Goal: Task Accomplishment & Management: Manage account settings

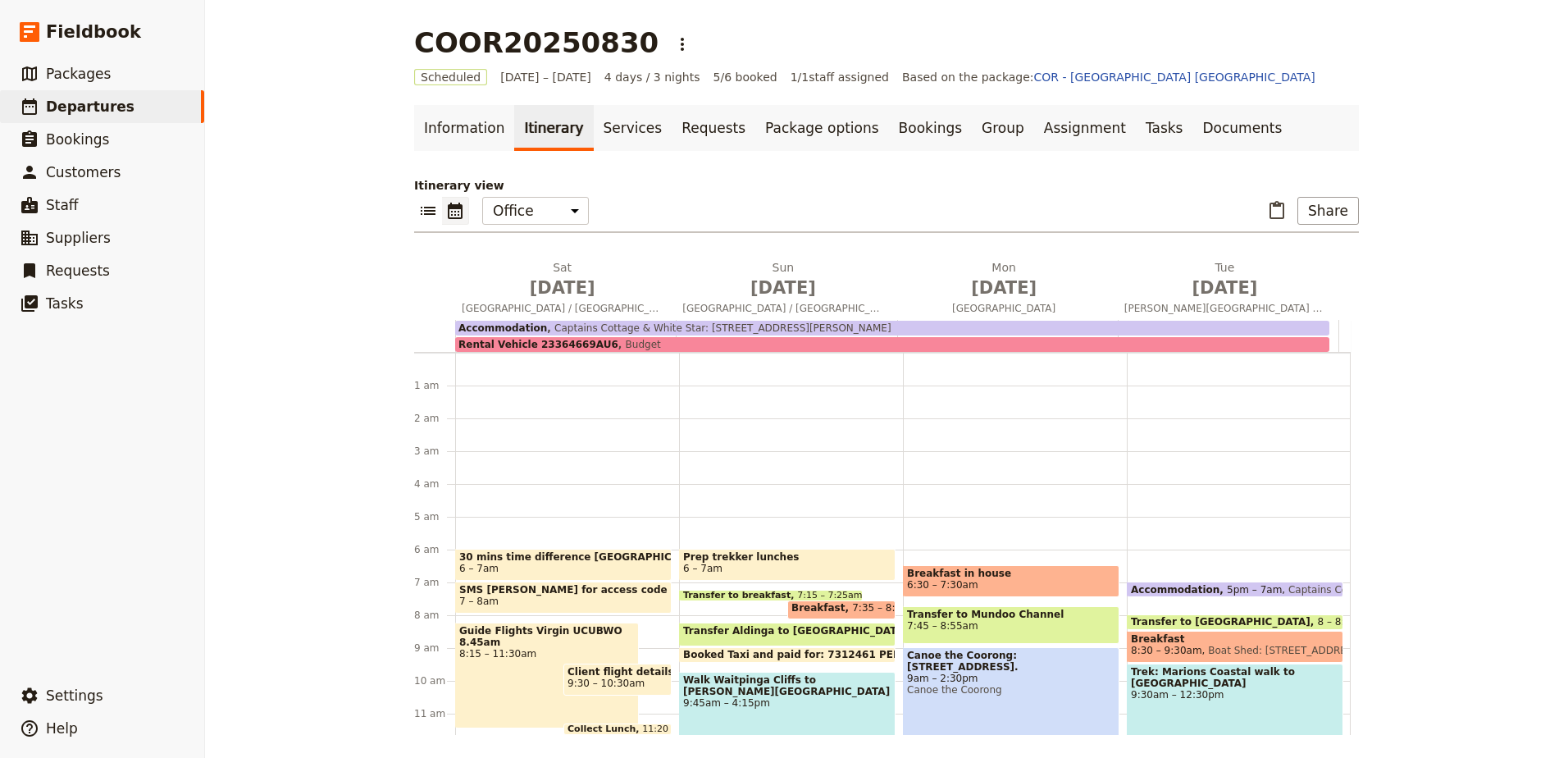
scroll to position [181, 0]
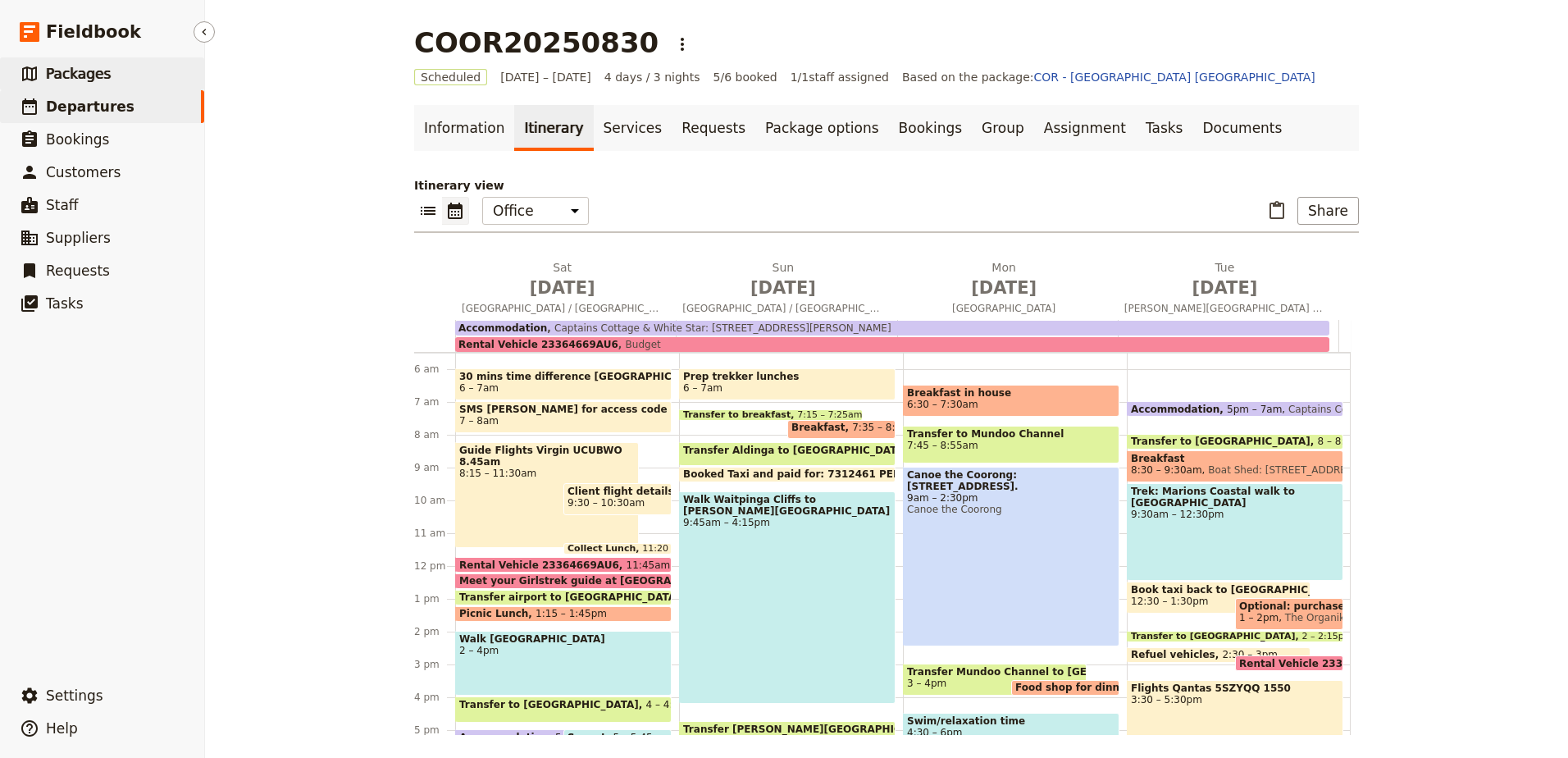
click at [47, 83] on span "Packages" at bounding box center [78, 74] width 65 height 20
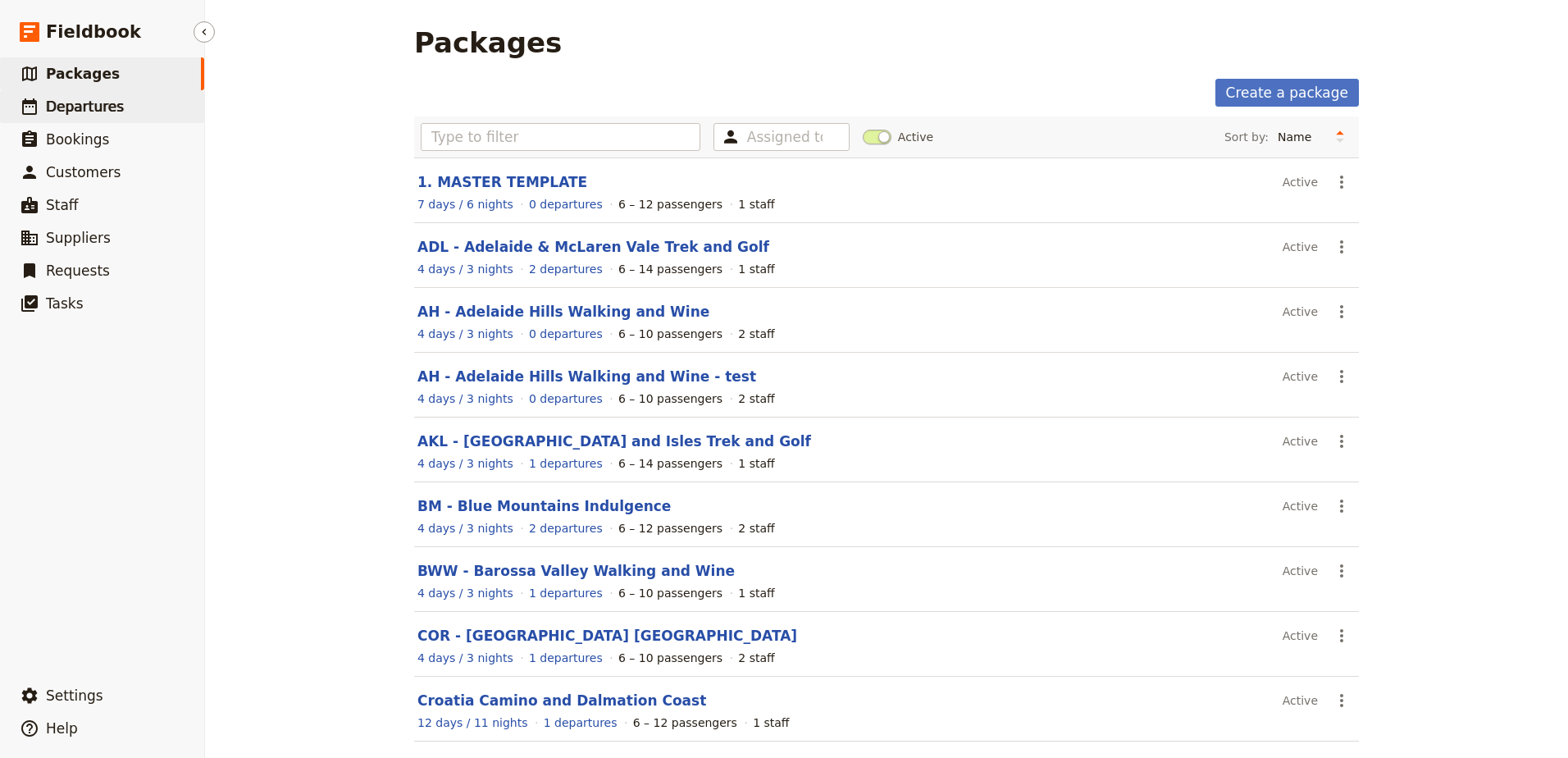
click at [87, 108] on span "Departures" at bounding box center [84, 107] width 78 height 17
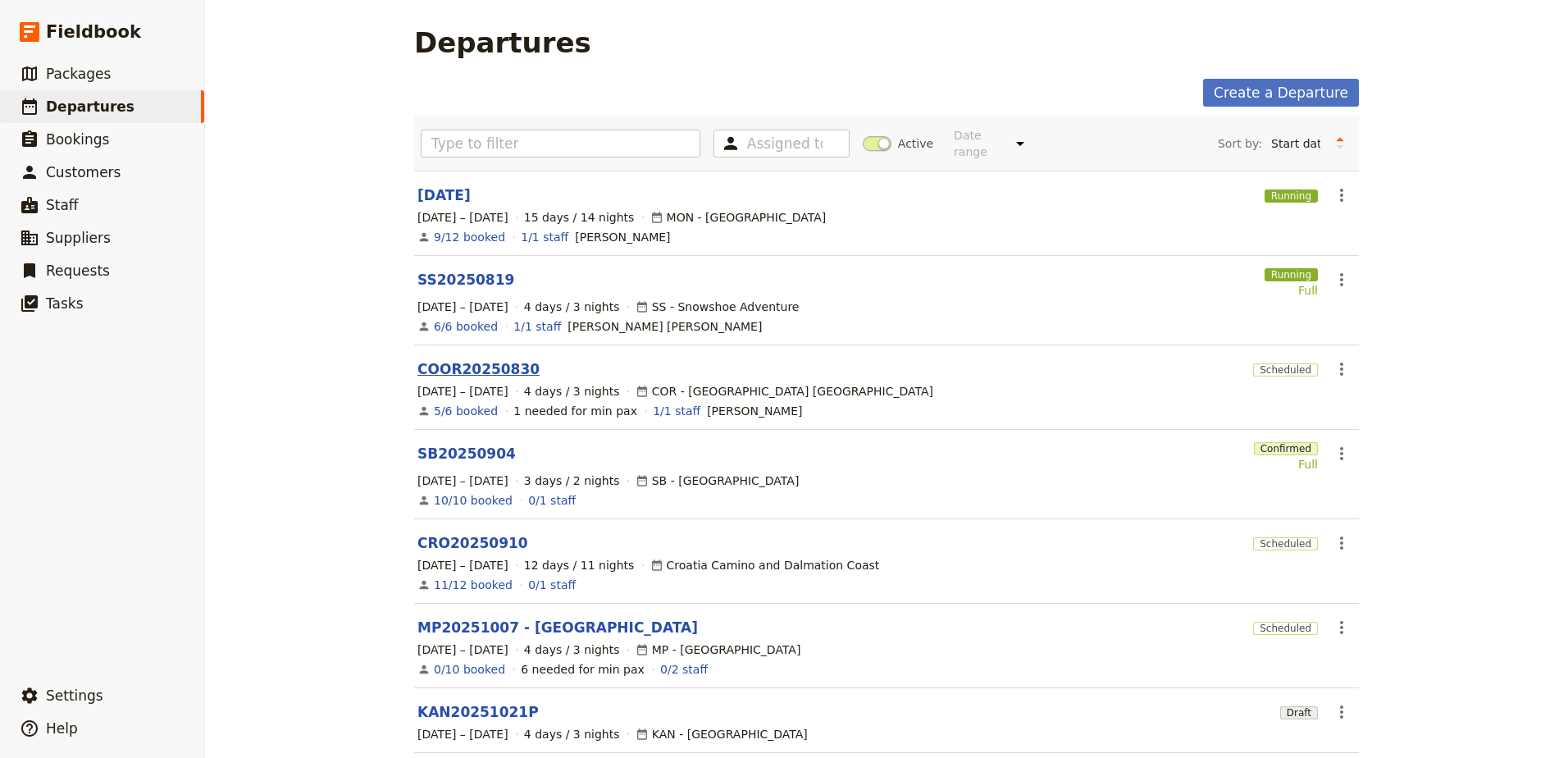
click at [479, 360] on link "COOR20250830" at bounding box center [478, 369] width 123 height 20
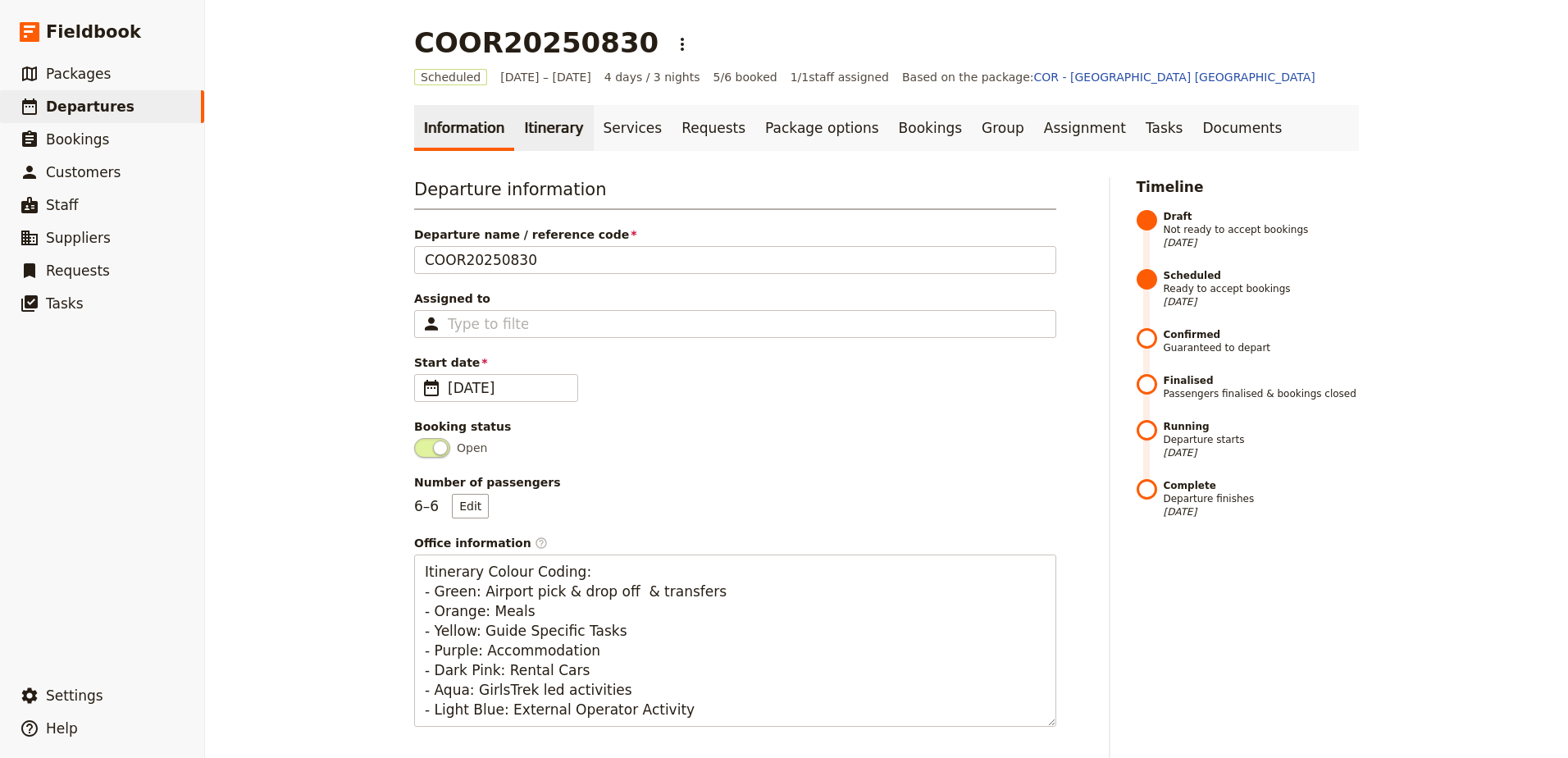
click at [537, 137] on link "Itinerary" at bounding box center [553, 127] width 79 height 45
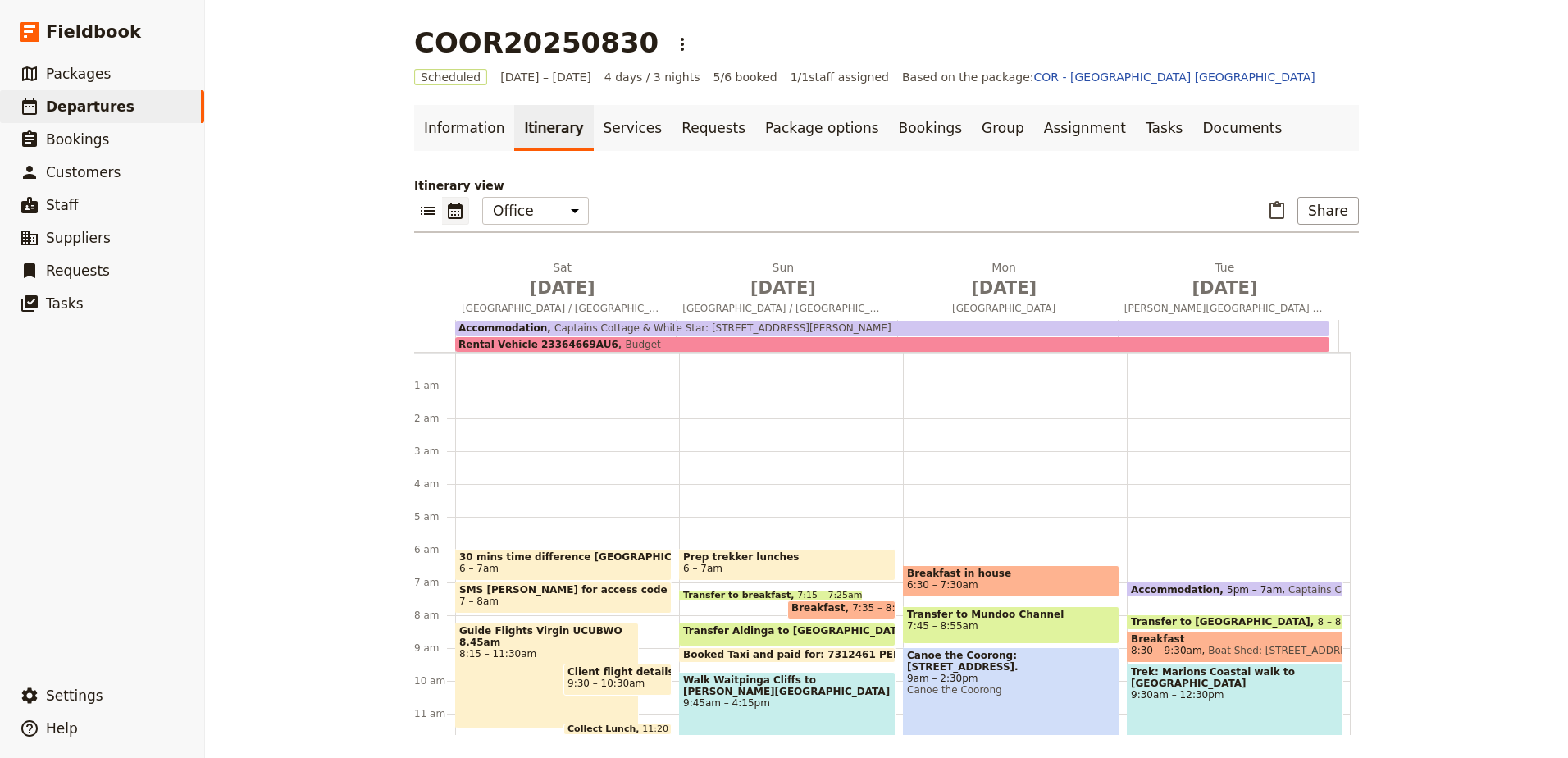
scroll to position [181, 0]
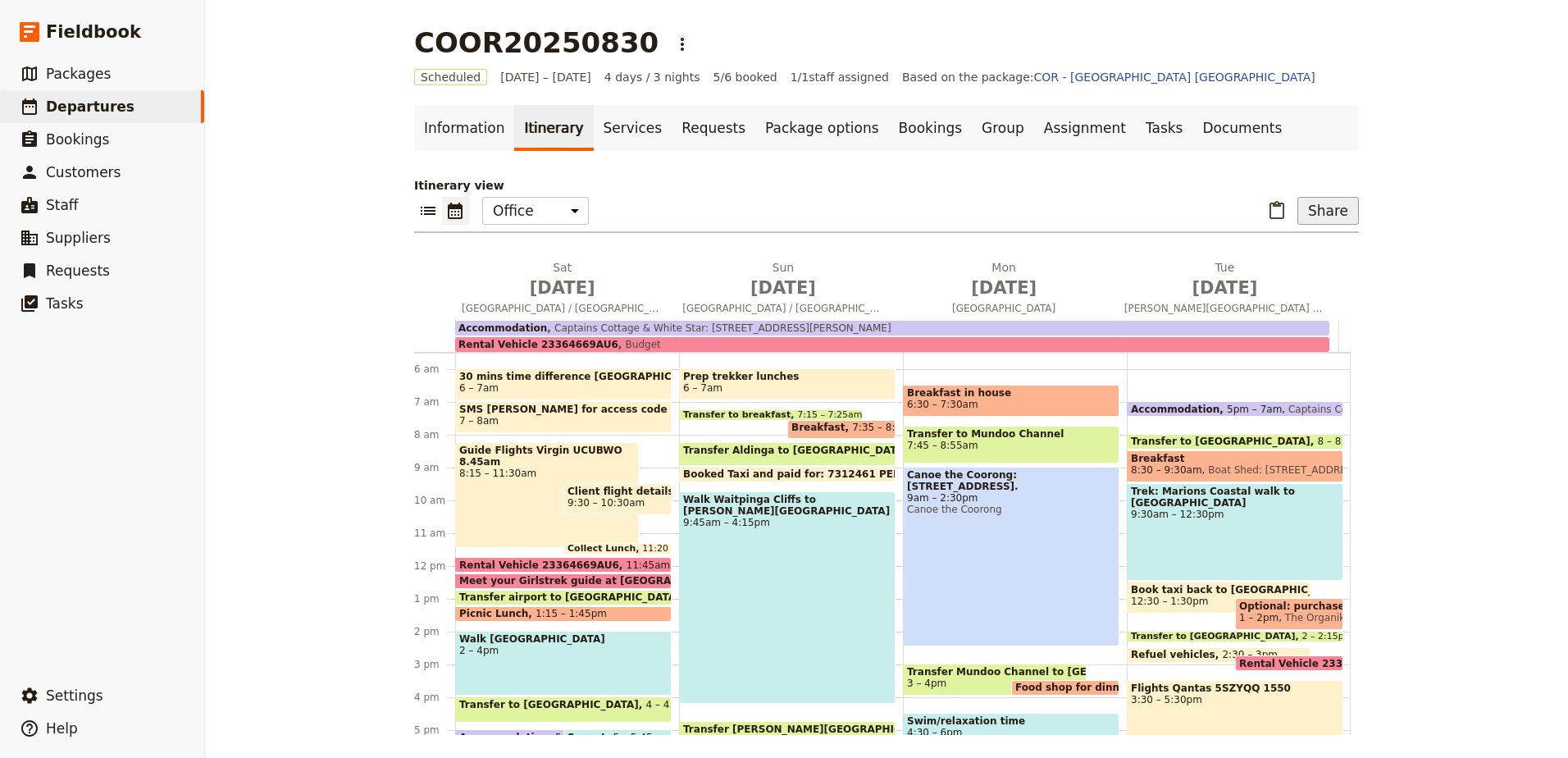
click at [1319, 208] on button "Share" at bounding box center [1328, 211] width 61 height 28
click at [1323, 274] on span "Passenger itinerary" at bounding box center [1285, 270] width 111 height 17
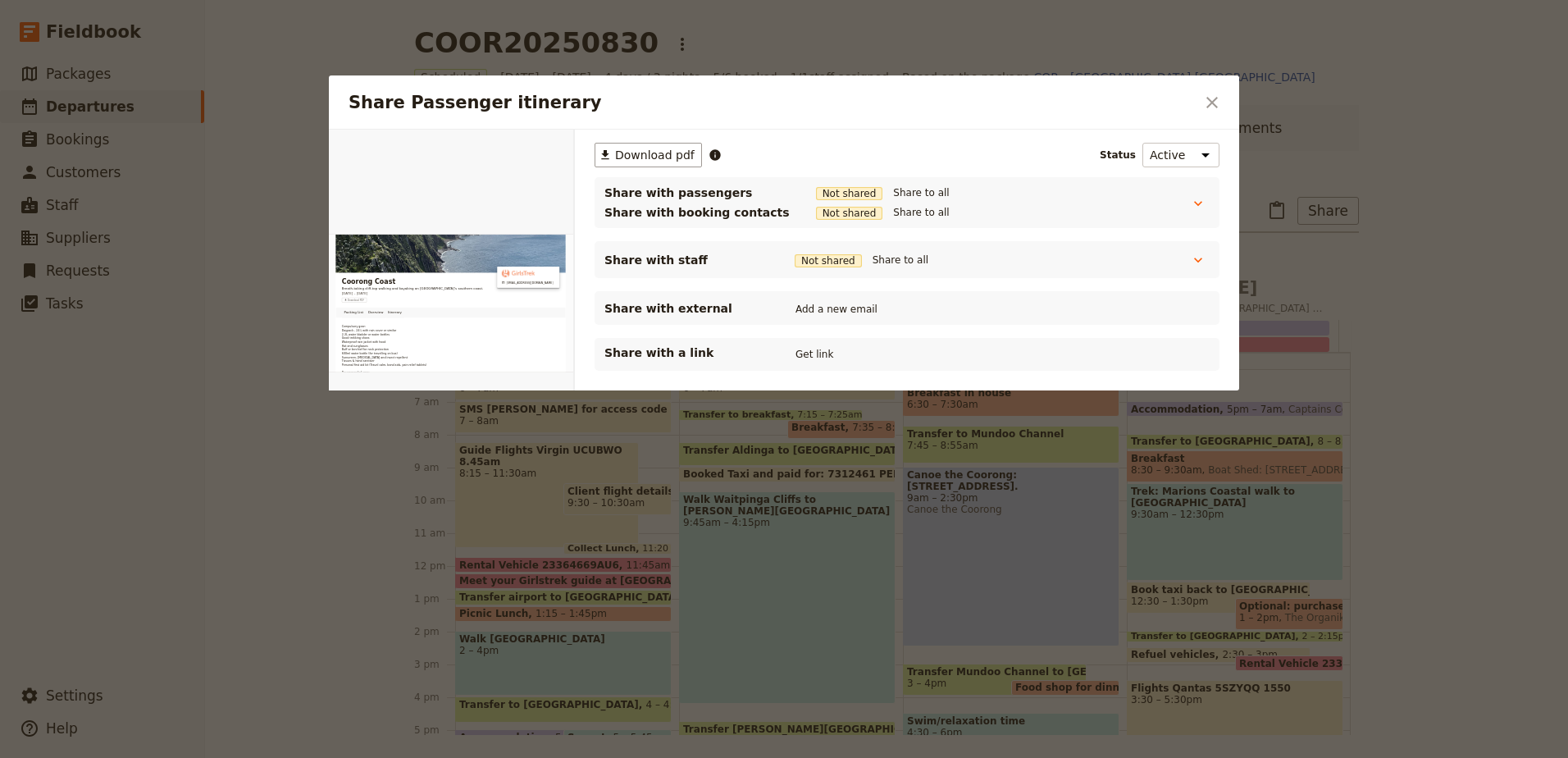
scroll to position [0, 0]
click at [821, 354] on button "Get link" at bounding box center [814, 354] width 45 height 18
click at [1211, 100] on icon "Close dialog" at bounding box center [1211, 103] width 20 height 20
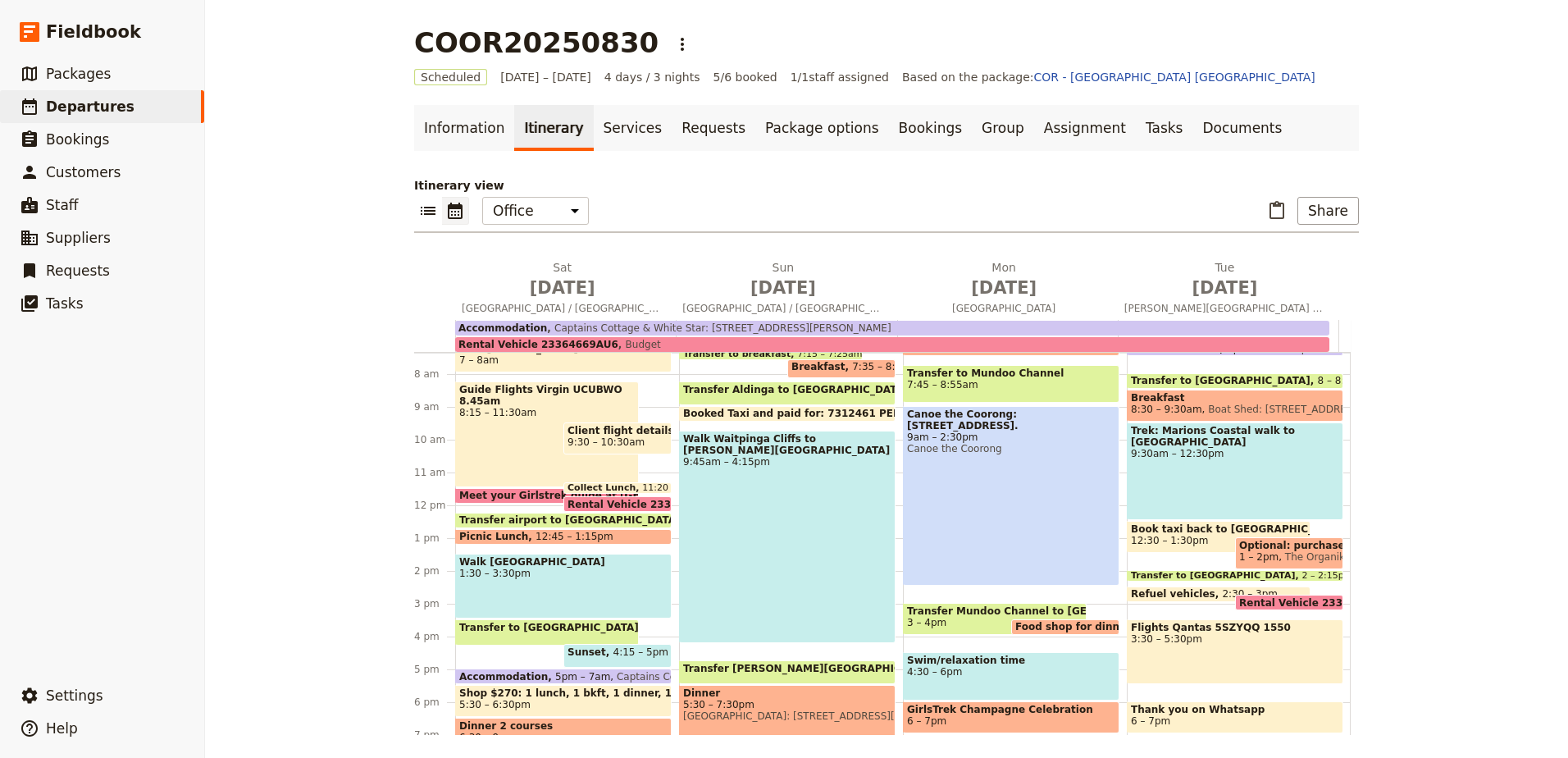
scroll to position [159, 0]
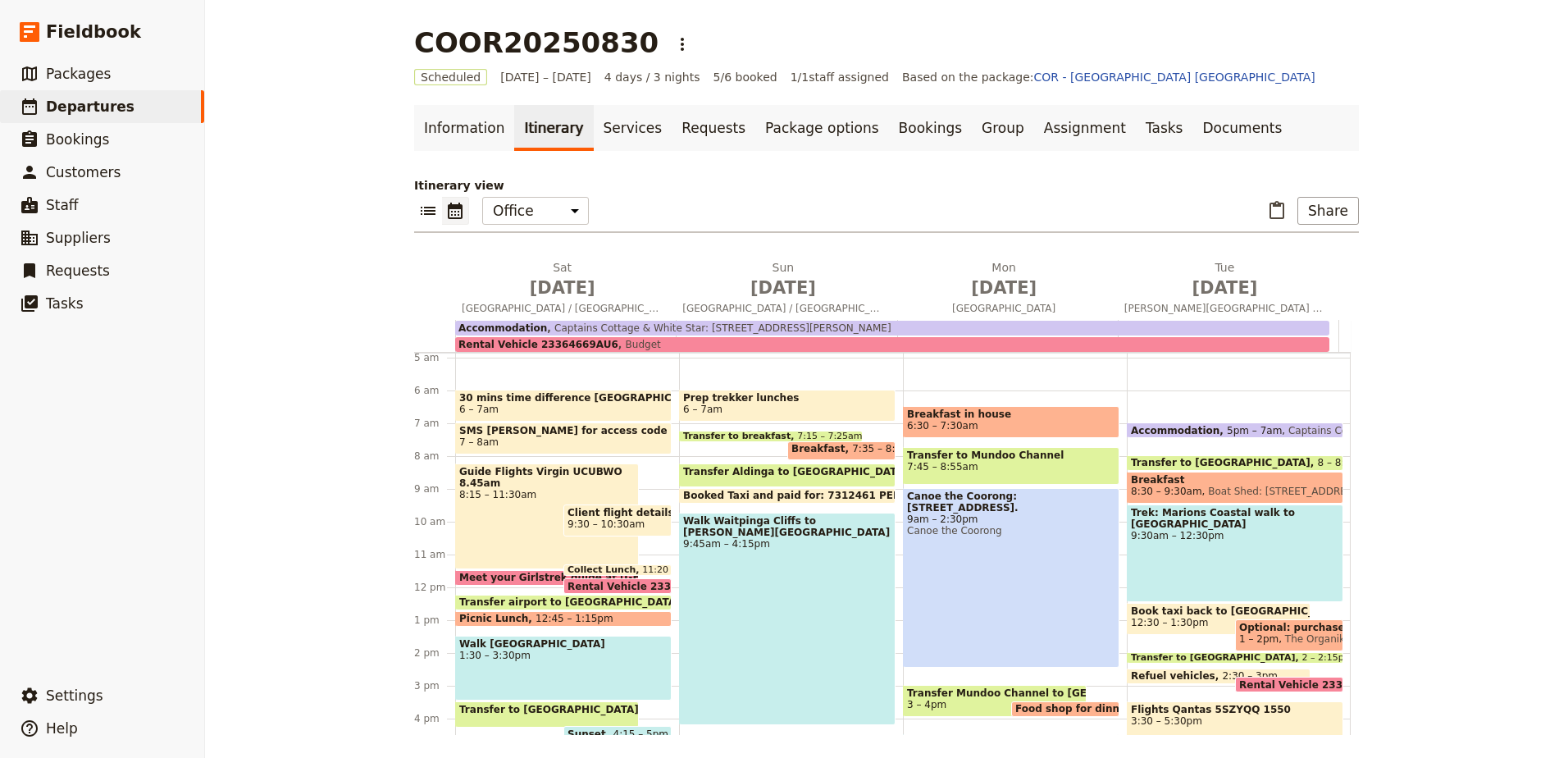
click at [521, 655] on span "1:30 – 3:30pm" at bounding box center [563, 655] width 208 height 12
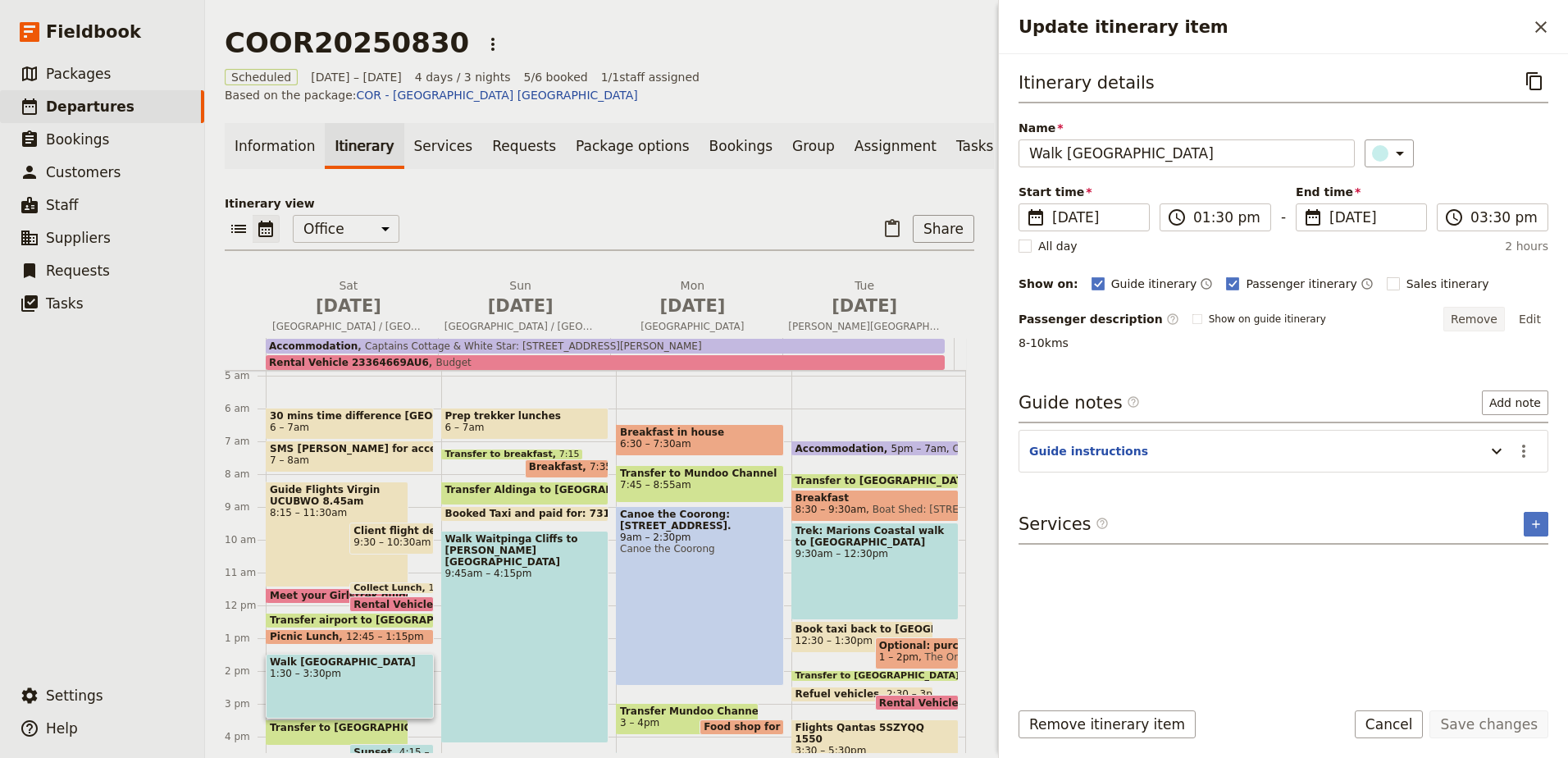
click at [1471, 316] on button "Remove" at bounding box center [1473, 318] width 61 height 25
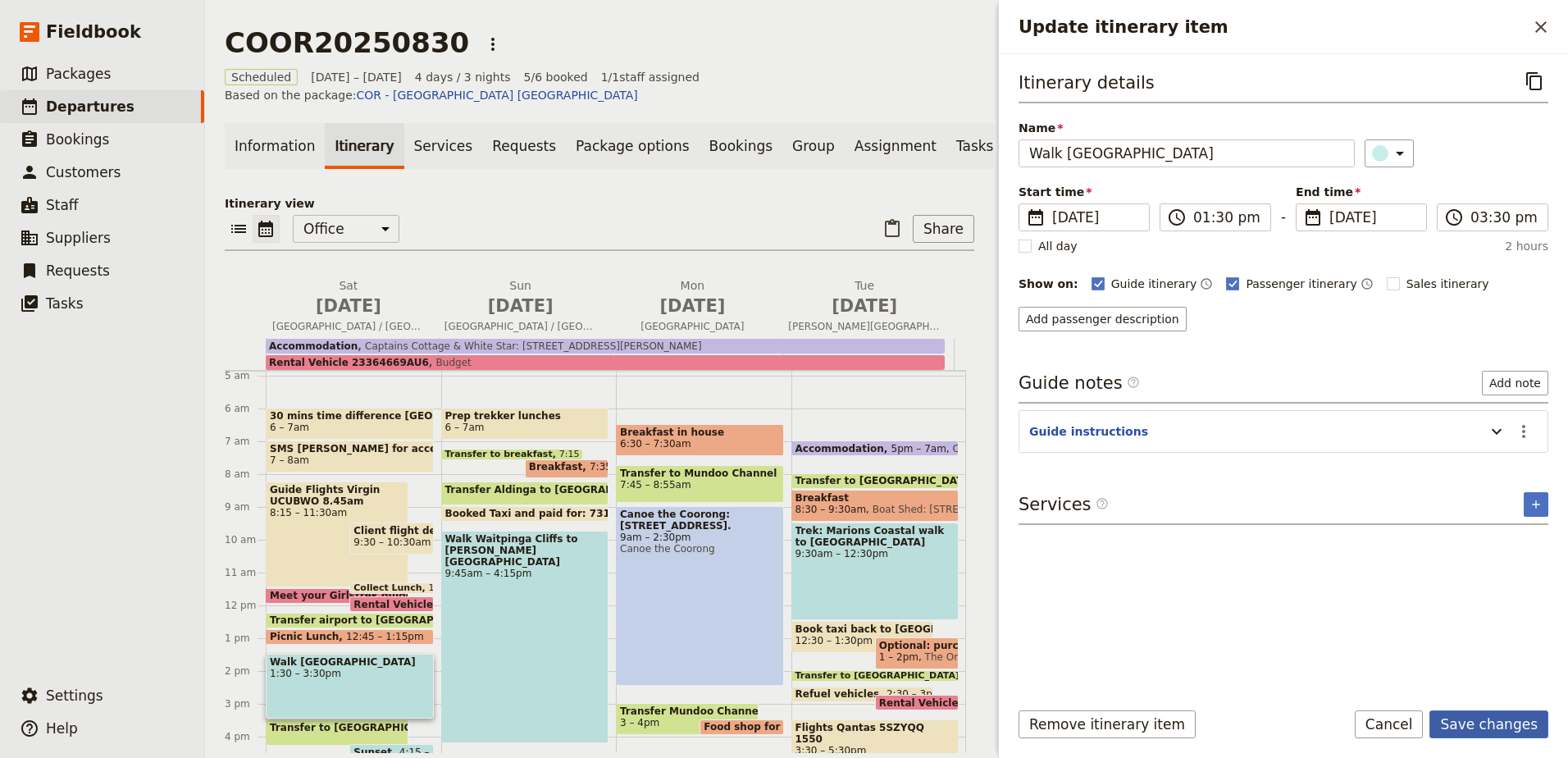
click at [1488, 720] on button "Save changes" at bounding box center [1488, 724] width 119 height 28
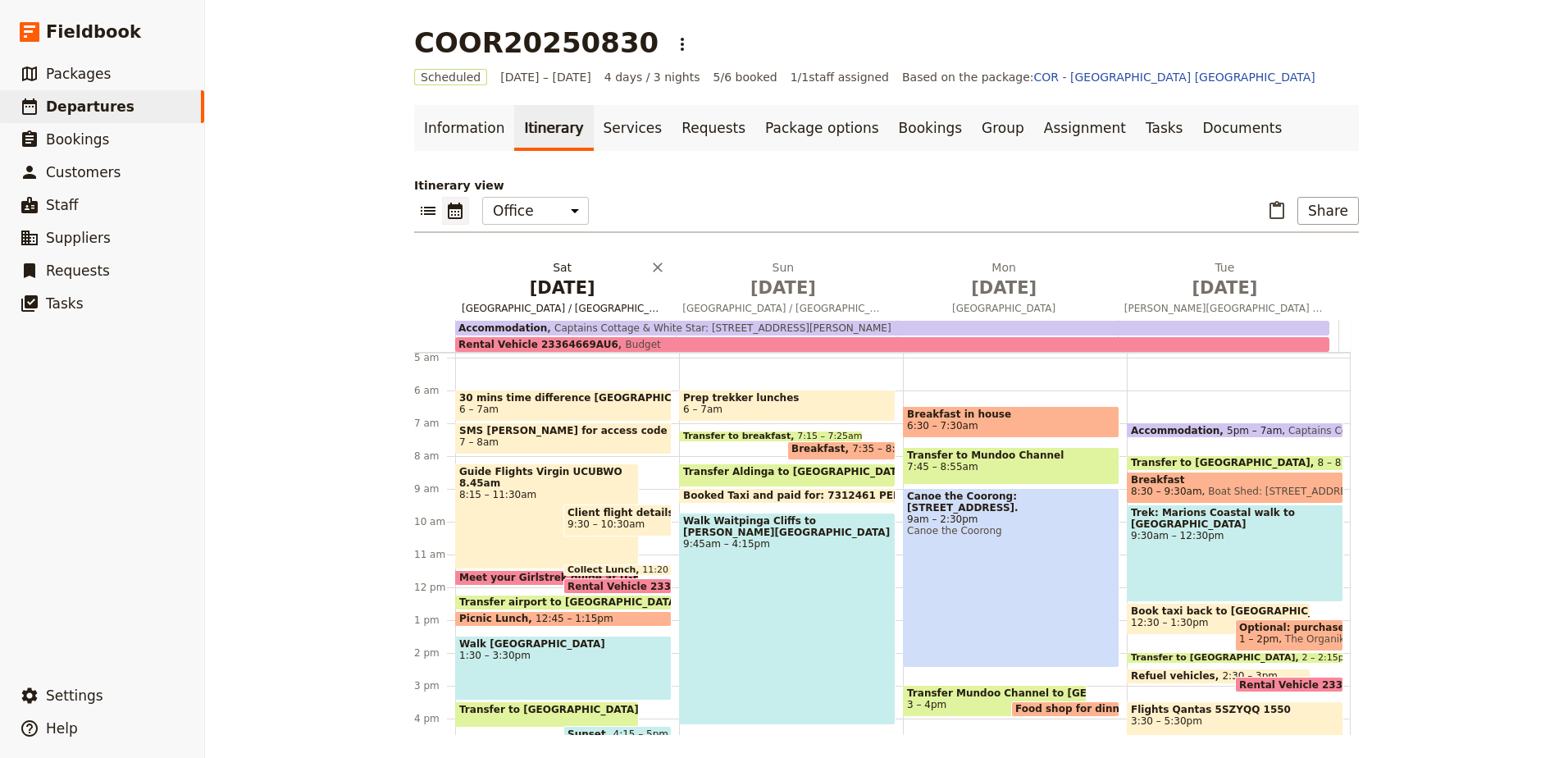
click at [533, 305] on span "[GEOGRAPHIC_DATA] / [GEOGRAPHIC_DATA] / [GEOGRAPHIC_DATA]" at bounding box center [562, 307] width 214 height 13
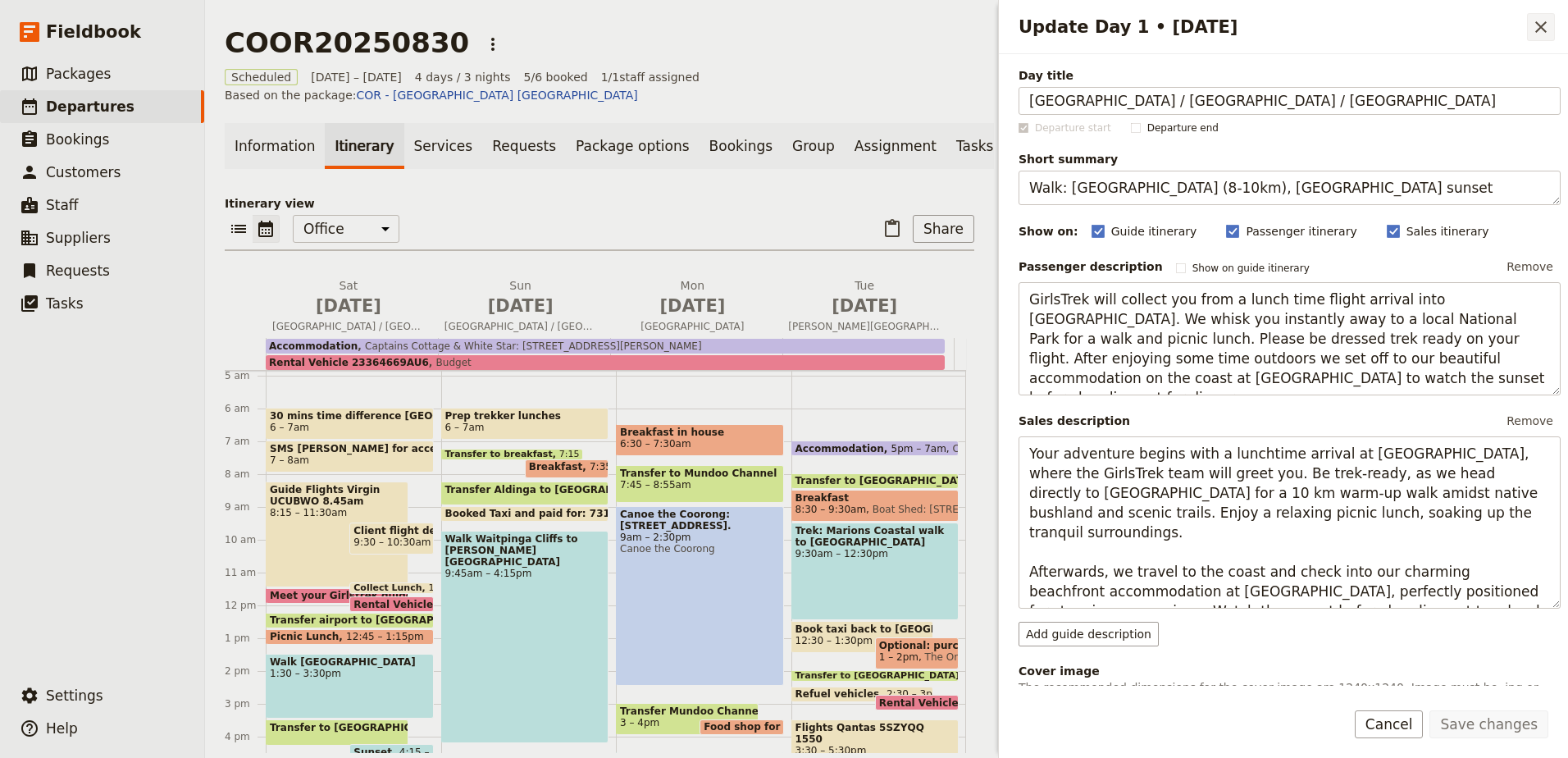
click at [1538, 22] on icon "Close drawer" at bounding box center [1540, 27] width 20 height 20
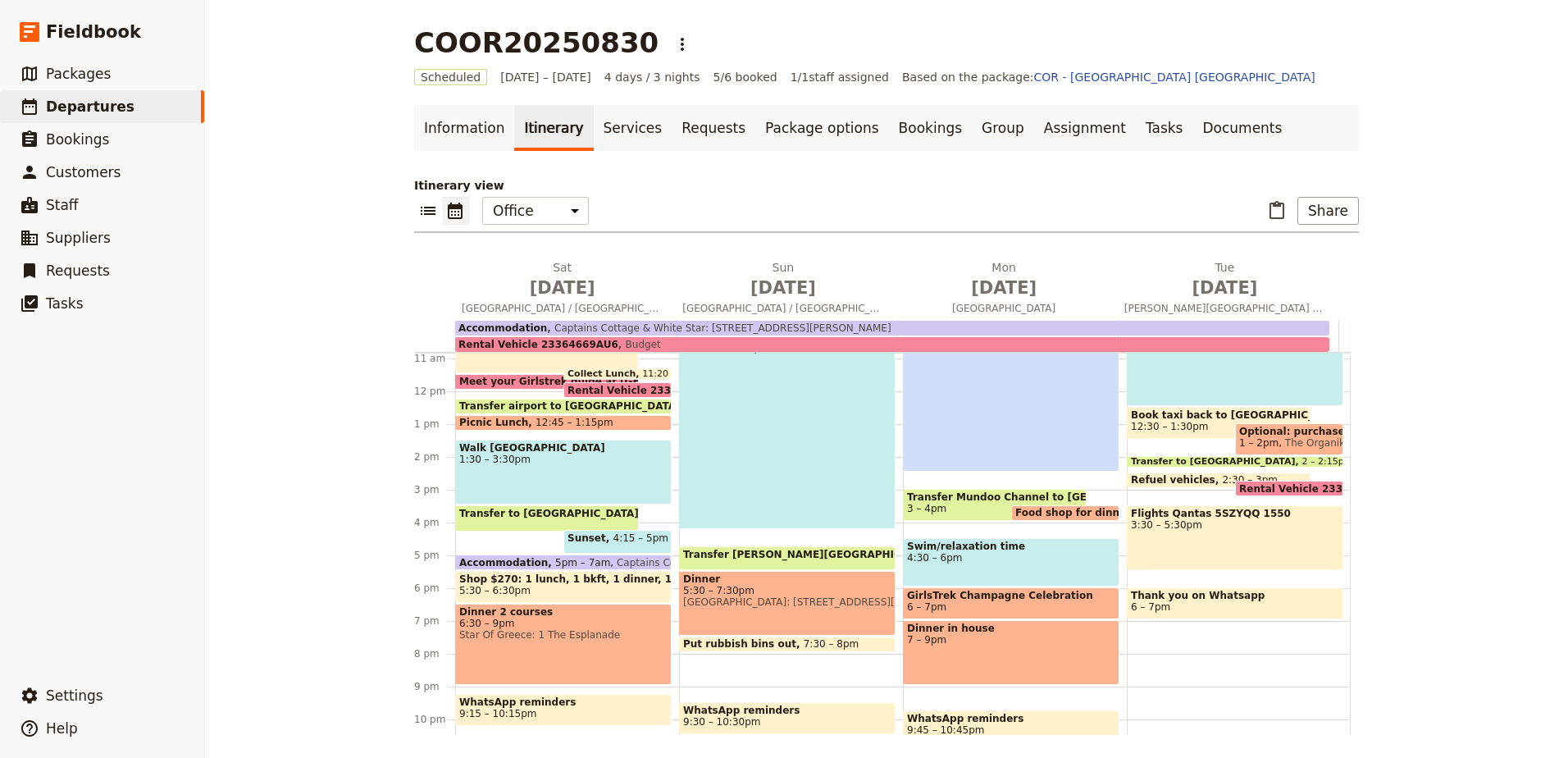
scroll to position [405, 0]
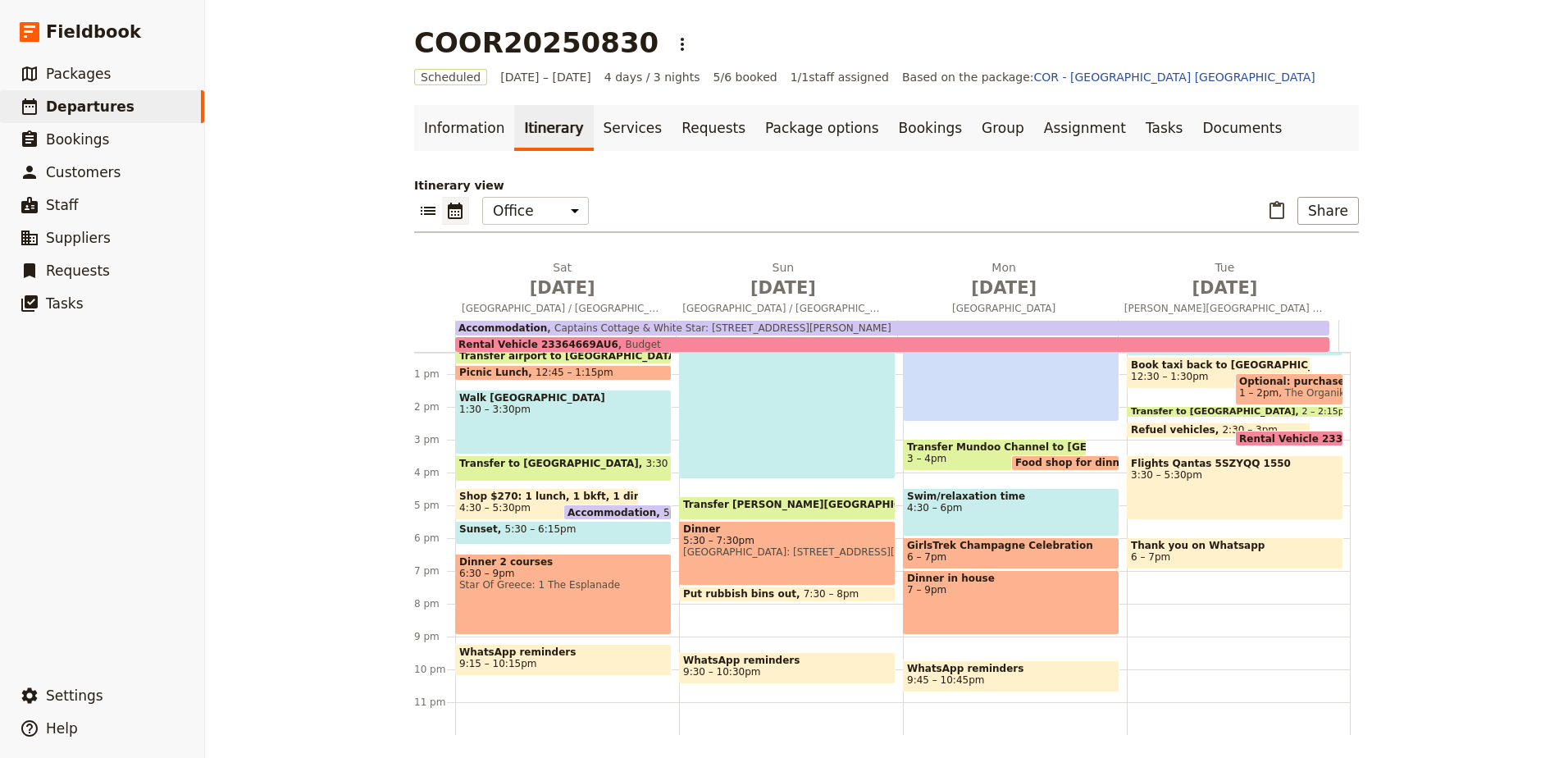
click at [541, 588] on span "Star Of Greece: 1 The Esplanade" at bounding box center [563, 585] width 208 height 12
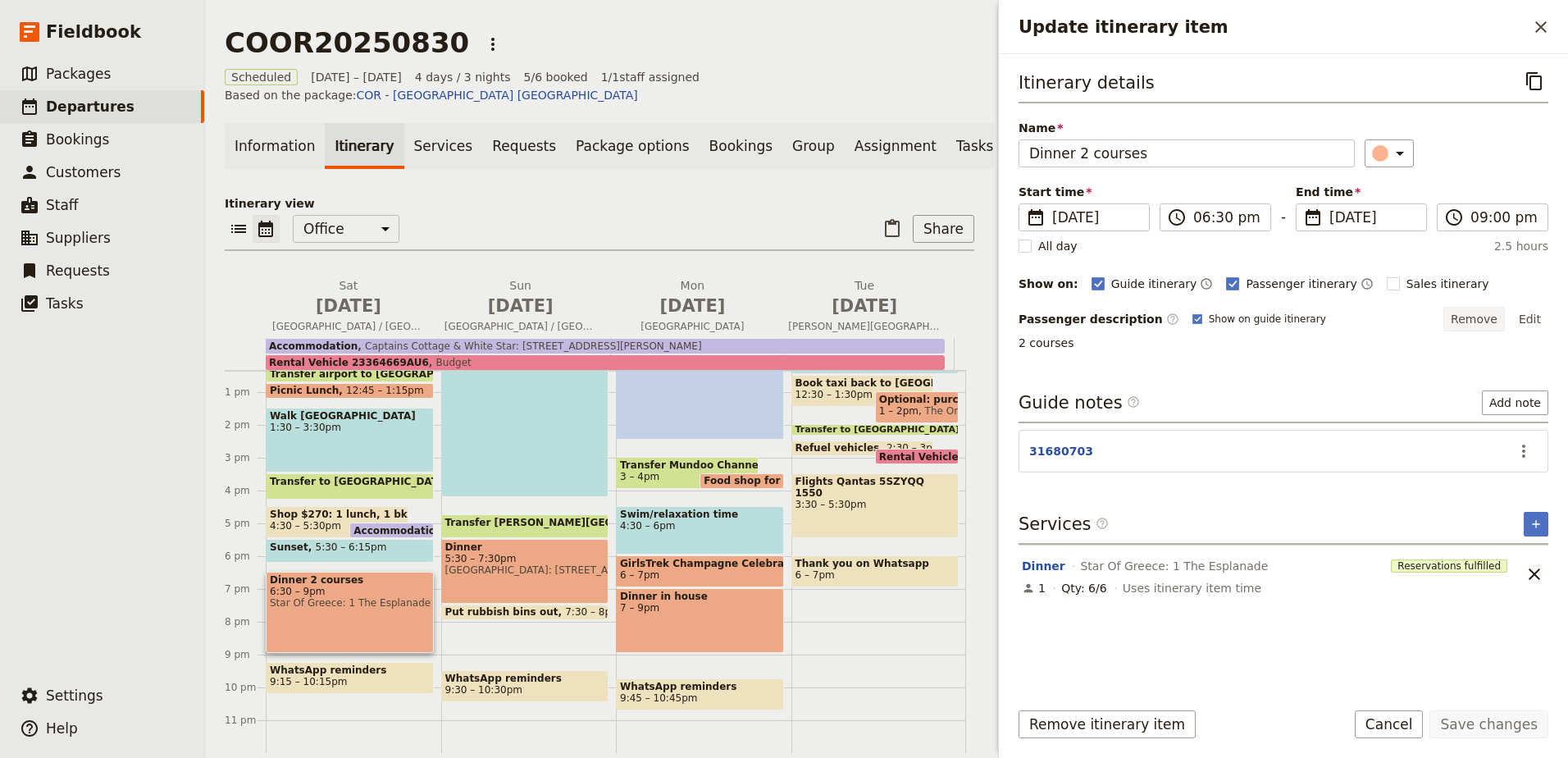
click at [1483, 319] on button "Remove" at bounding box center [1473, 318] width 61 height 25
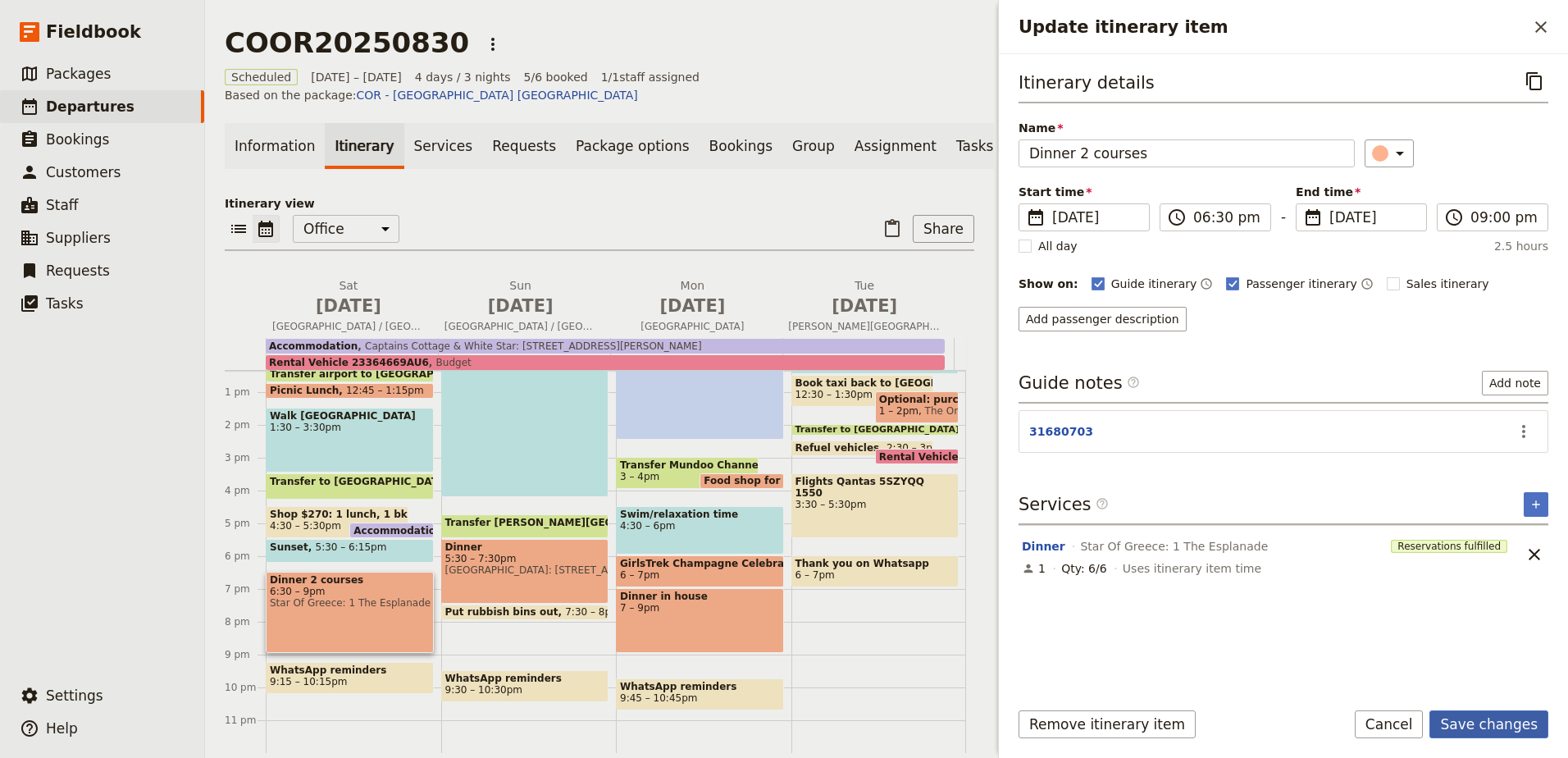
click at [1495, 729] on button "Save changes" at bounding box center [1488, 724] width 119 height 28
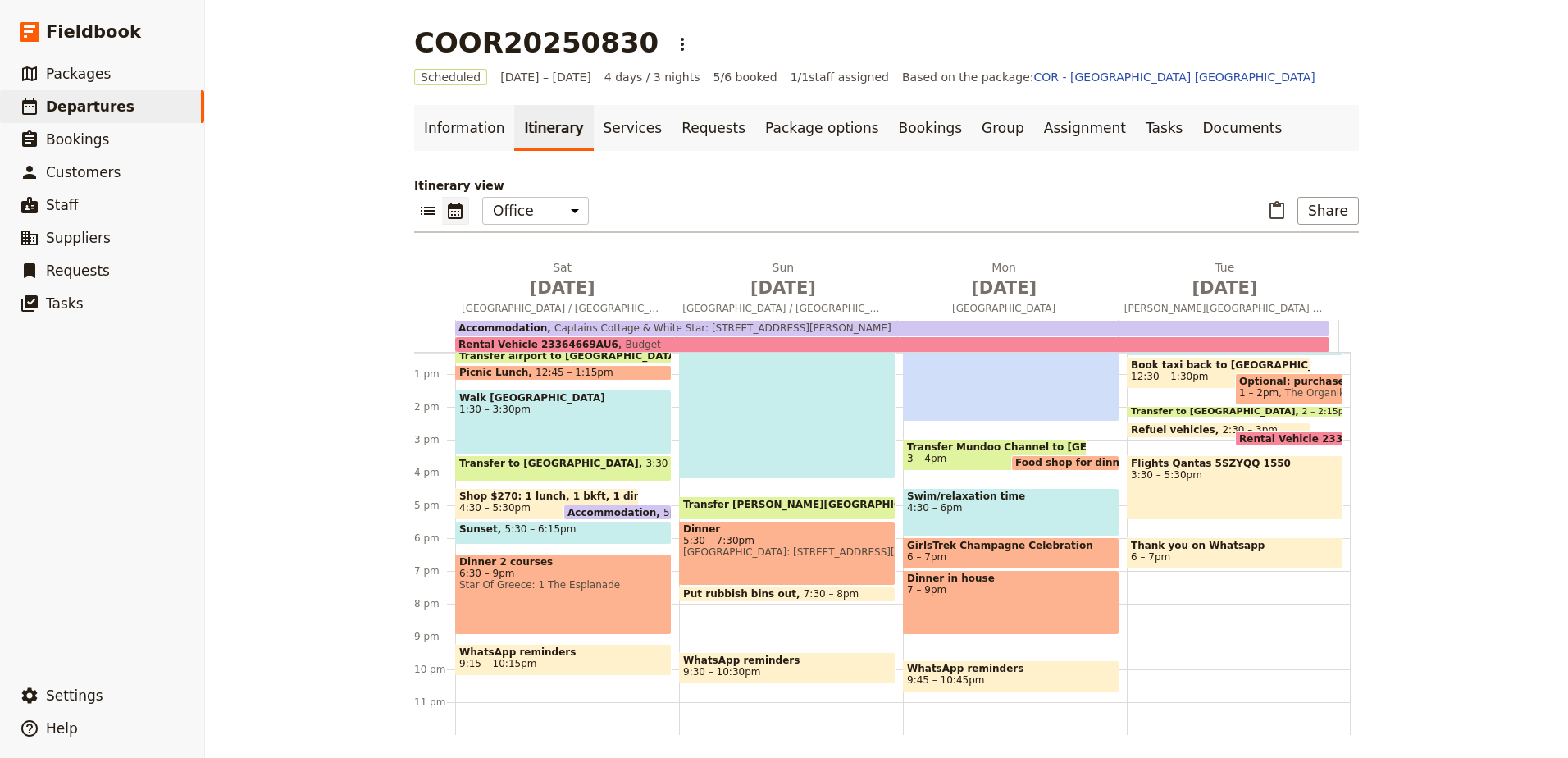
click at [555, 586] on span "Star Of Greece: 1 The Esplanade" at bounding box center [563, 585] width 208 height 12
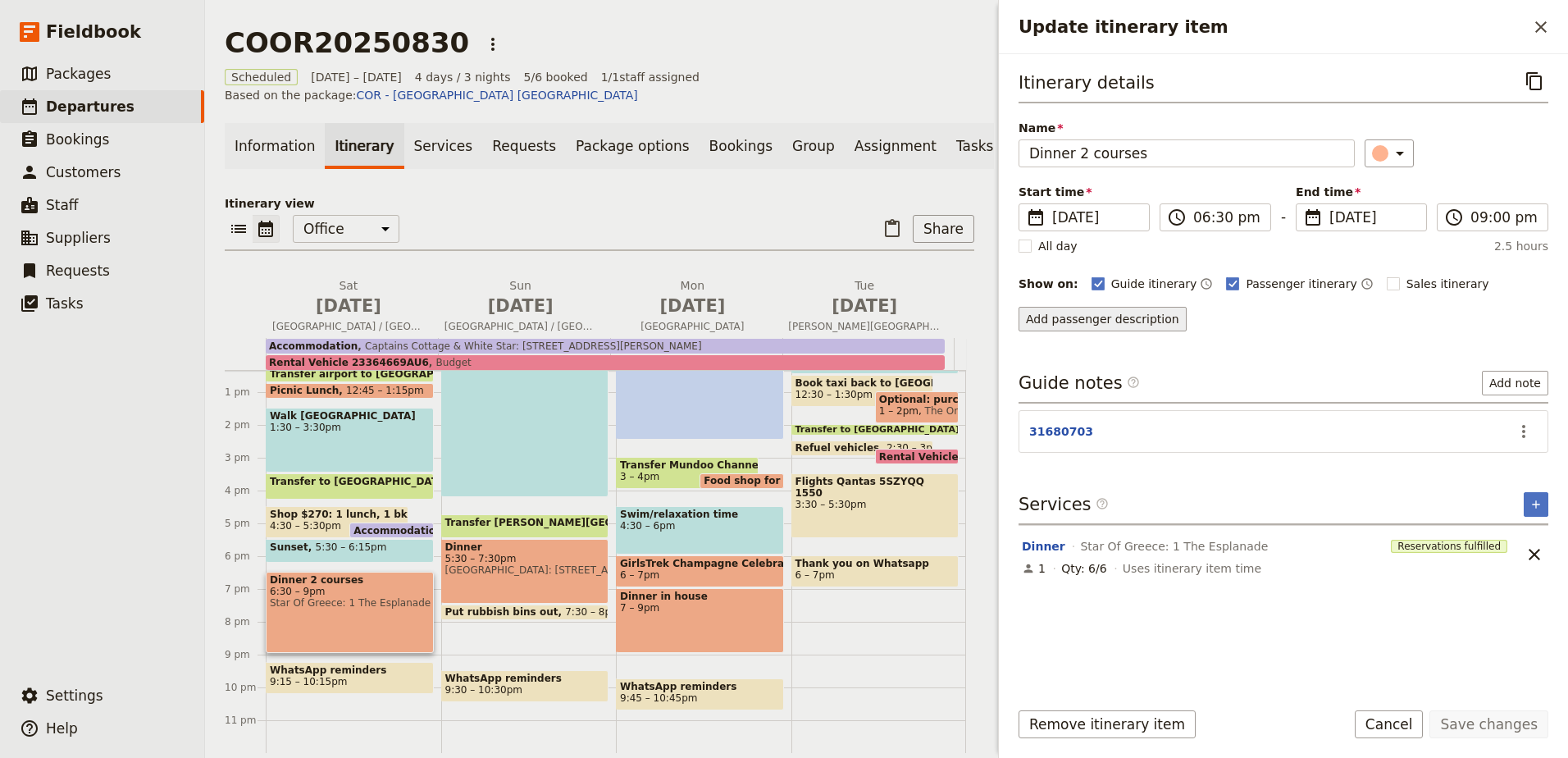
click at [1137, 318] on button "Add passenger description" at bounding box center [1103, 318] width 168 height 25
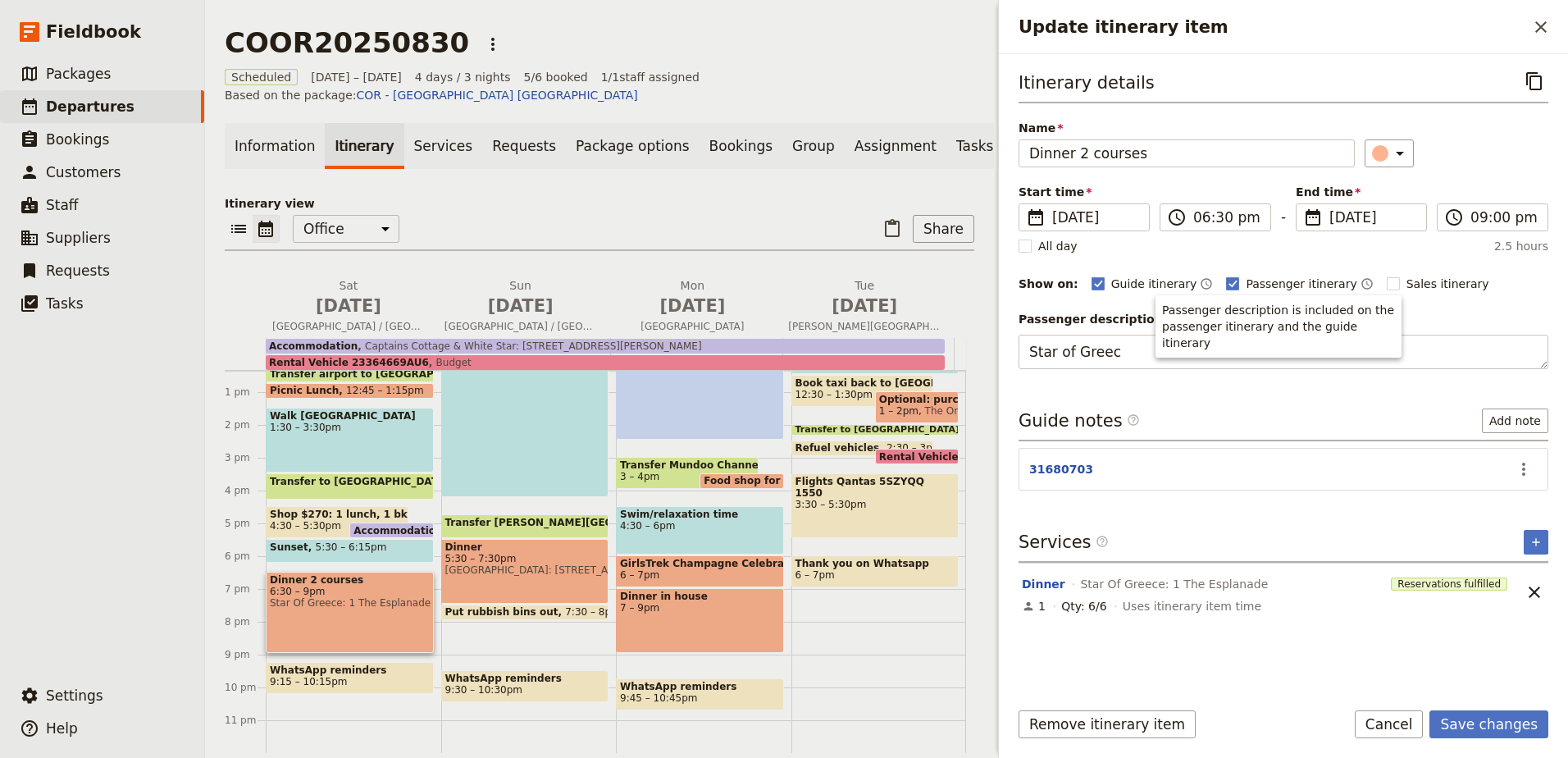
type textarea "Star of Greece"
click at [1456, 720] on button "Save changes" at bounding box center [1488, 724] width 119 height 28
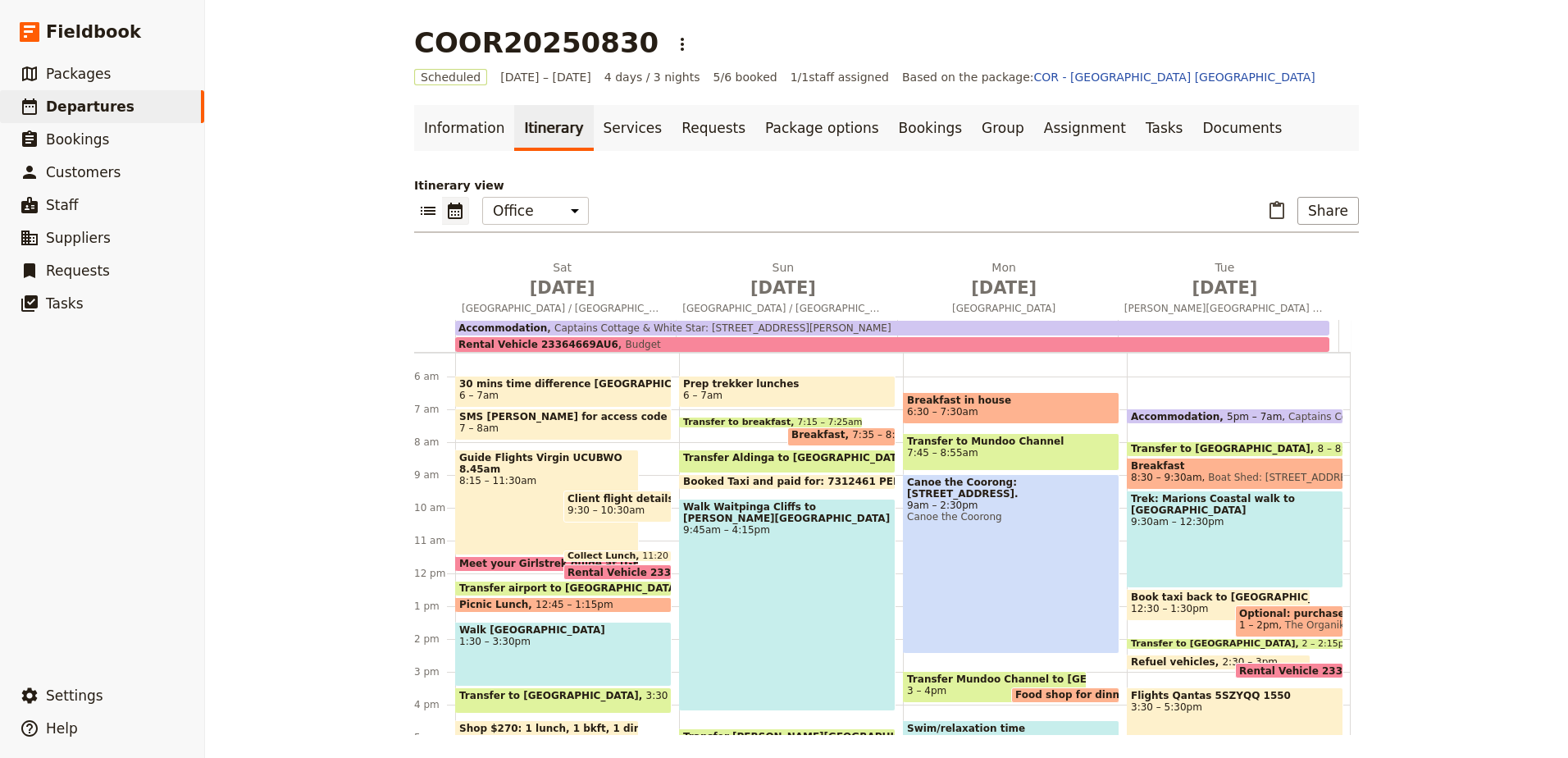
scroll to position [159, 0]
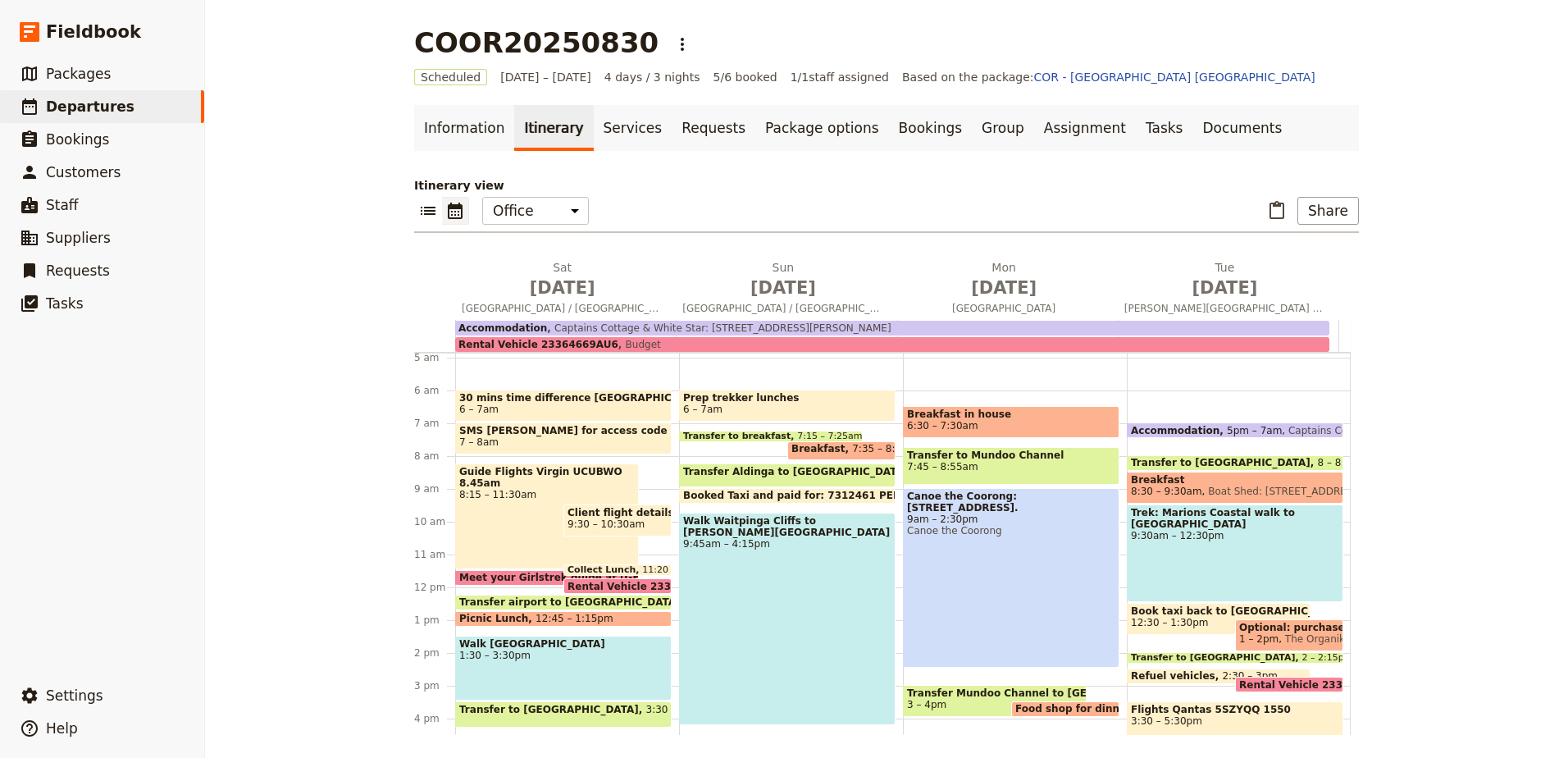
click at [768, 505] on div "Prep trekker lunches 6 – 7am Transfer to breakfast 7:15 – 7:25am Breakfast 7:35…" at bounding box center [790, 587] width 224 height 788
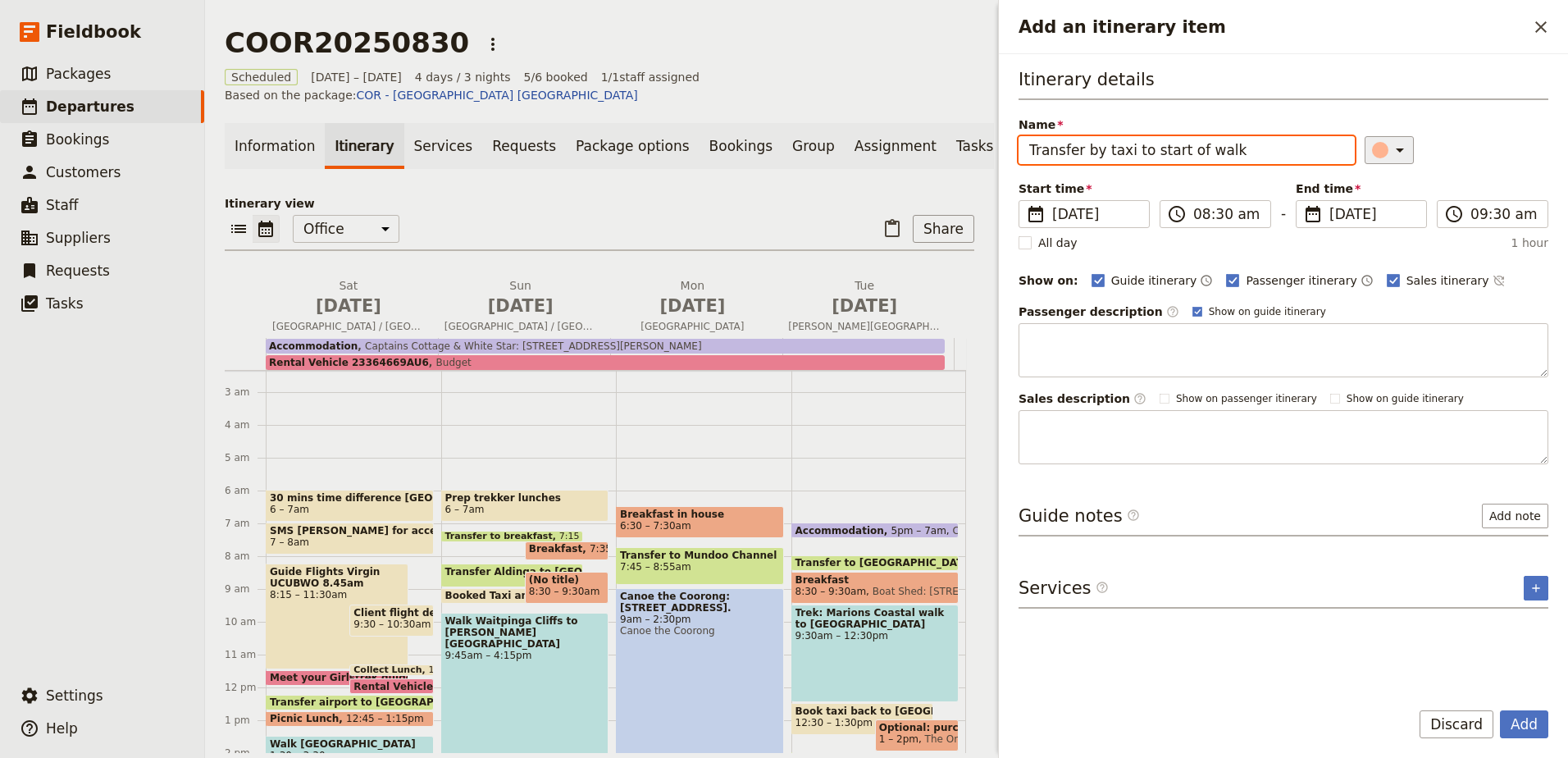
type input "Transfer by taxi to start of walk"
click at [1394, 153] on icon "Add an itinerary item" at bounding box center [1399, 150] width 20 height 20
click at [1372, 202] on div "button" at bounding box center [1368, 204] width 17 height 17
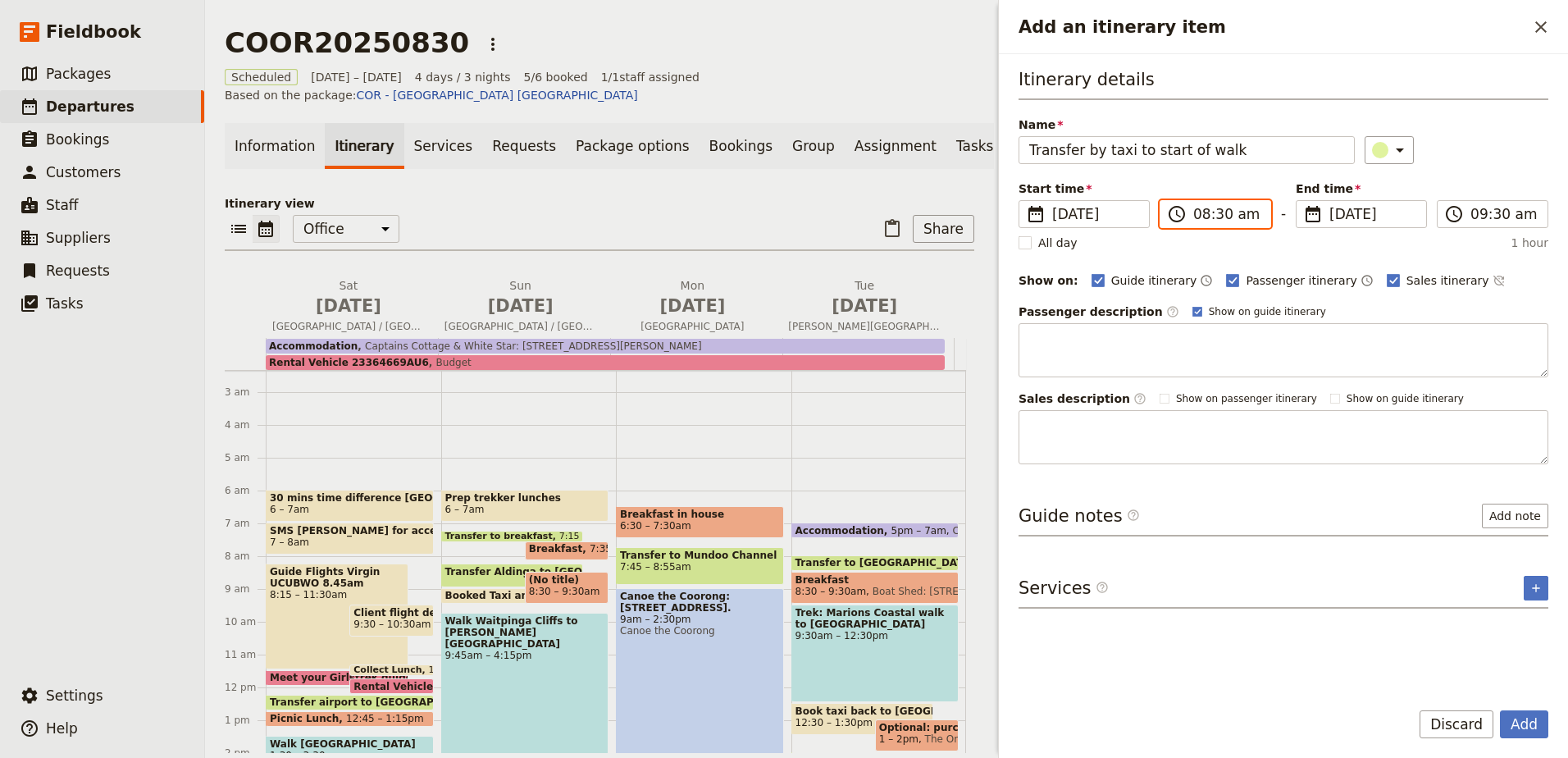
click at [1238, 214] on input "08:30 am" at bounding box center [1226, 214] width 67 height 20
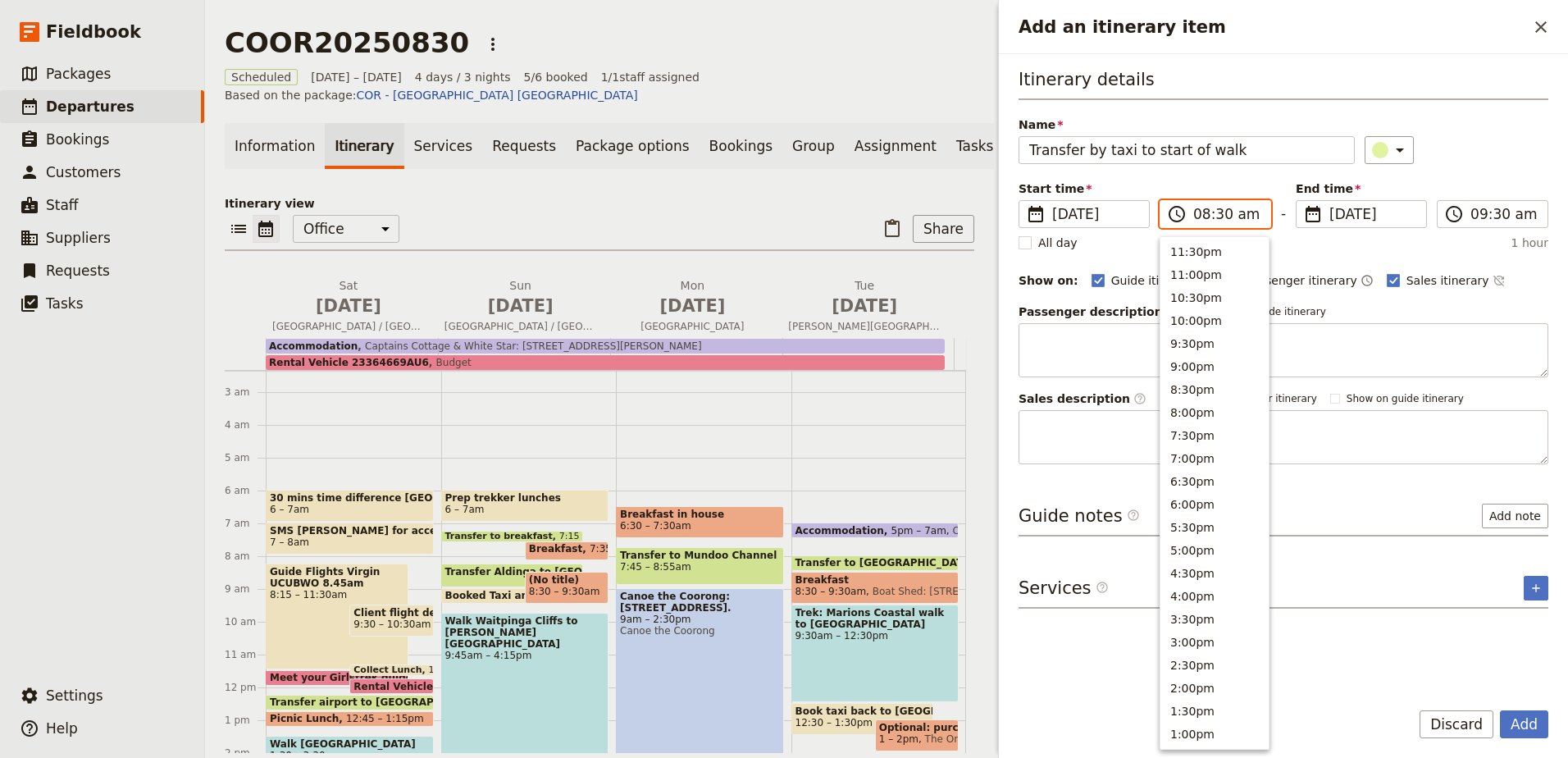
scroll to position [597, 0]
click at [1224, 320] on button "9:00am" at bounding box center [1214, 320] width 109 height 23
type input "09:00 am"
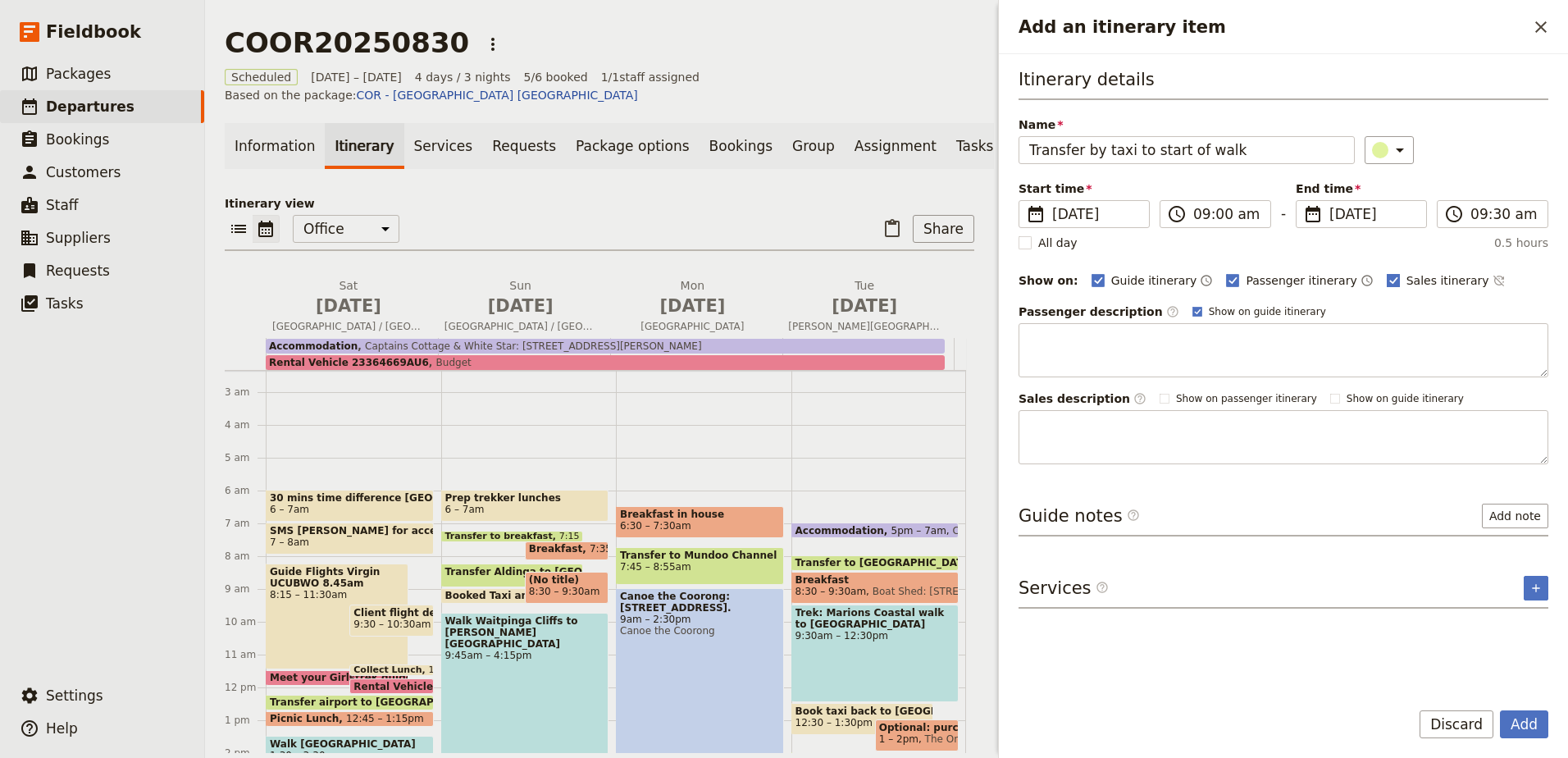
click at [1389, 279] on polygon "Add an itinerary item" at bounding box center [1393, 279] width 8 height 9
click at [1385, 272] on input "Sales itinerary" at bounding box center [1385, 272] width 1 height 1
checkbox input "false"
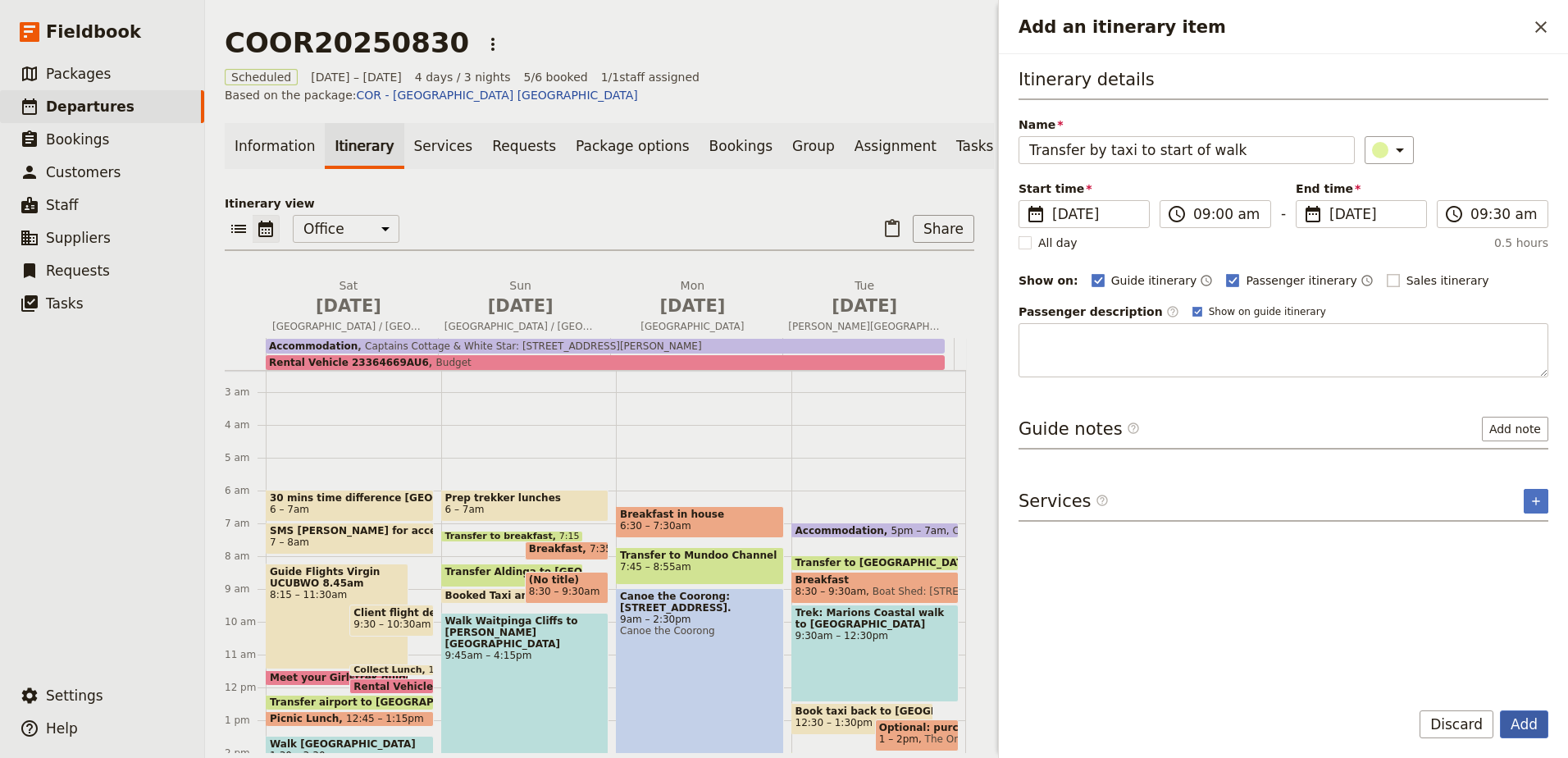
click at [1534, 719] on button "Add" at bounding box center [1524, 724] width 48 height 28
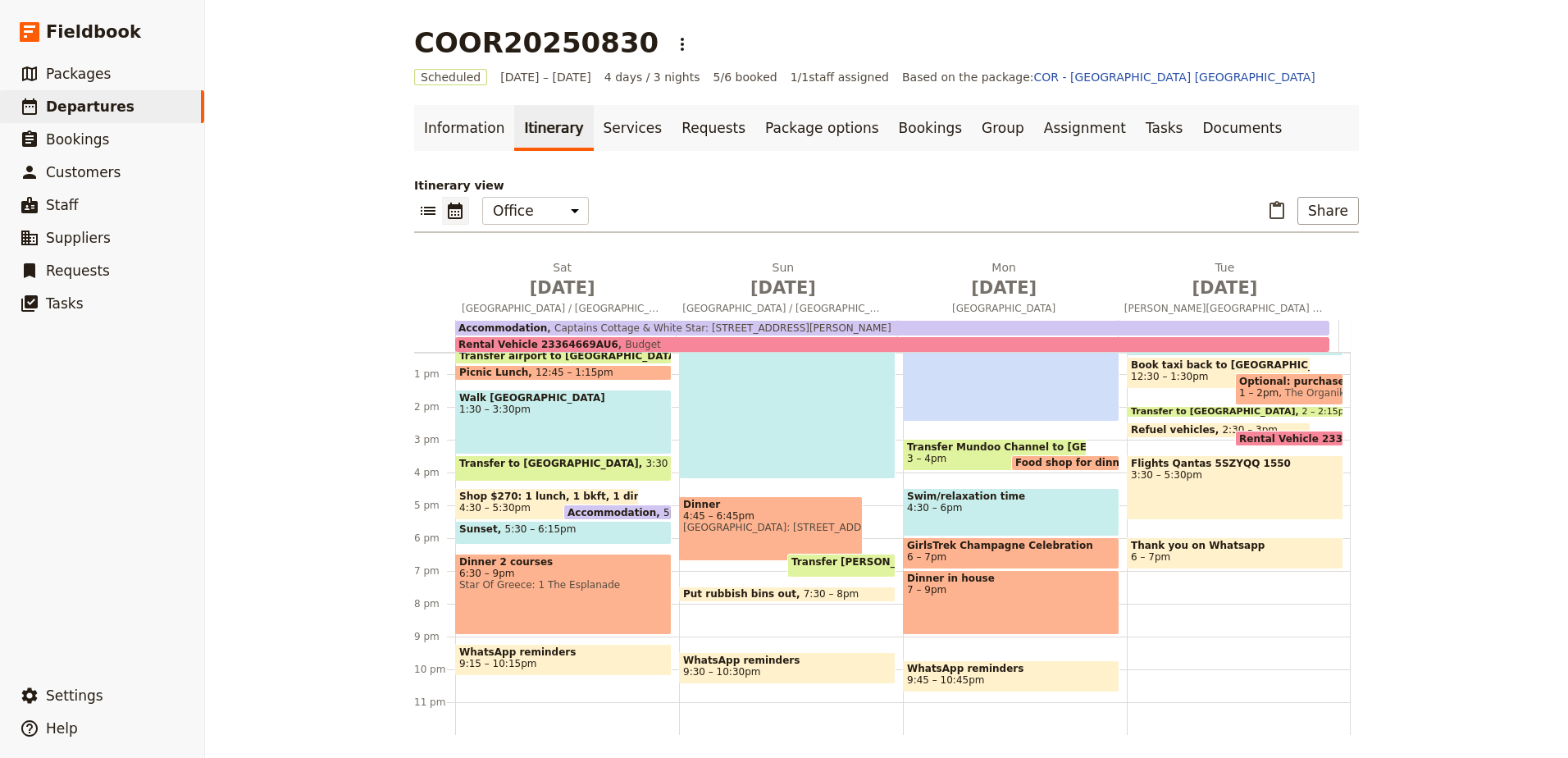
scroll to position [323, 0]
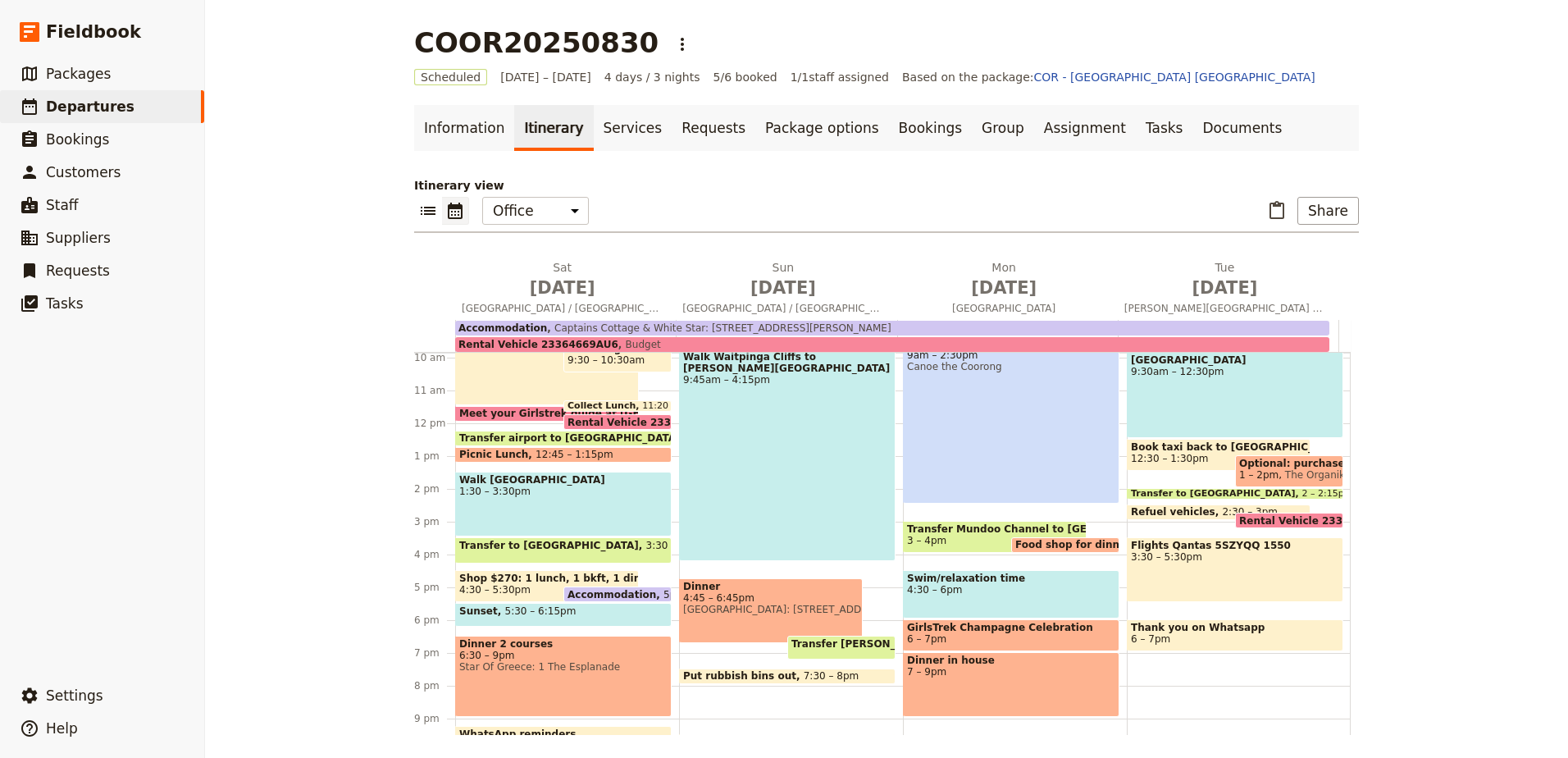
click at [590, 467] on div "30 mins time difference Adelaide 6 – 7am SMS Millie for access code for cottage…" at bounding box center [567, 423] width 224 height 788
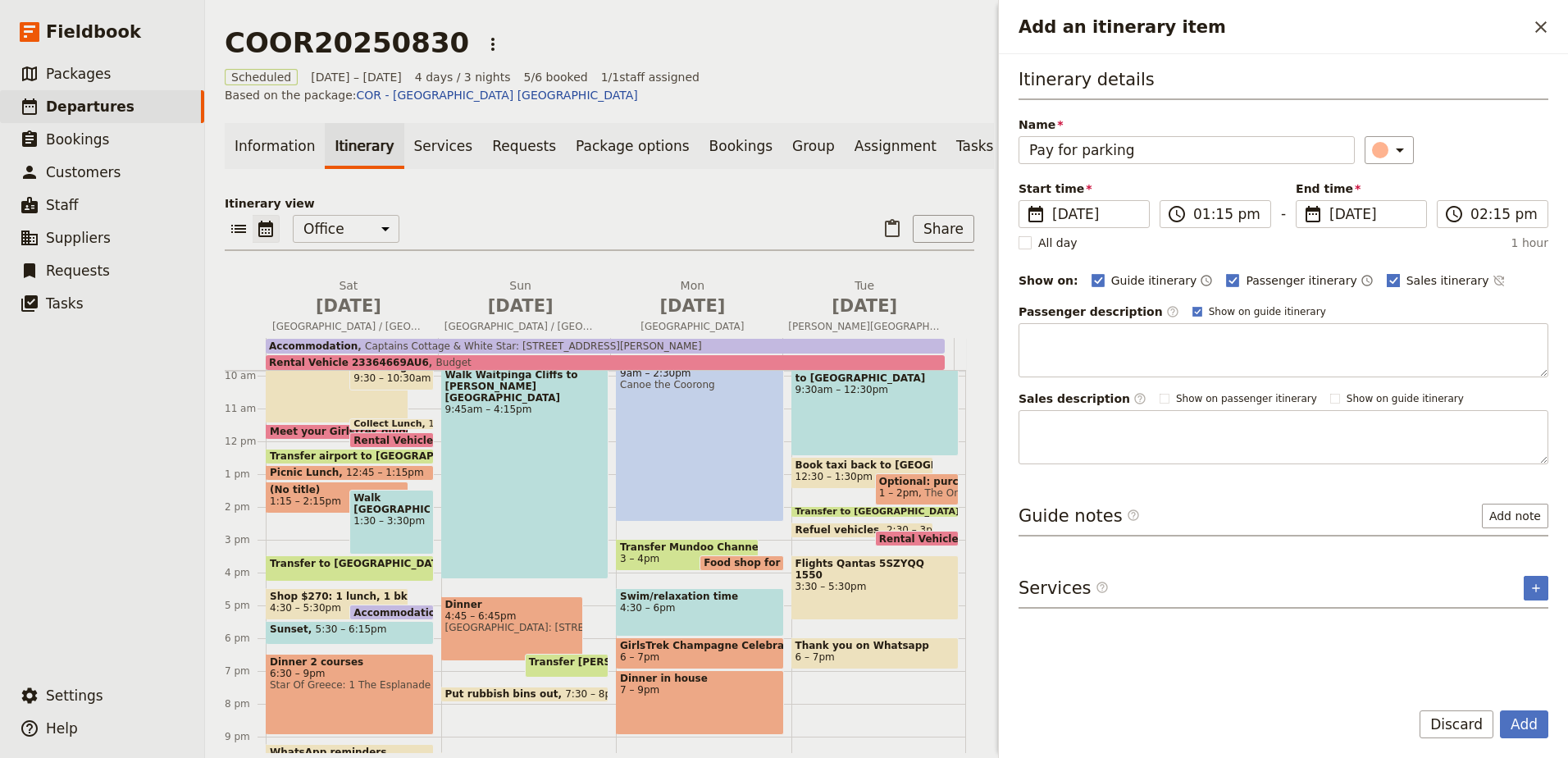
type input "Pay for parking"
click at [1386, 279] on rect "Add an itinerary item" at bounding box center [1392, 280] width 12 height 12
click at [1385, 272] on input "Sales itinerary" at bounding box center [1385, 272] width 1 height 1
checkbox input "false"
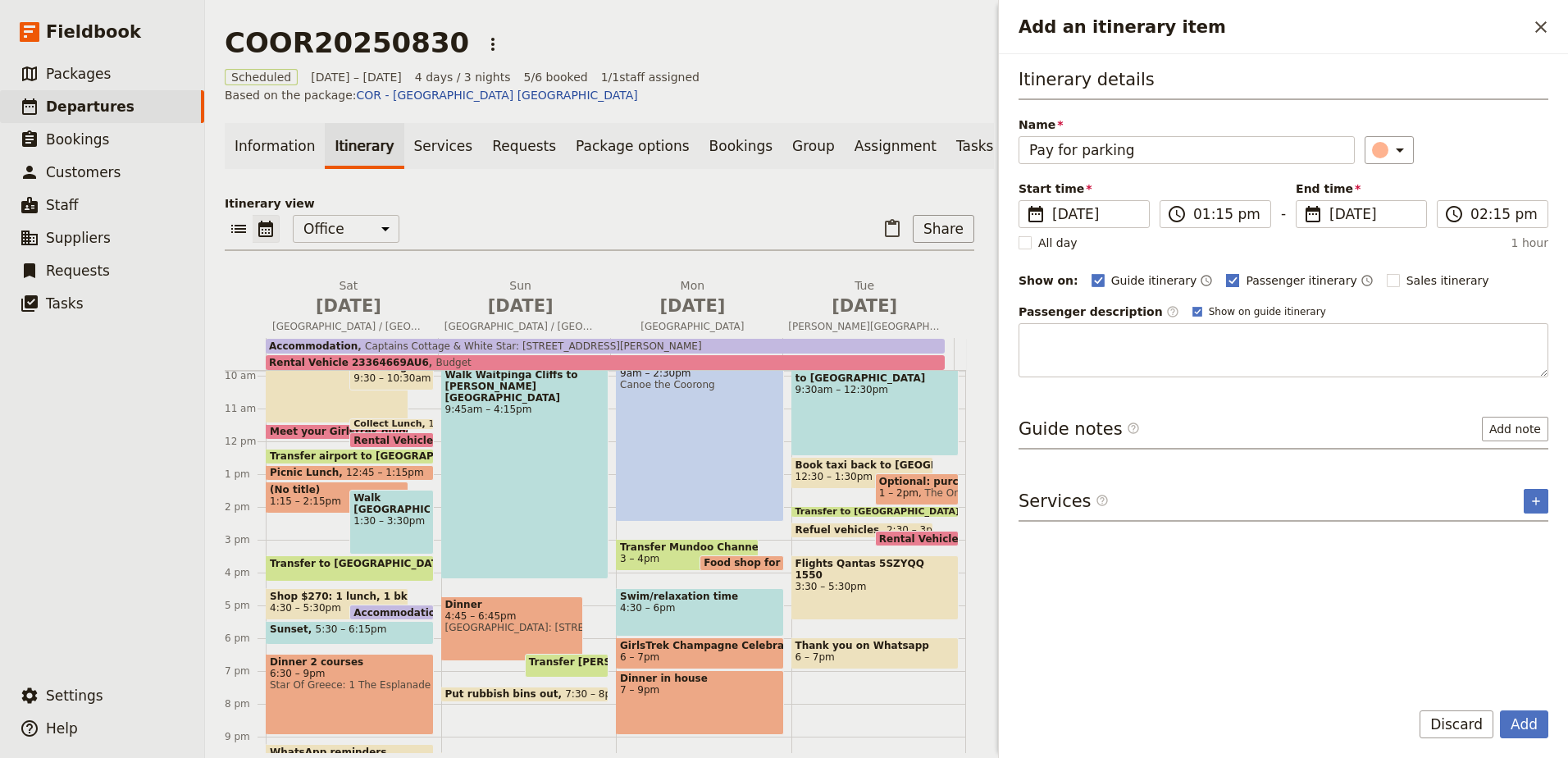
click at [1226, 279] on rect "Add an itinerary item" at bounding box center [1232, 280] width 12 height 12
click at [1225, 272] on input "Passenger itinerary" at bounding box center [1225, 272] width 1 height 1
checkbox input "false"
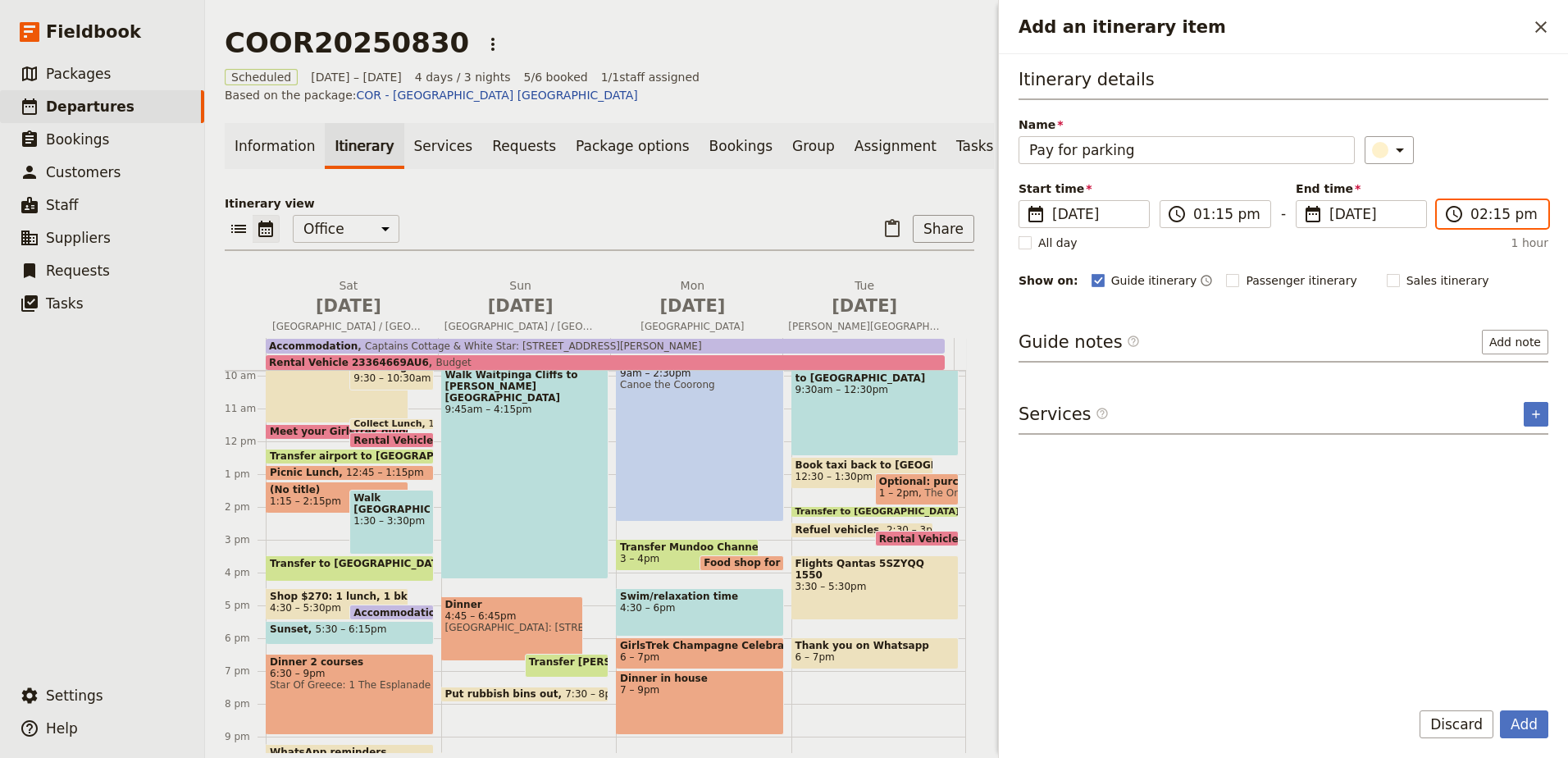
click at [1481, 207] on input "02:15 pm" at bounding box center [1504, 214] width 67 height 20
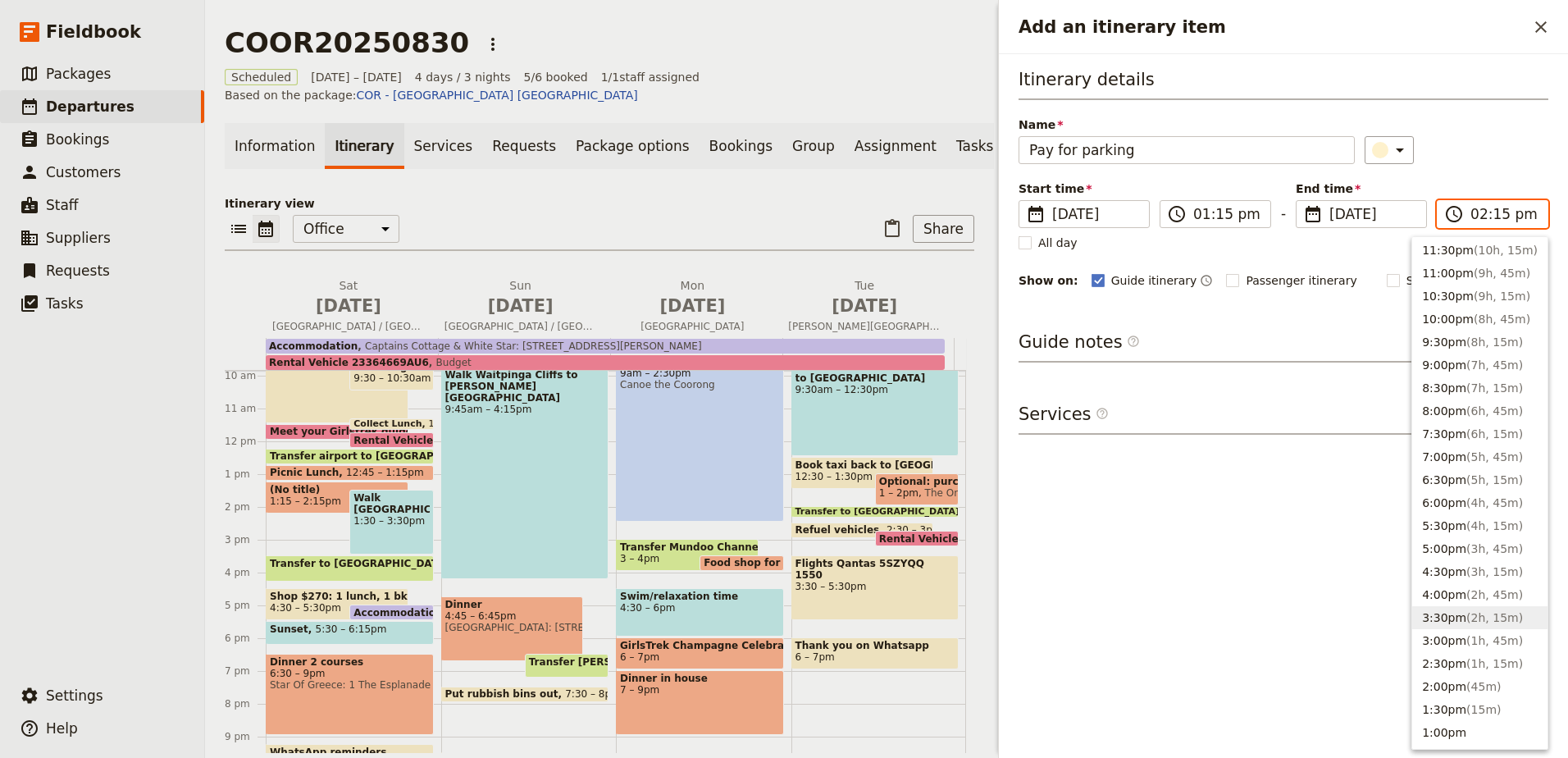
scroll to position [0, 0]
click at [1484, 714] on span "( 15m )" at bounding box center [1483, 711] width 35 height 13
type input "01:30 pm"
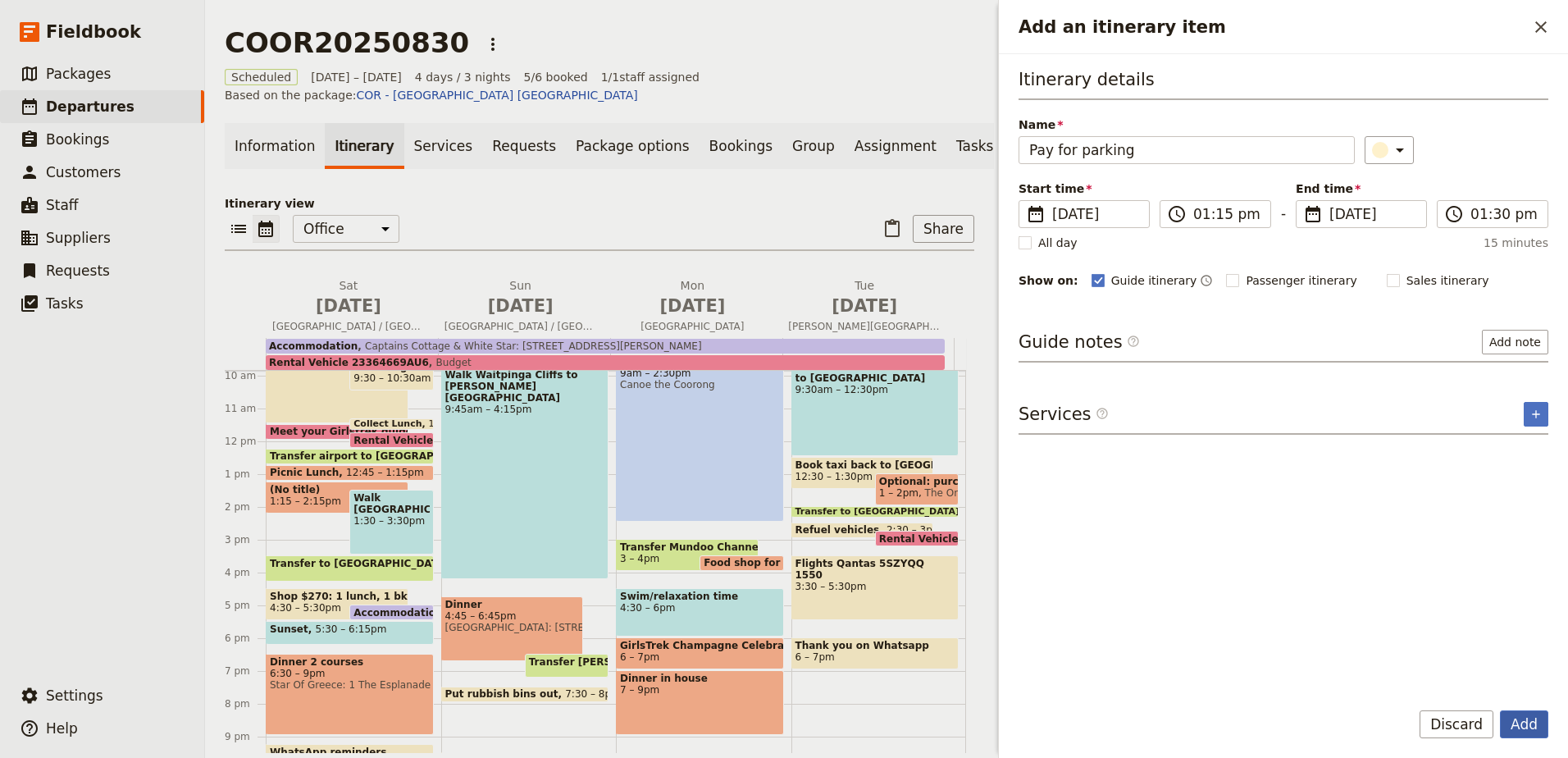
click at [1525, 716] on button "Add" at bounding box center [1524, 724] width 48 height 28
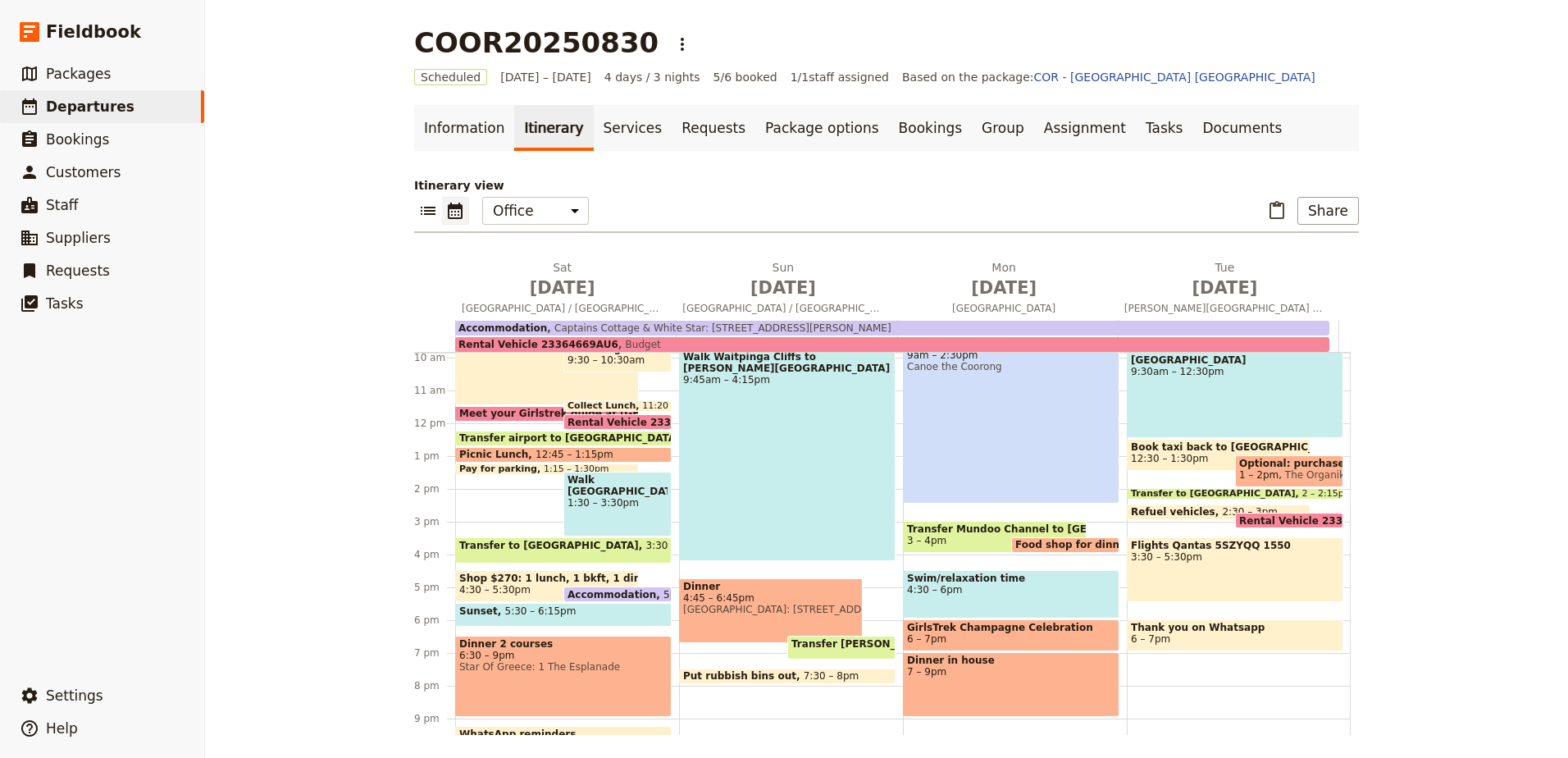
click at [594, 480] on span "Walk [GEOGRAPHIC_DATA]" at bounding box center [617, 485] width 100 height 23
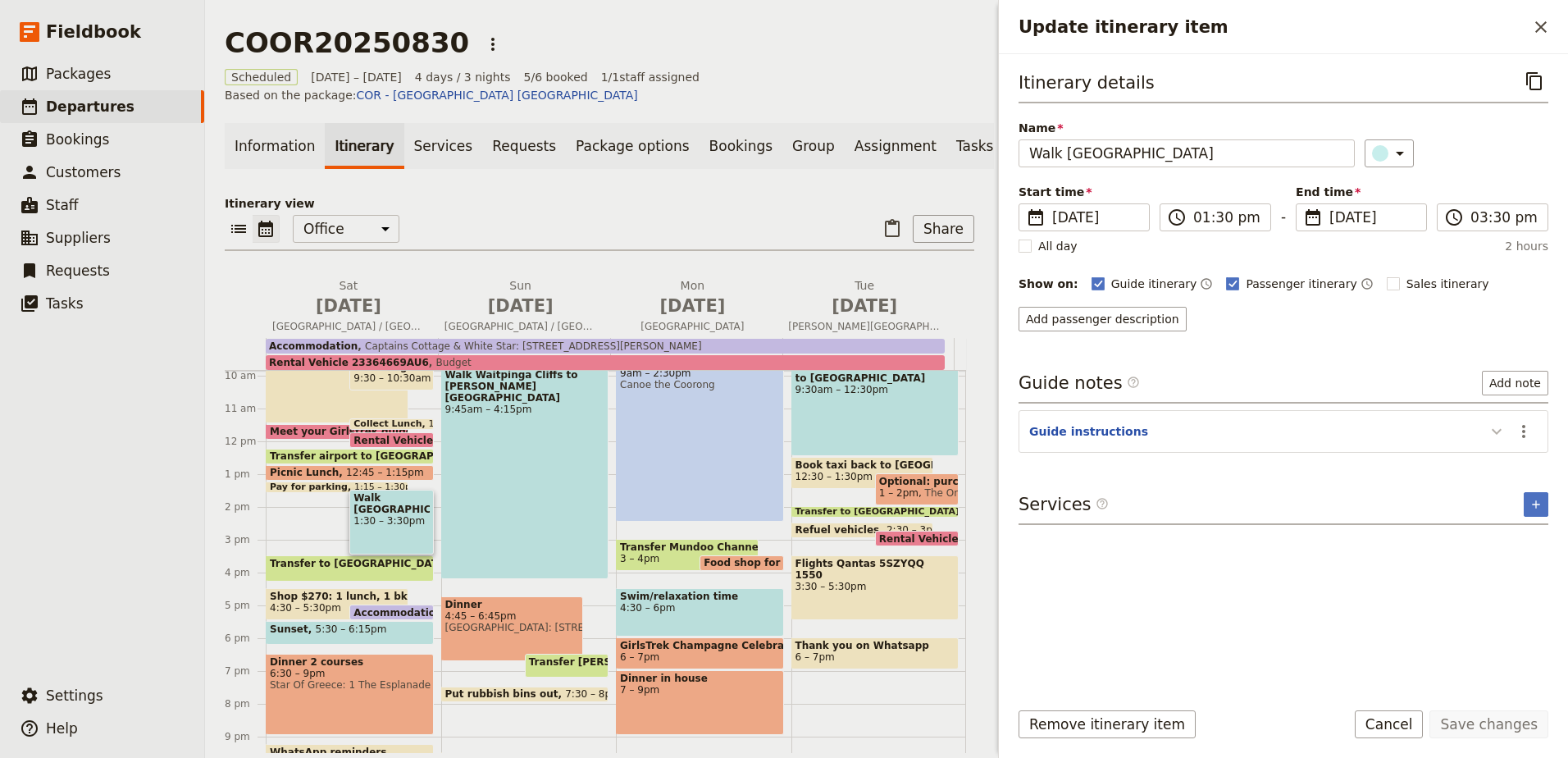
click at [1501, 434] on icon "Update itinerary item" at bounding box center [1496, 431] width 20 height 20
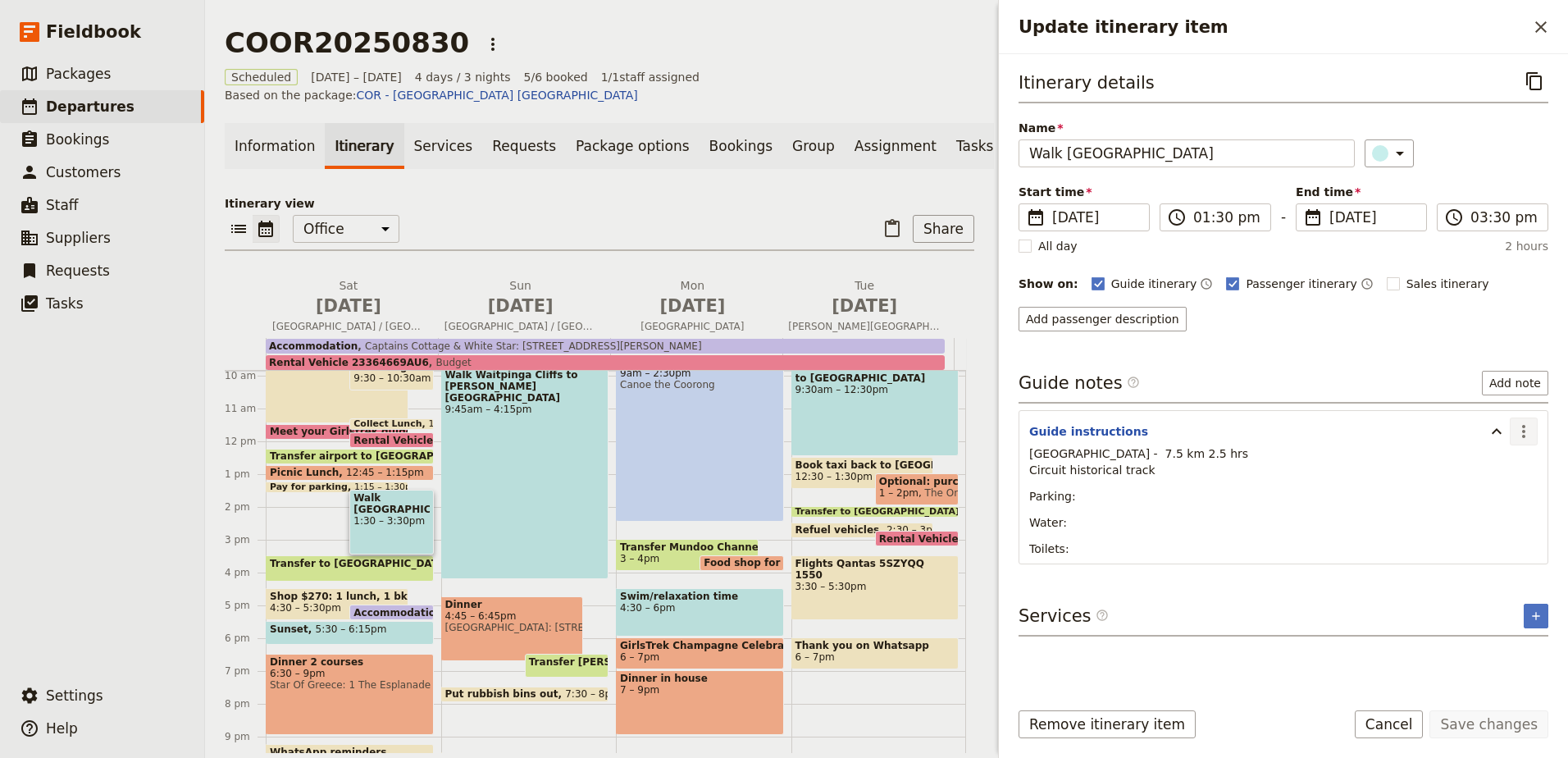
click at [1521, 431] on icon "Actions" at bounding box center [1524, 431] width 20 height 20
click at [1515, 461] on span "Edit note" at bounding box center [1488, 466] width 76 height 17
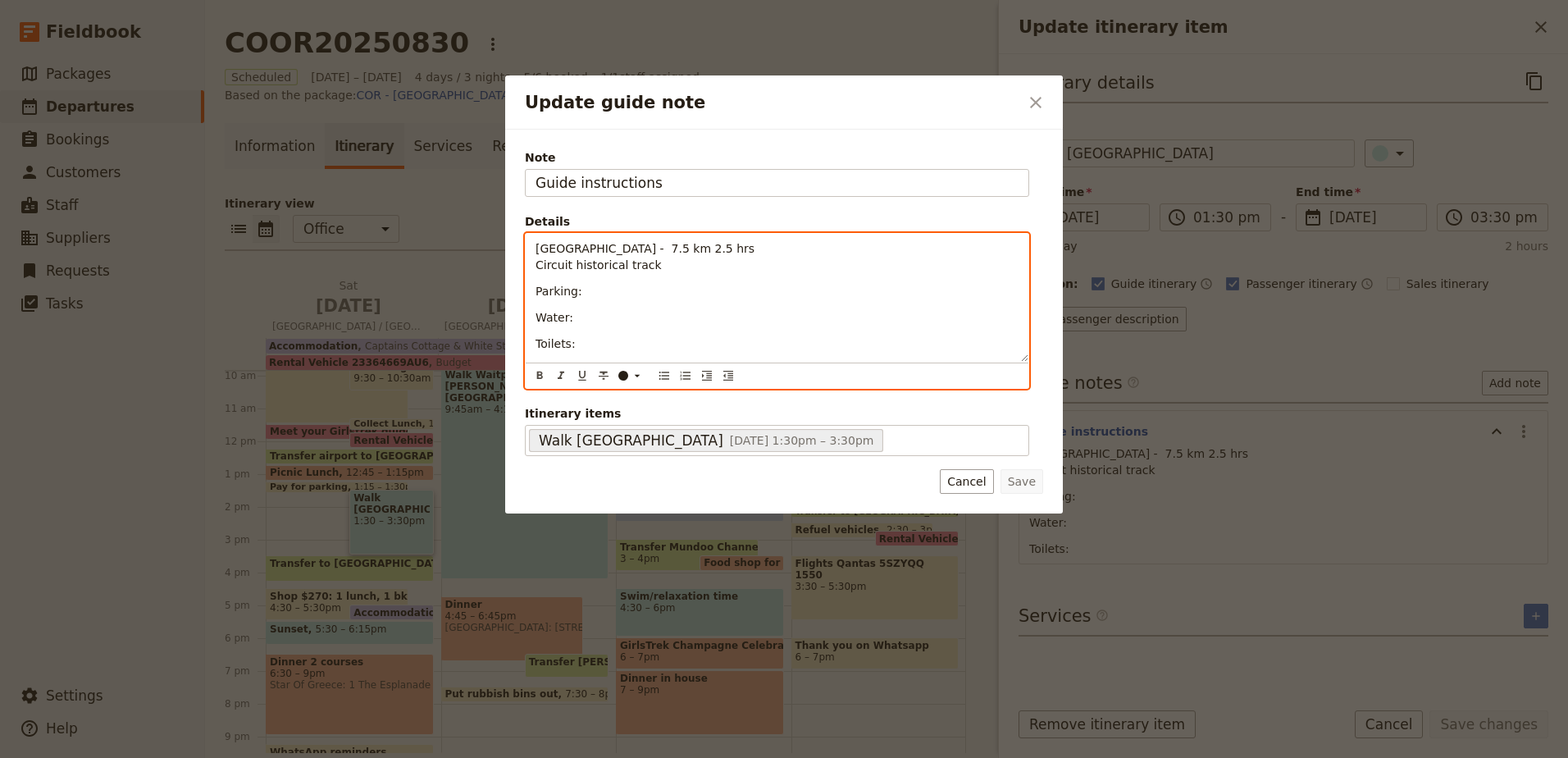
click at [585, 292] on p "Parking:" at bounding box center [777, 291] width 483 height 17
click at [606, 342] on p "Toilets:" at bounding box center [777, 343] width 483 height 17
click at [619, 314] on p "Water:" at bounding box center [777, 317] width 483 height 17
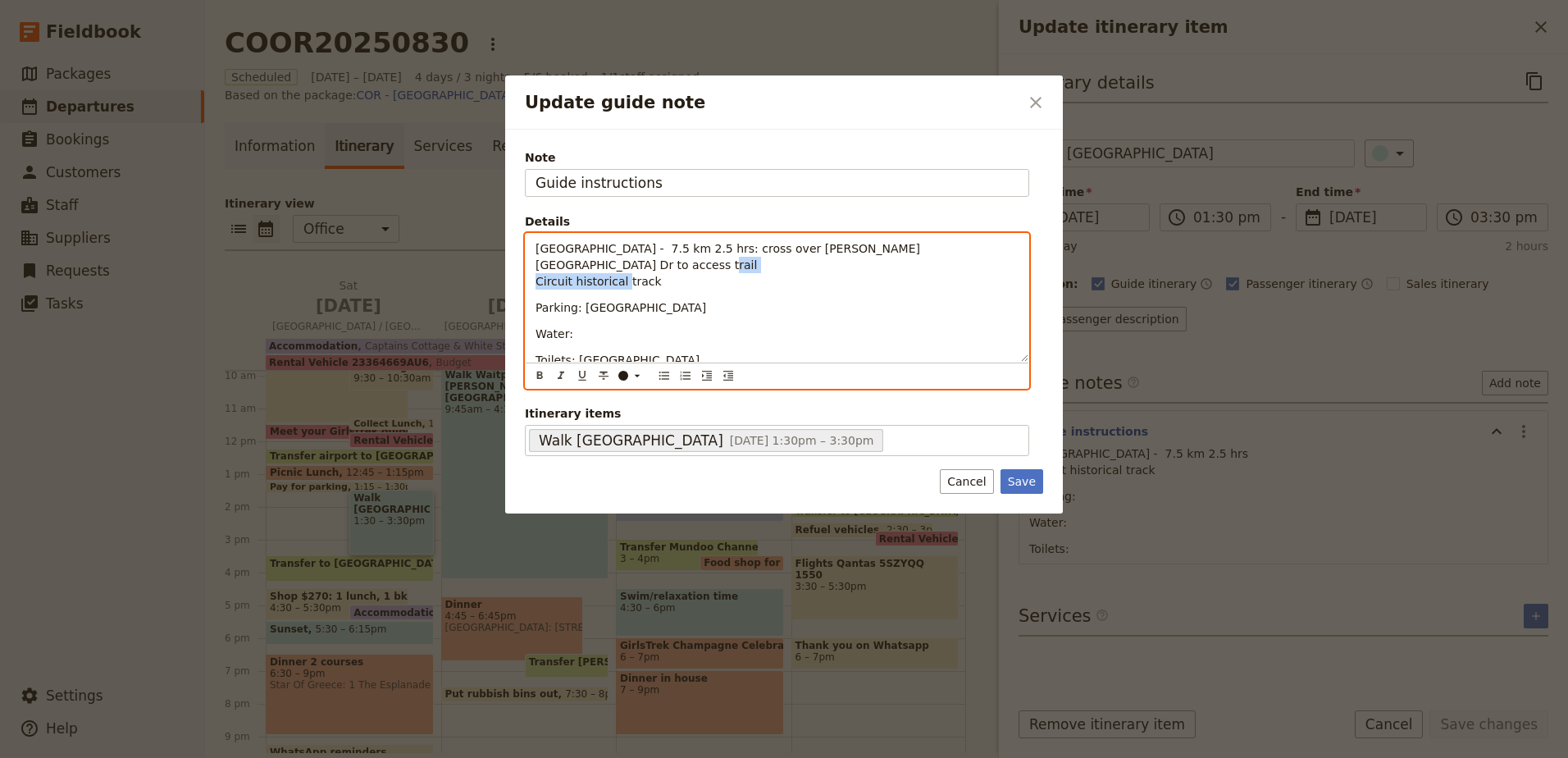
drag, startPoint x: 534, startPoint y: 262, endPoint x: 648, endPoint y: 266, distance: 114.1
click at [648, 266] on div "Belair National Circuit - 7.5 km 2.5 hrs: cross over Gooch Dr and Valley Dr to …" at bounding box center [777, 296] width 503 height 127
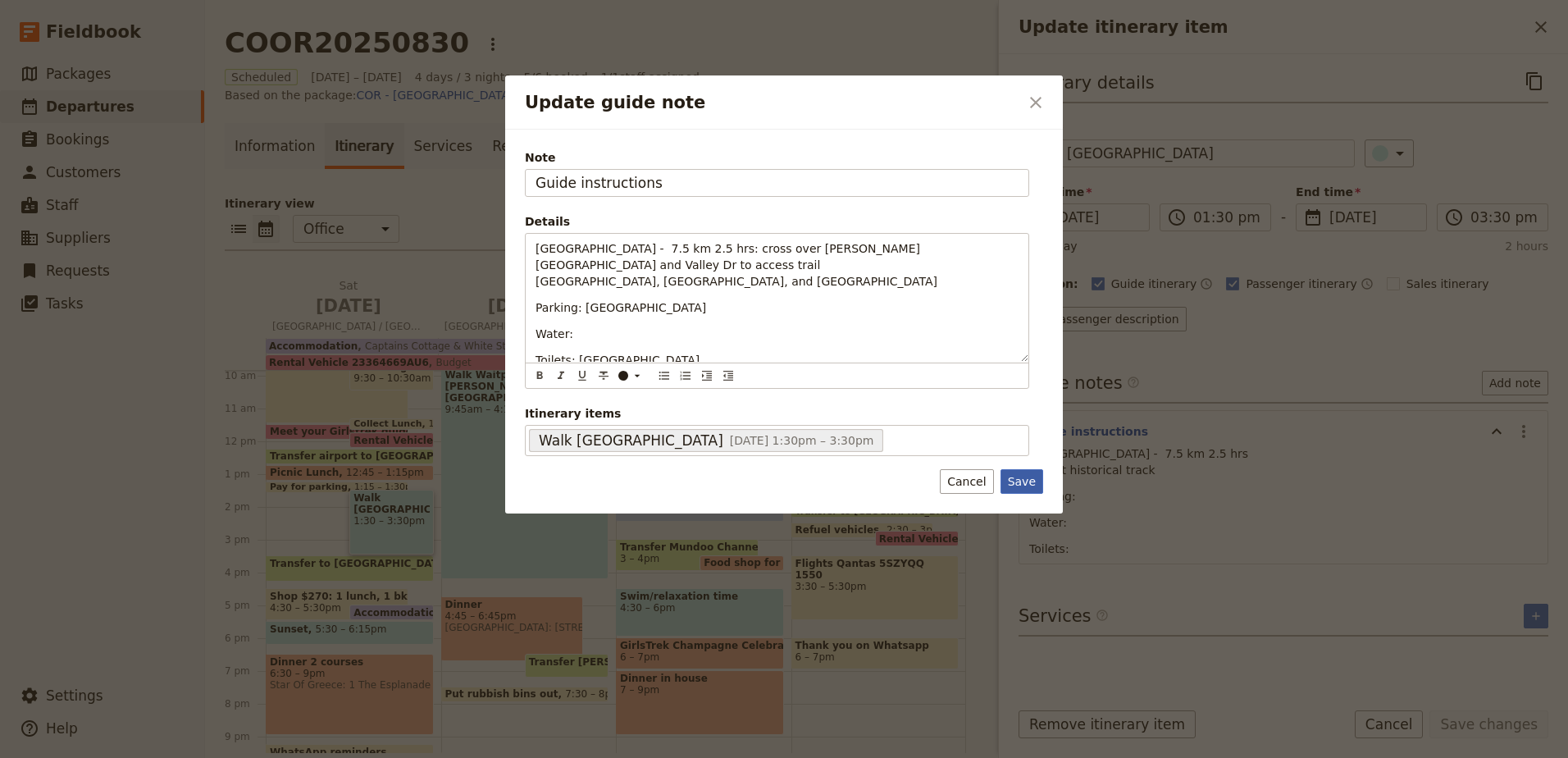
click at [1029, 473] on button "Save" at bounding box center [1021, 481] width 42 height 25
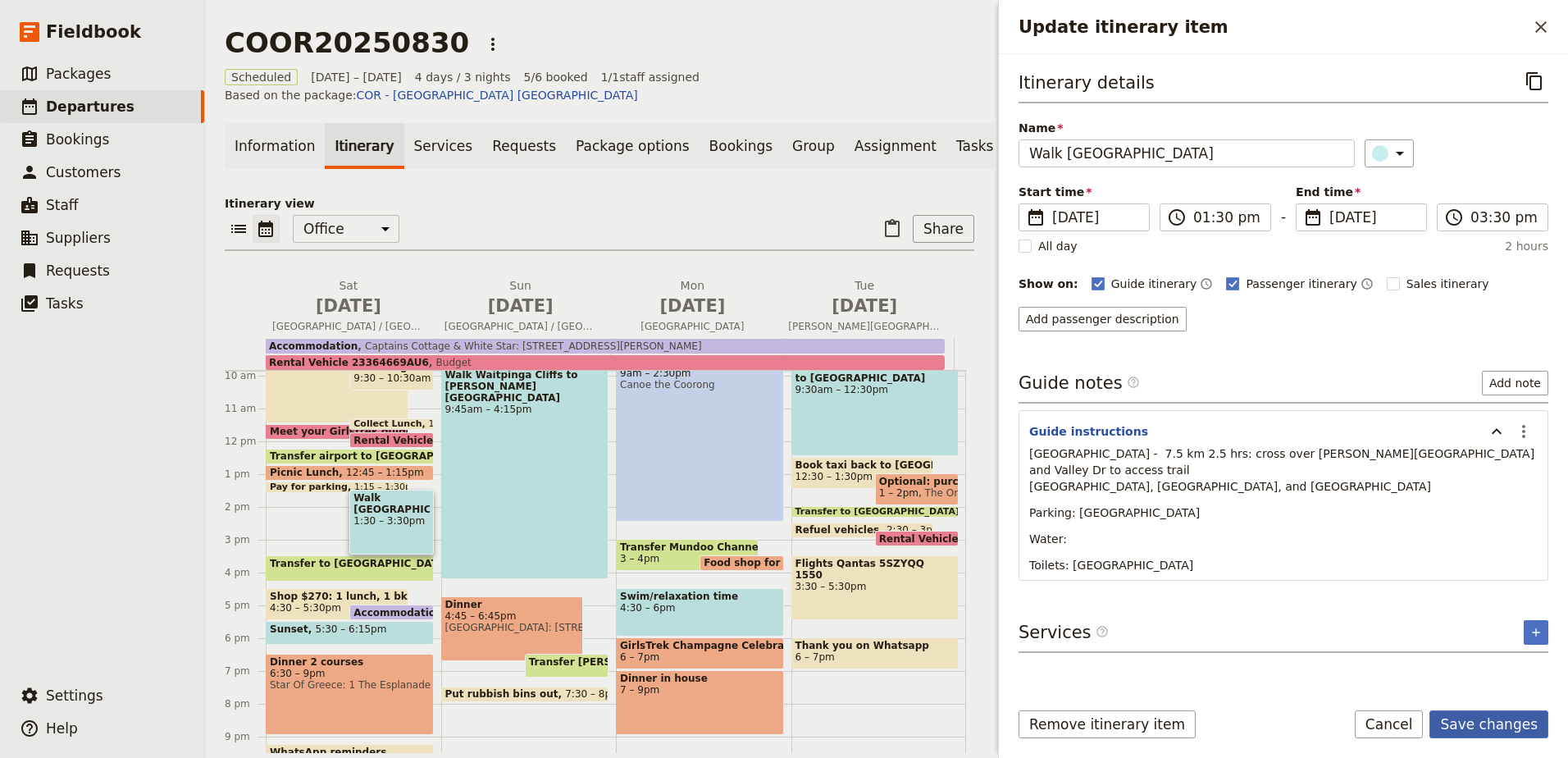
click at [1514, 720] on button "Save changes" at bounding box center [1488, 724] width 119 height 28
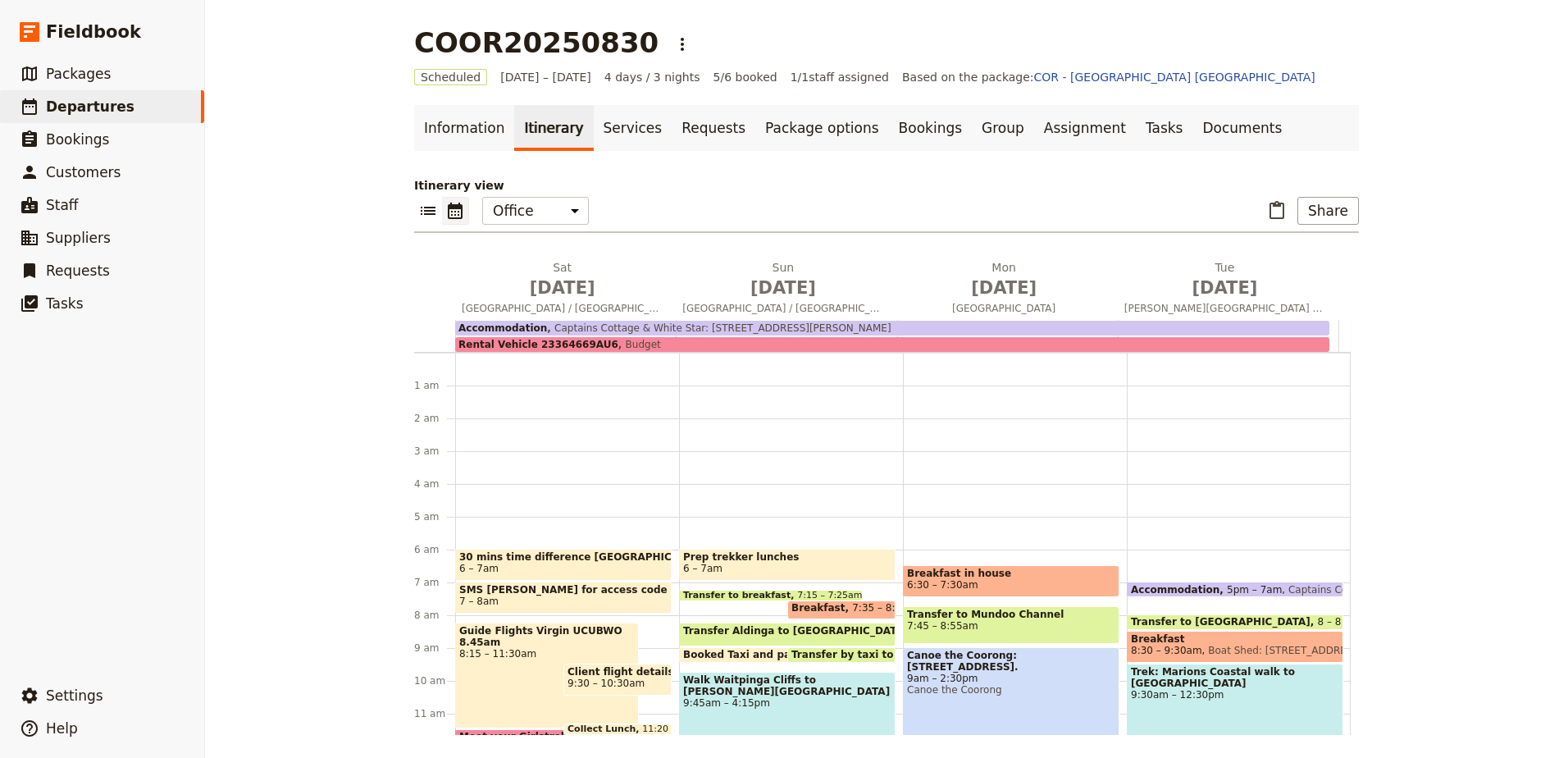
scroll to position [82, 0]
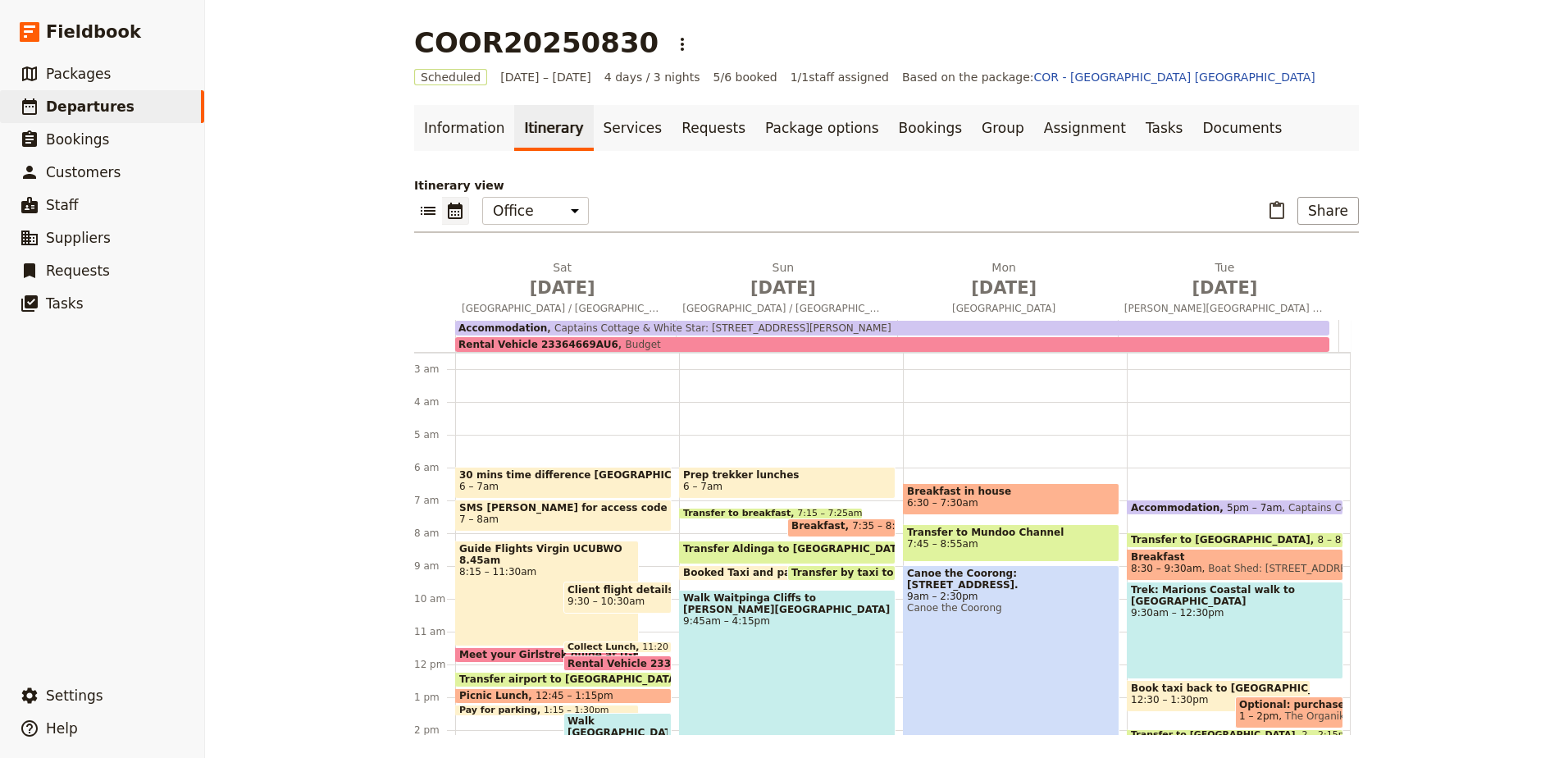
click at [1208, 522] on div "Accommodation 5pm – 7am Captains Cottage & White Star: 47 William Street, Port …" at bounding box center [1238, 664] width 224 height 788
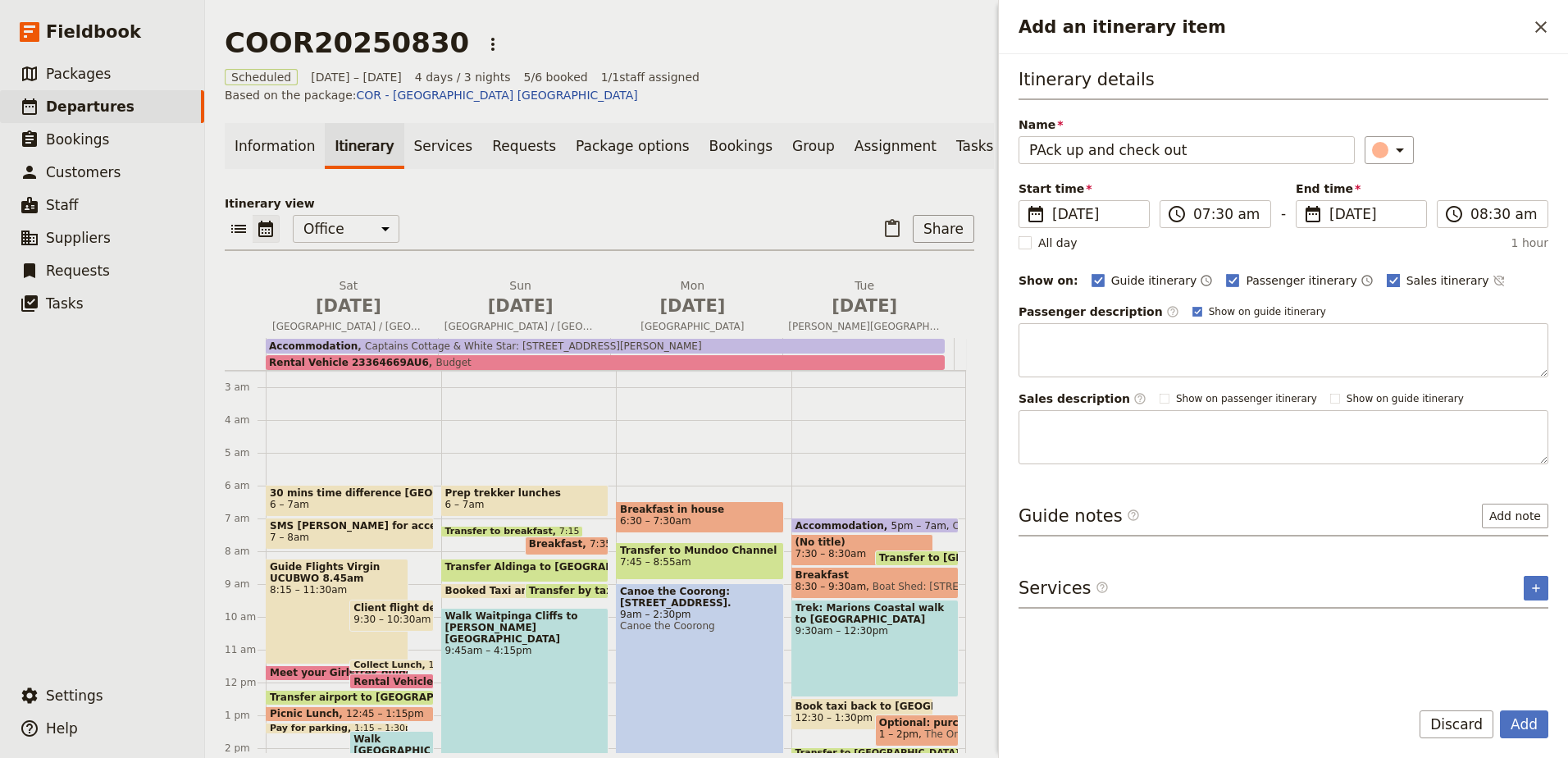
type input "PAck up and check out"
click at [1389, 280] on polygon "Add an itinerary item" at bounding box center [1393, 279] width 8 height 9
click at [1385, 272] on input "Sales itinerary" at bounding box center [1385, 272] width 1 height 1
checkbox input "false"
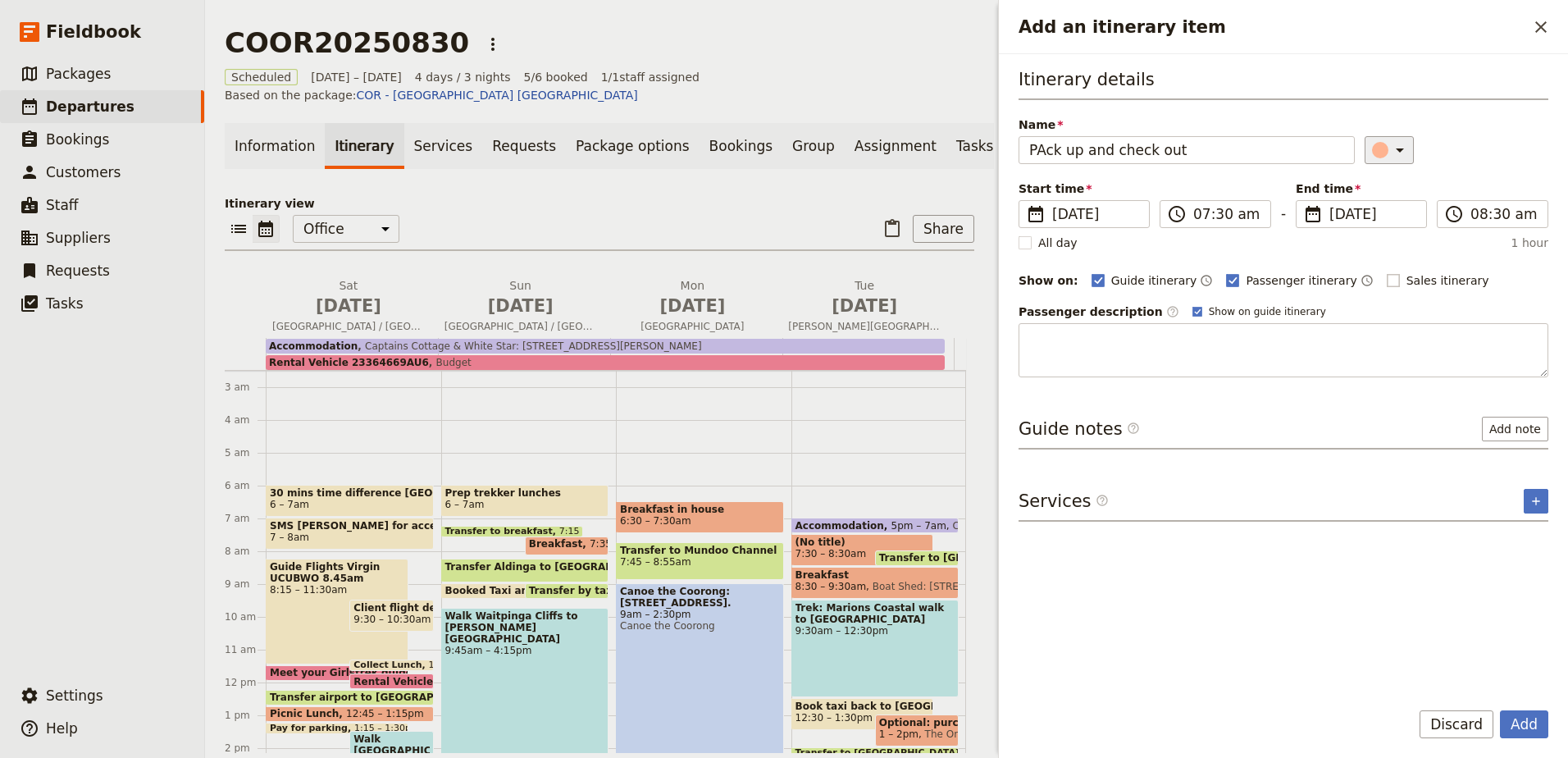
click at [1393, 151] on icon "Add an itinerary item" at bounding box center [1399, 150] width 20 height 20
click at [1391, 228] on div "button" at bounding box center [1388, 223] width 17 height 17
click at [1229, 206] on input "07:30 am" at bounding box center [1226, 214] width 67 height 20
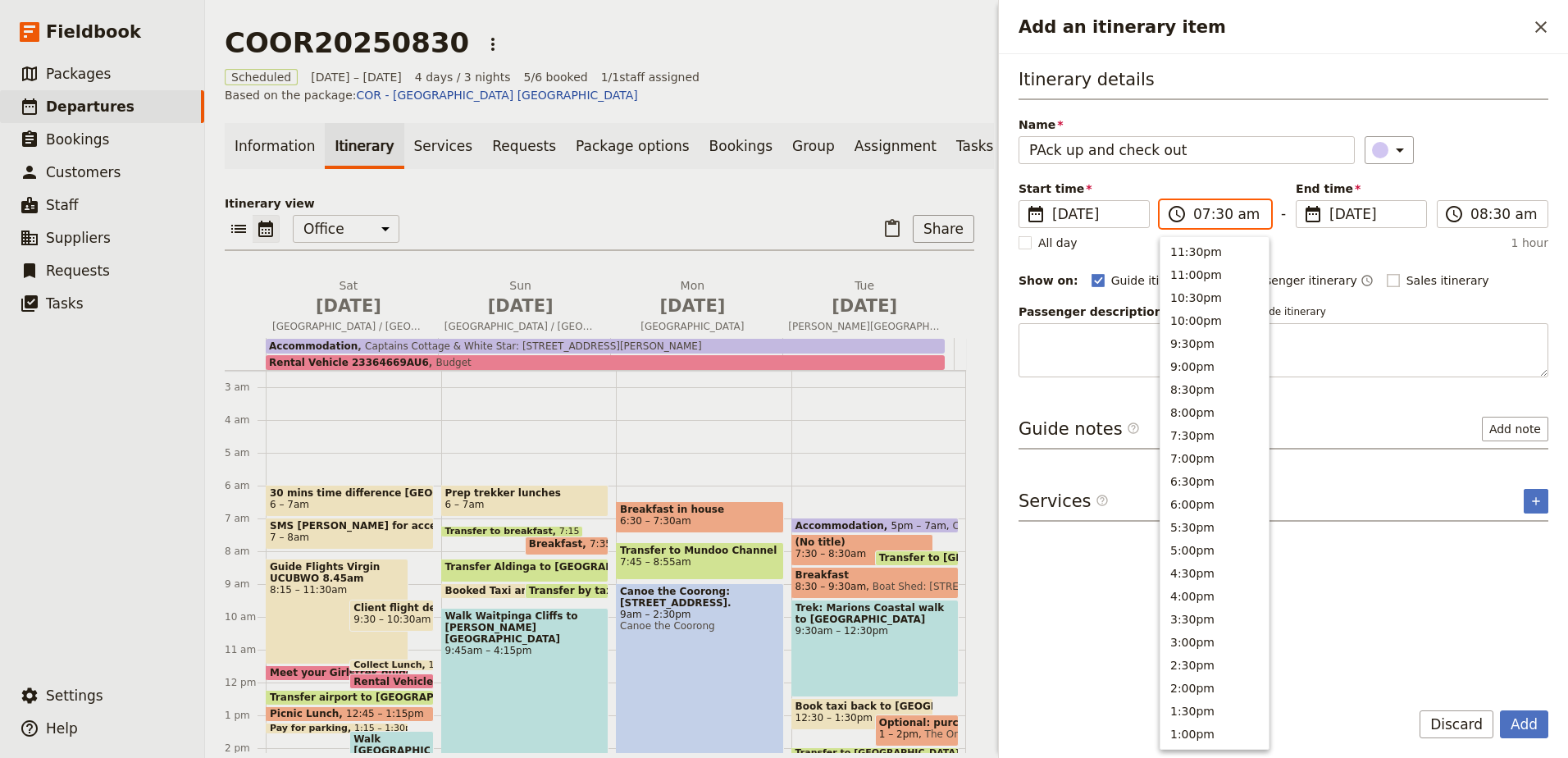
scroll to position [597, 0]
click at [1225, 408] on button "7:00am" at bounding box center [1214, 412] width 109 height 23
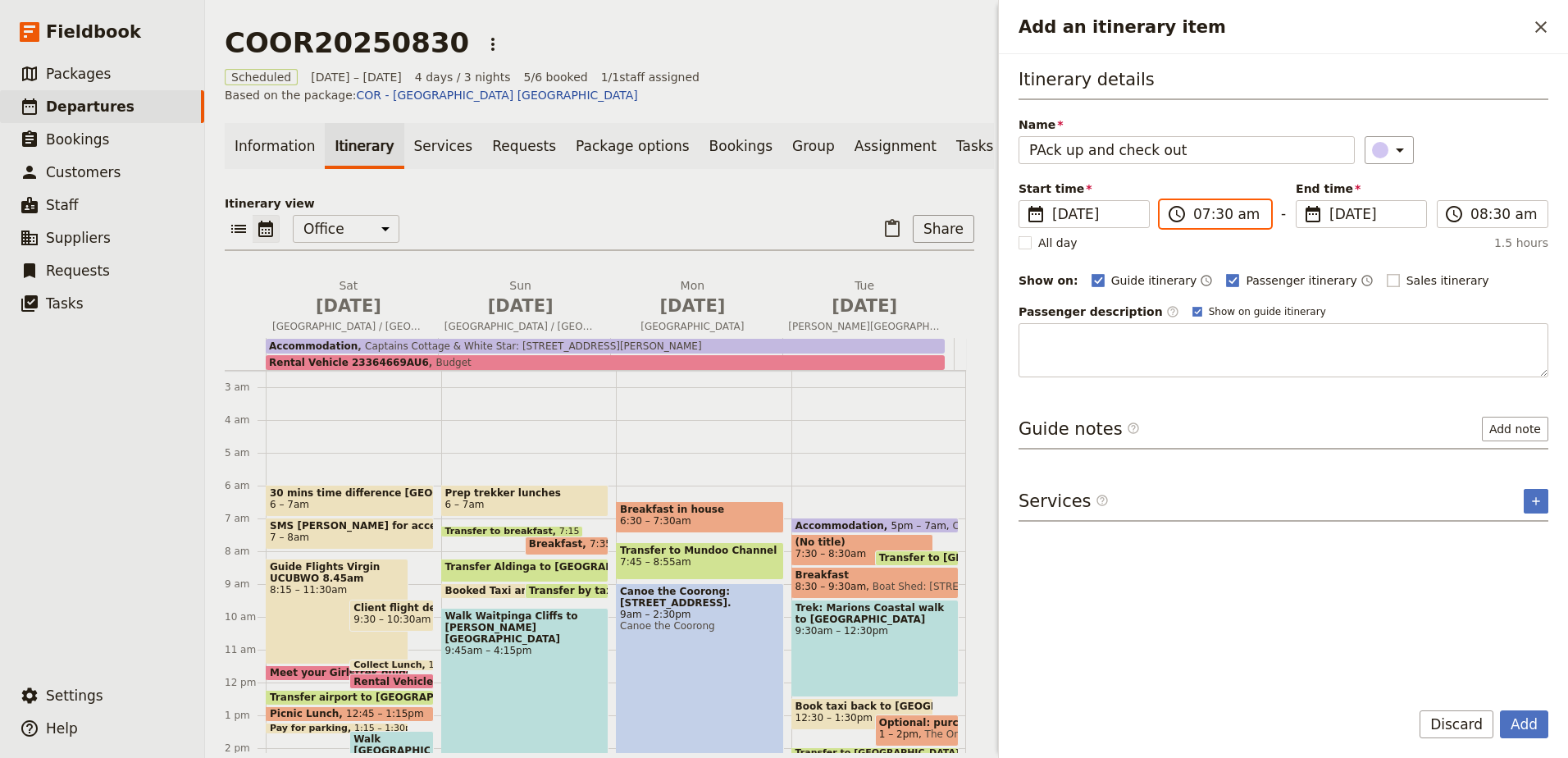
type input "07:00 am"
click at [1515, 210] on input "08:30 am" at bounding box center [1504, 214] width 67 height 20
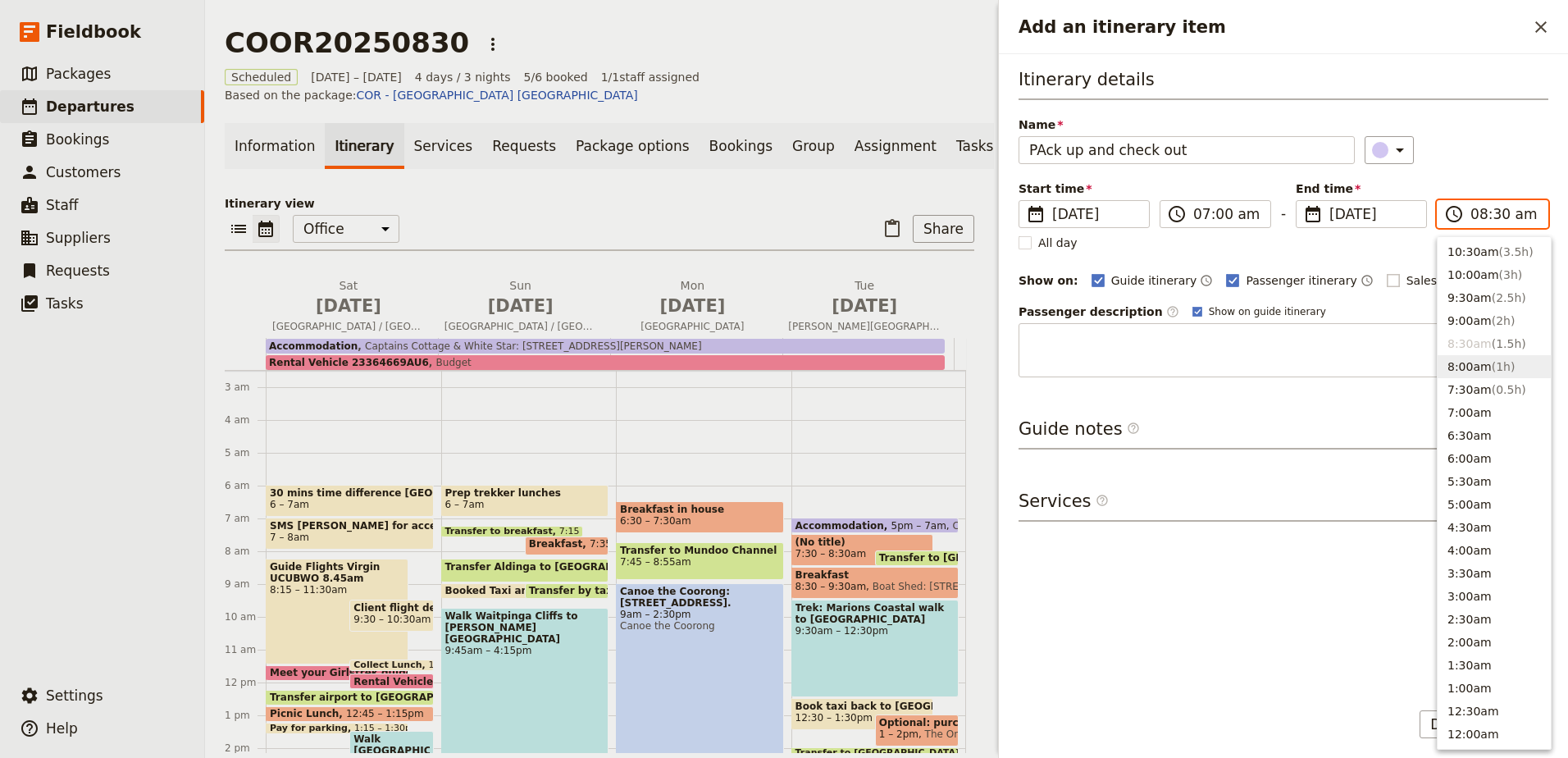
click at [1498, 369] on span "( 1h )" at bounding box center [1503, 366] width 24 height 13
type input "08:00 am"
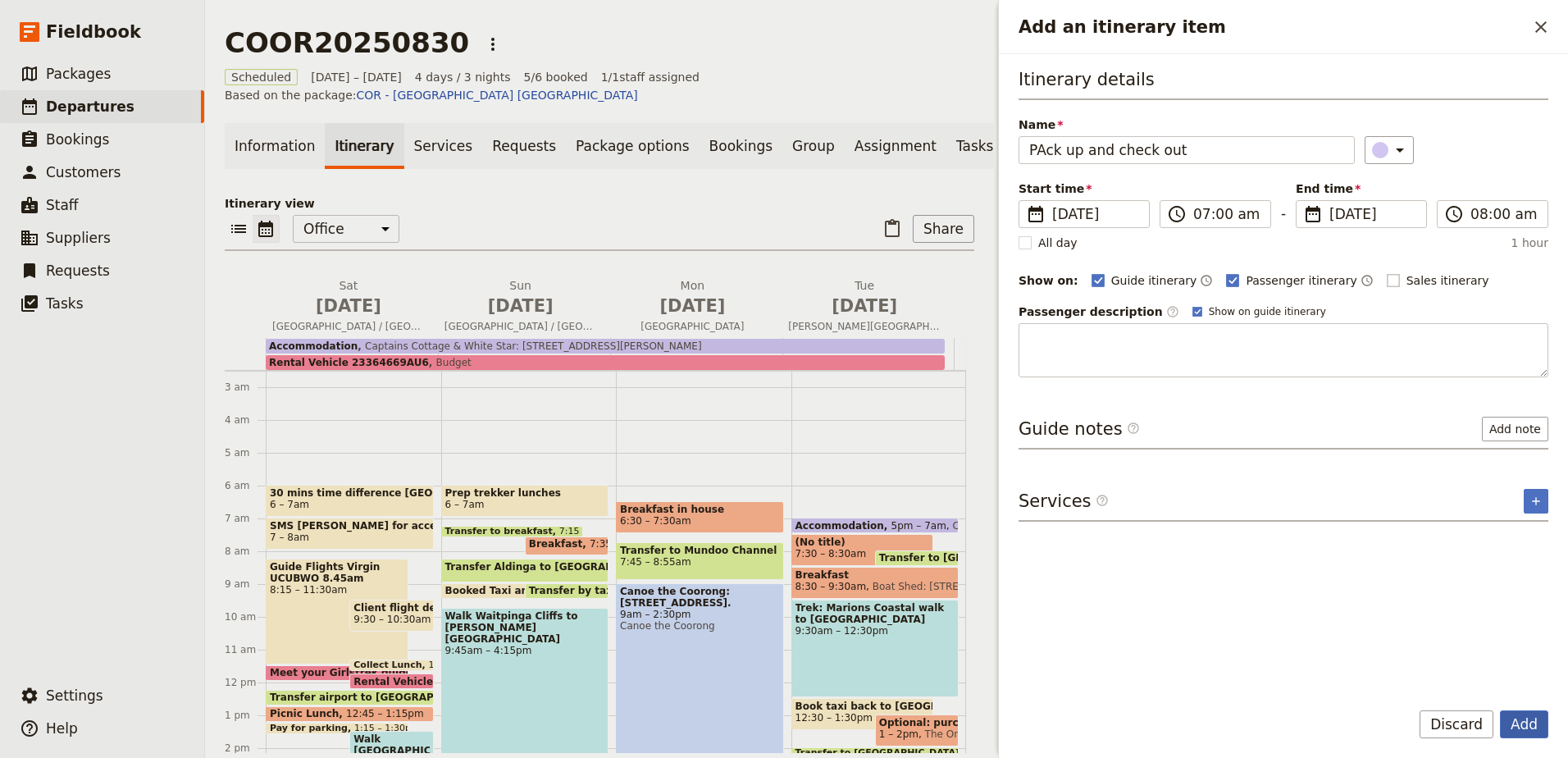
click at [1536, 724] on button "Add" at bounding box center [1524, 724] width 48 height 28
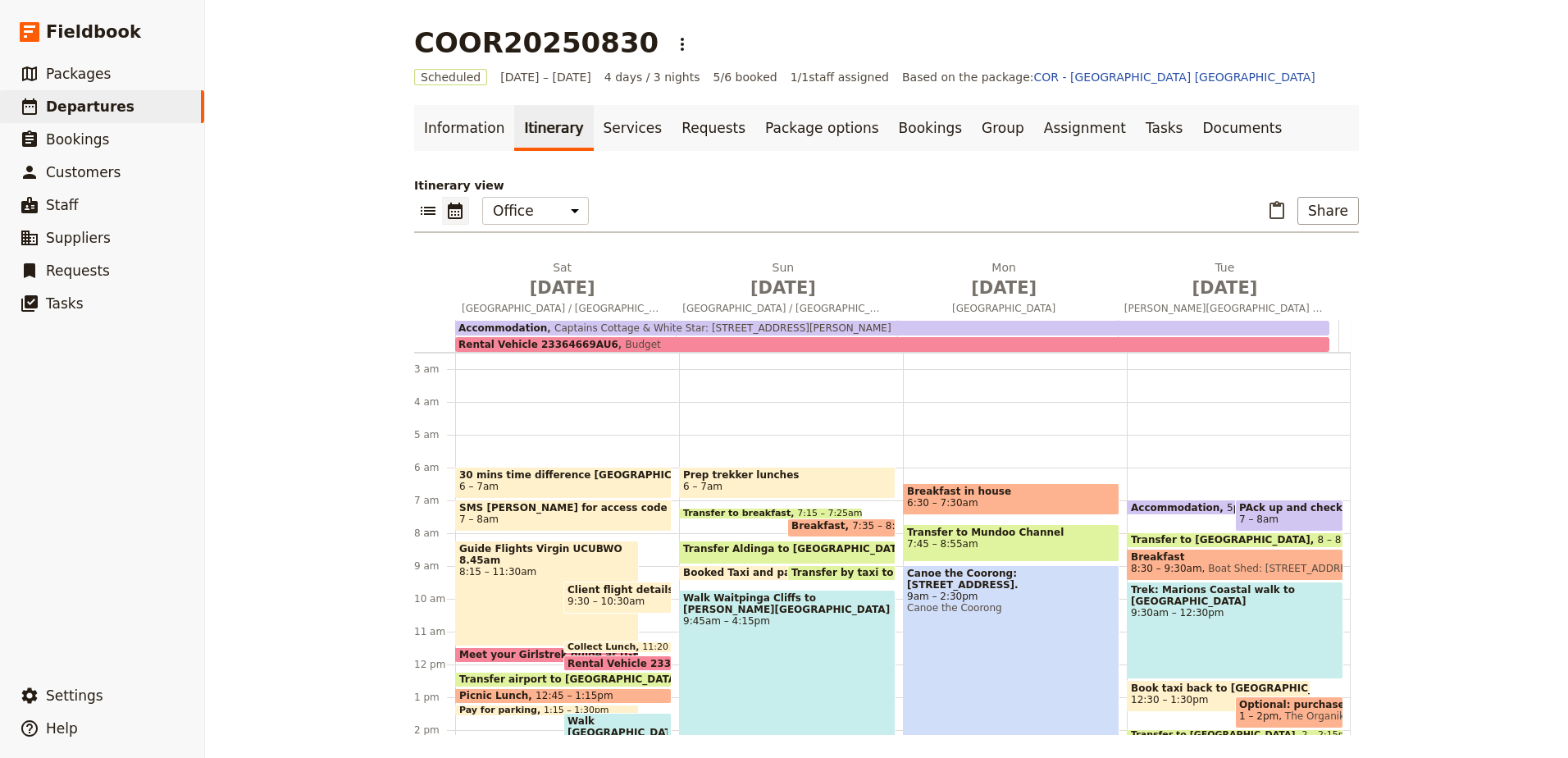
click at [1279, 511] on span "PAck up and check out" at bounding box center [1288, 508] width 100 height 12
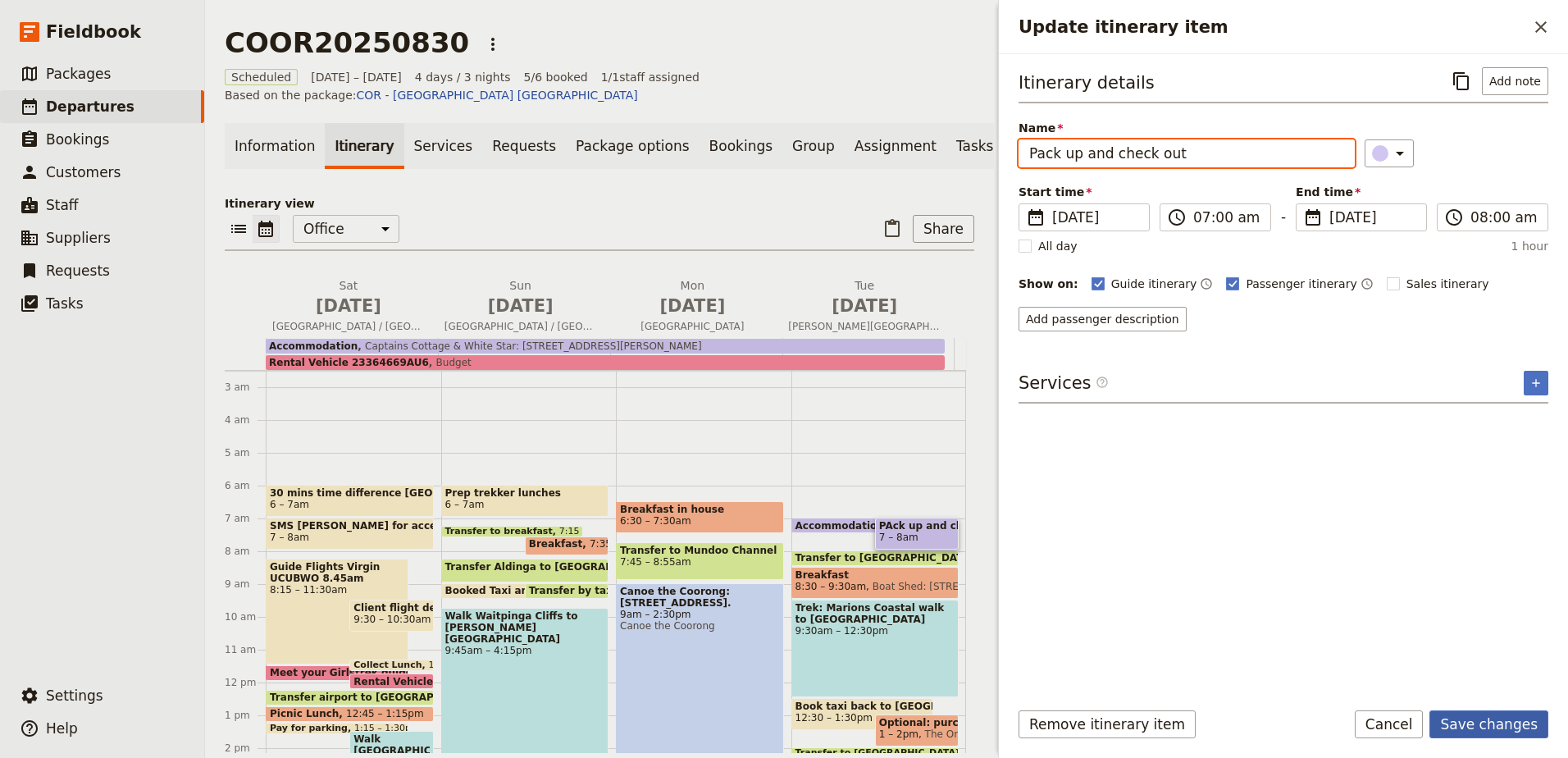
type input "Pack up and check out"
click at [1519, 722] on button "Save changes" at bounding box center [1488, 724] width 119 height 28
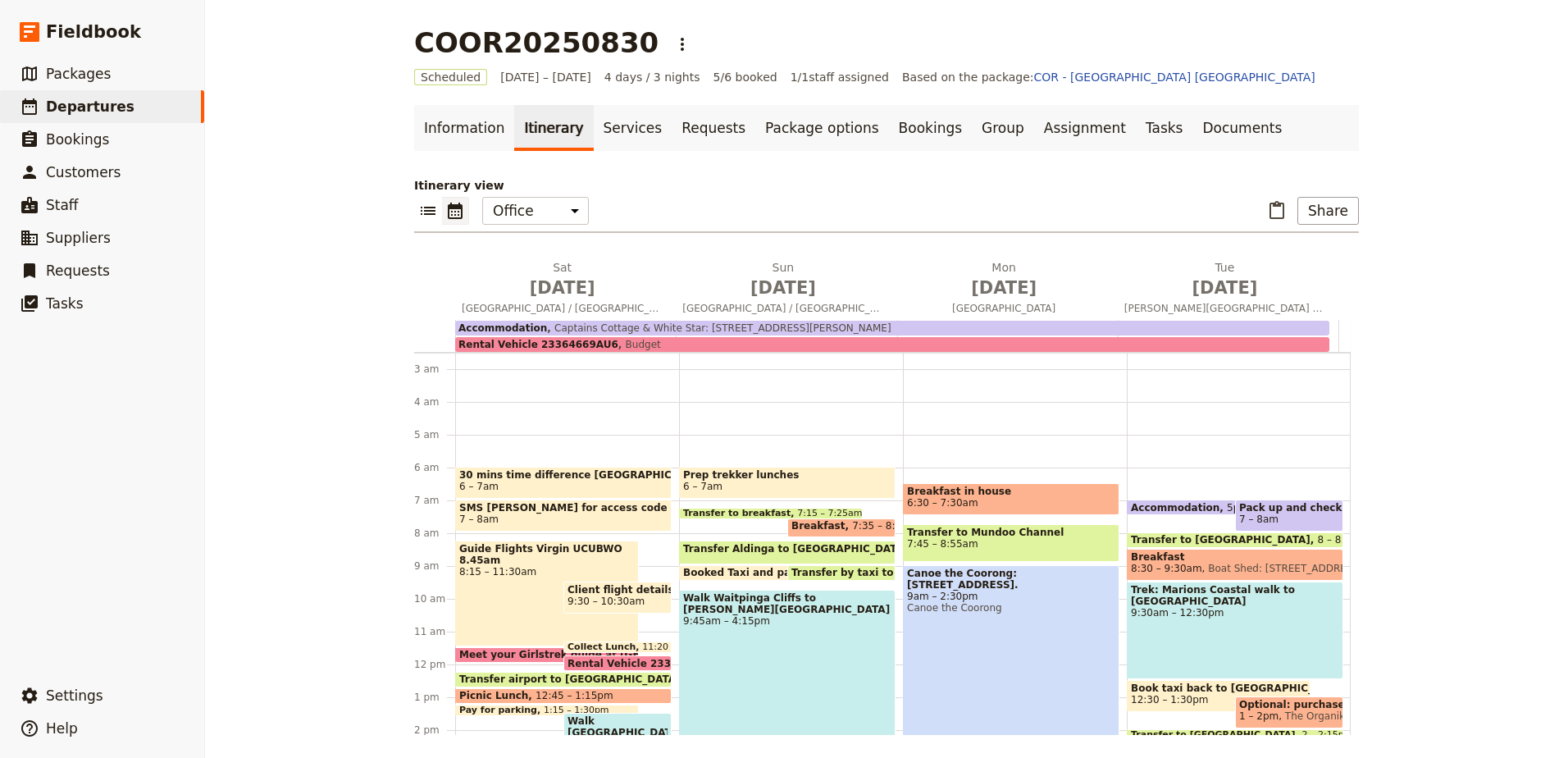
click at [1168, 489] on div "Accommodation 5pm – 7am Captains Cottage & White Star: 47 William Street, Port …" at bounding box center [1238, 664] width 224 height 788
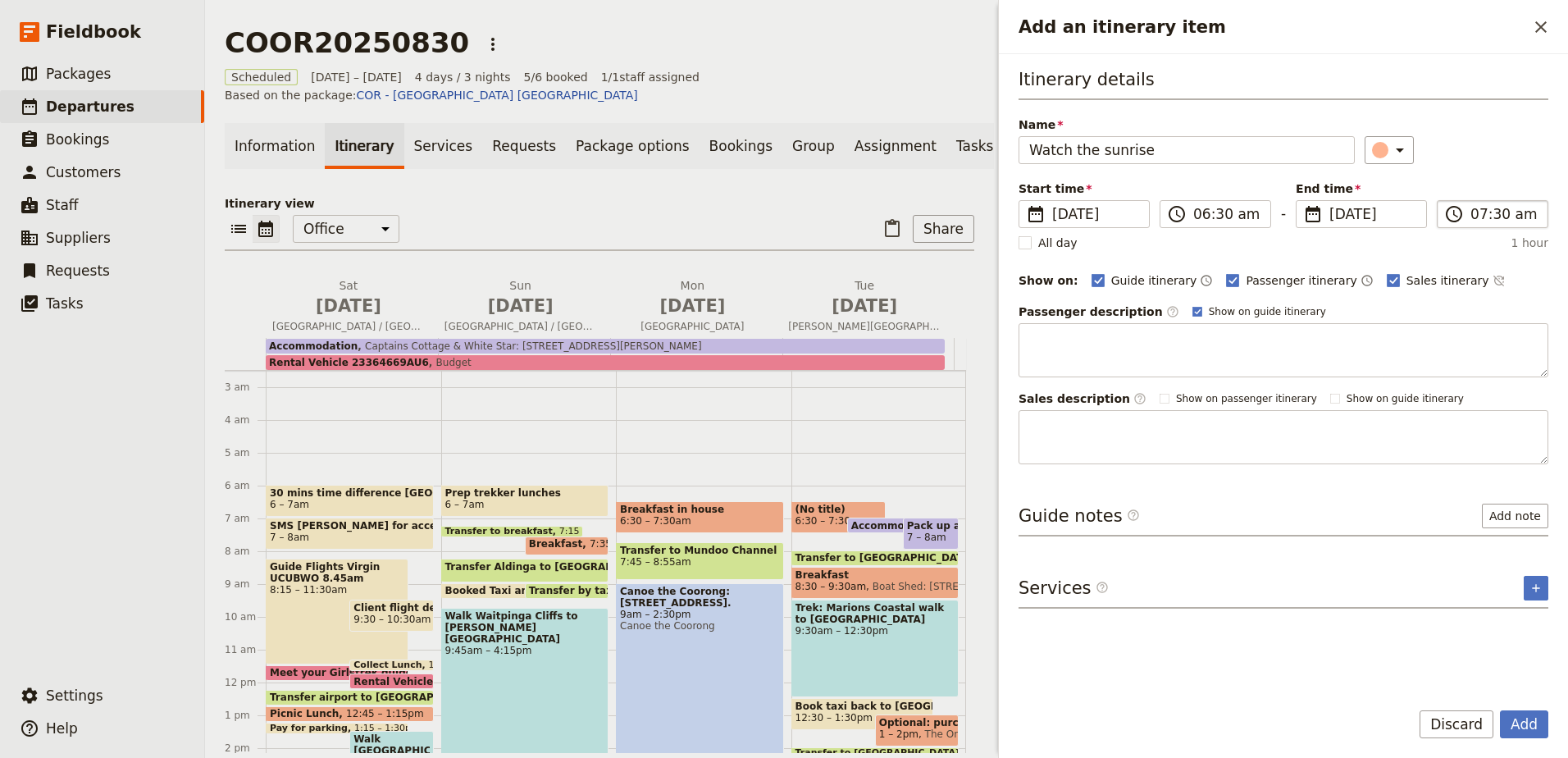
type input "Watch the sunrise"
click at [1495, 210] on input "07:30 am" at bounding box center [1504, 214] width 67 height 20
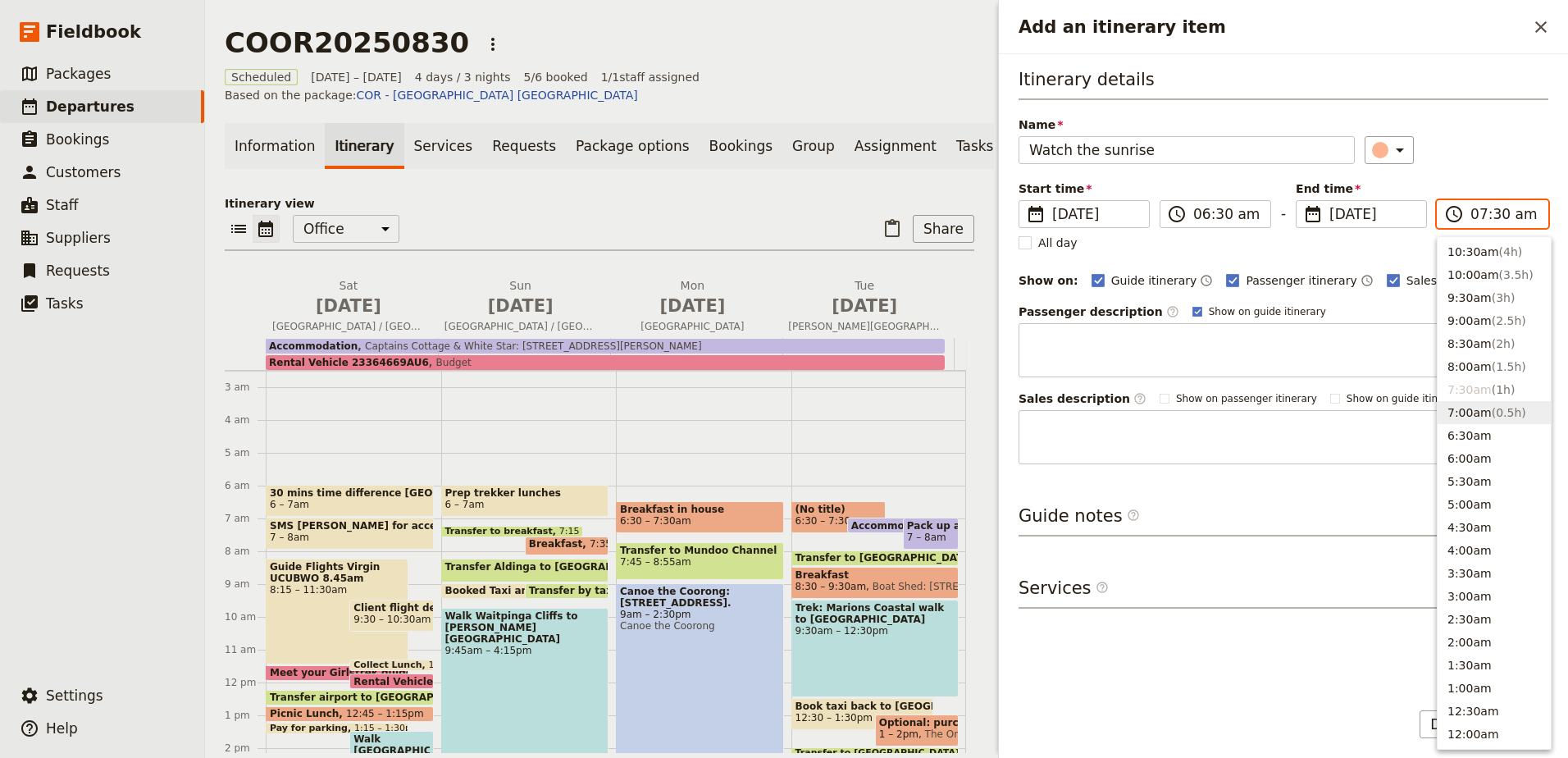
click at [1491, 407] on span "( 0.5h )" at bounding box center [1508, 412] width 35 height 13
type input "07:00 am"
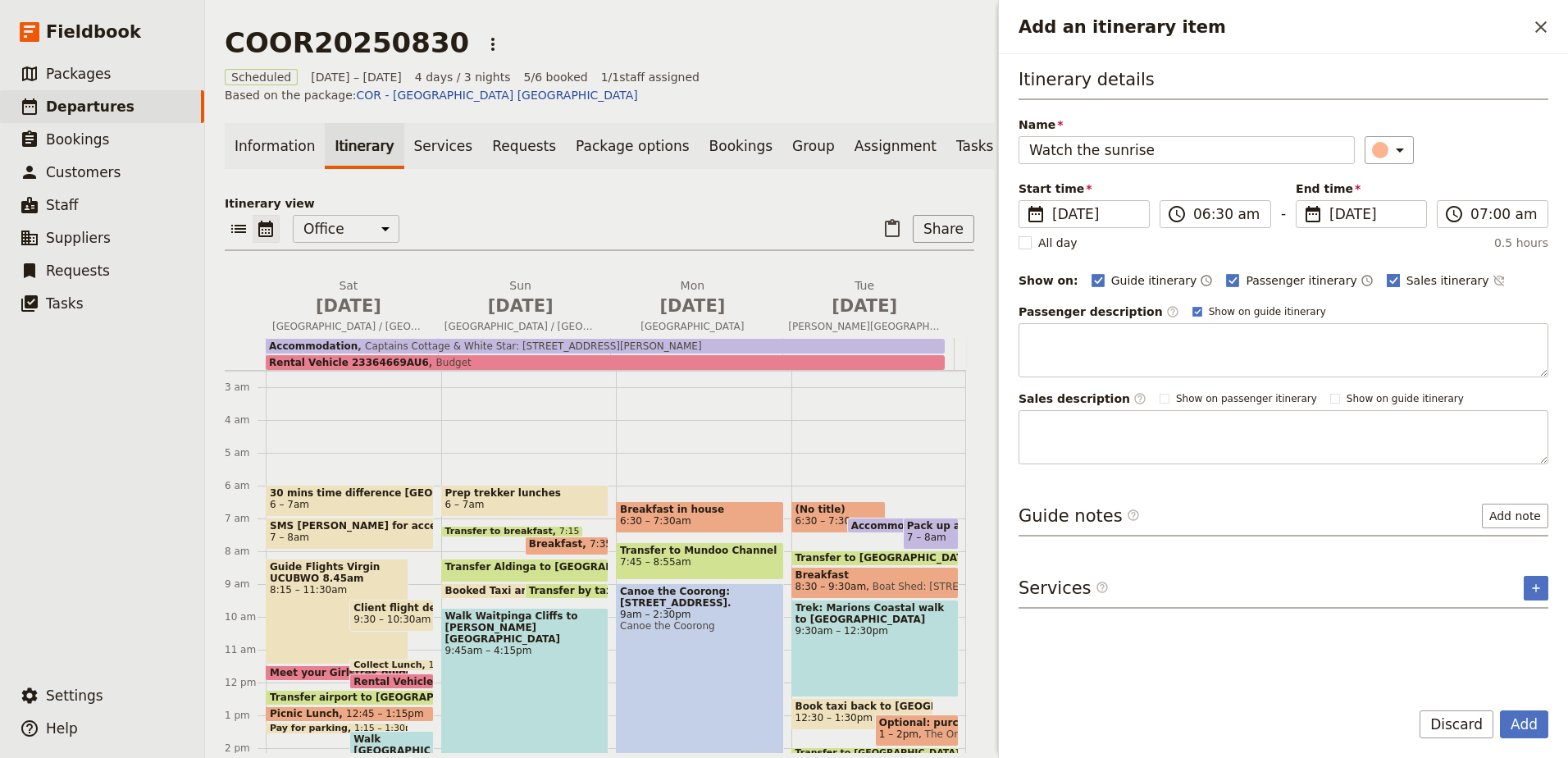
click at [1389, 282] on polygon "Add an itinerary item" at bounding box center [1393, 279] width 8 height 9
click at [1385, 272] on input "Sales itinerary" at bounding box center [1385, 272] width 1 height 1
checkbox input "false"
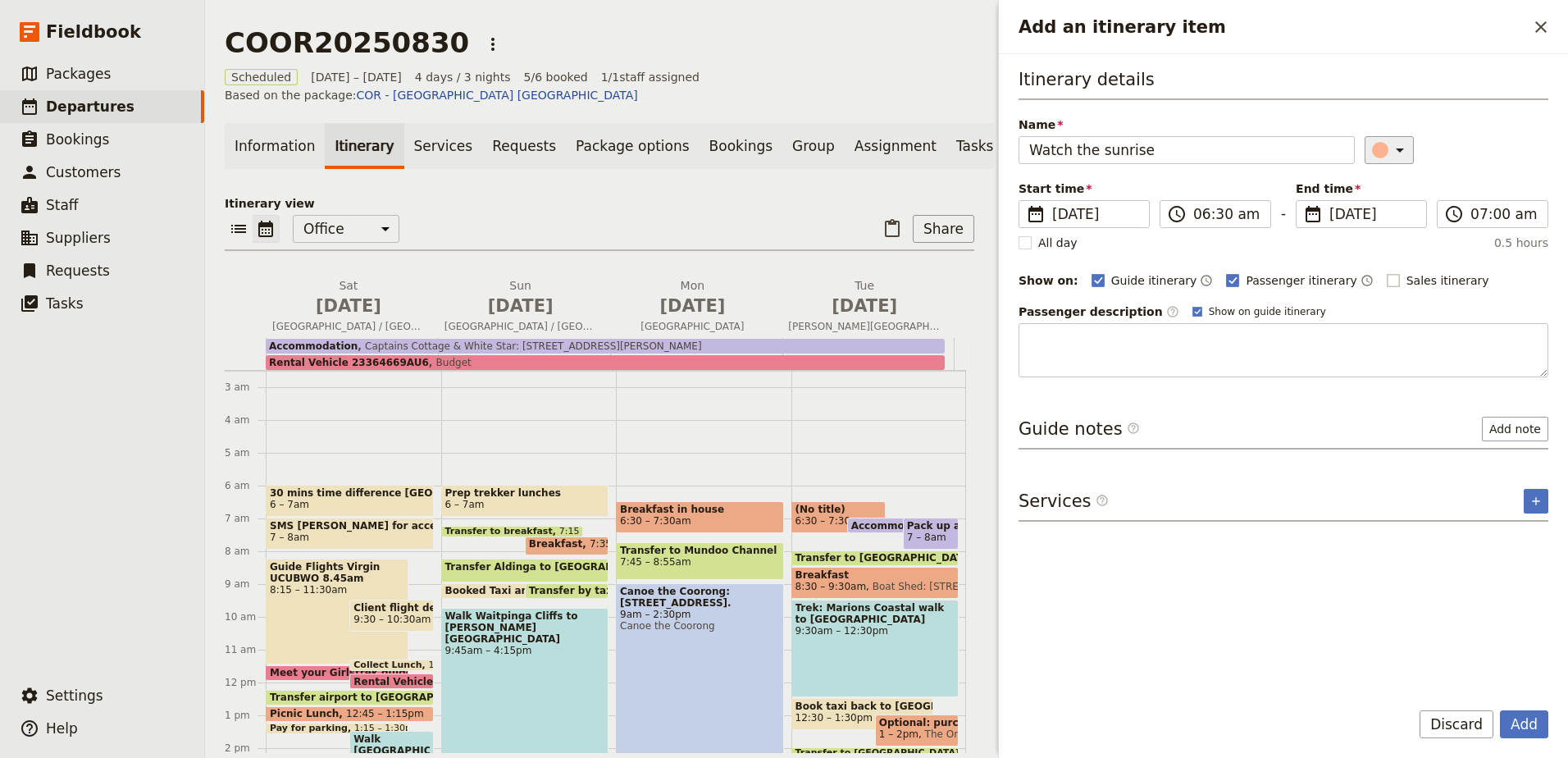
click at [1402, 159] on button "​" at bounding box center [1389, 150] width 49 height 28
click at [1392, 196] on div "button" at bounding box center [1388, 204] width 17 height 17
click at [1532, 715] on button "Add" at bounding box center [1524, 724] width 48 height 28
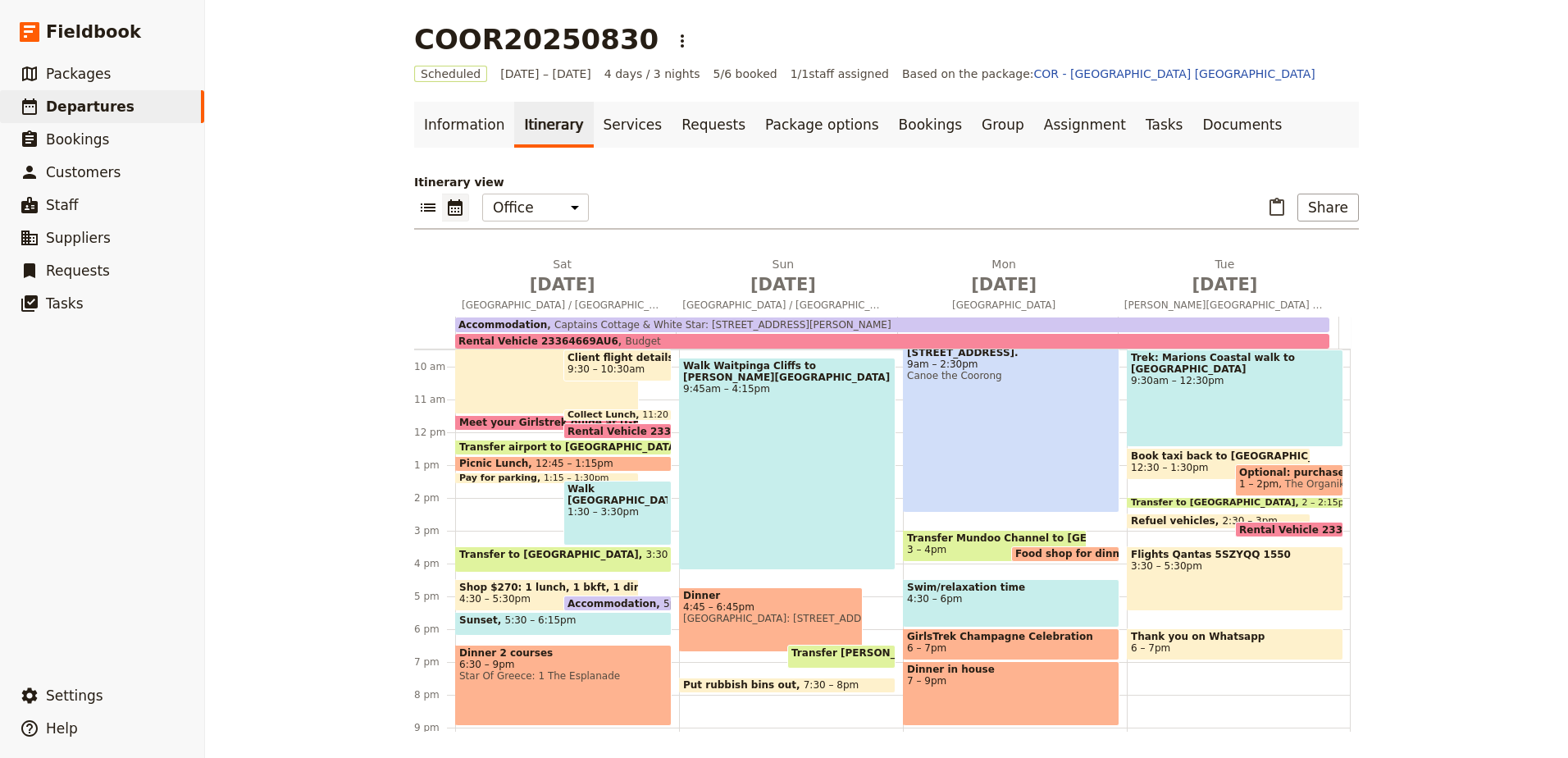
scroll to position [328, 0]
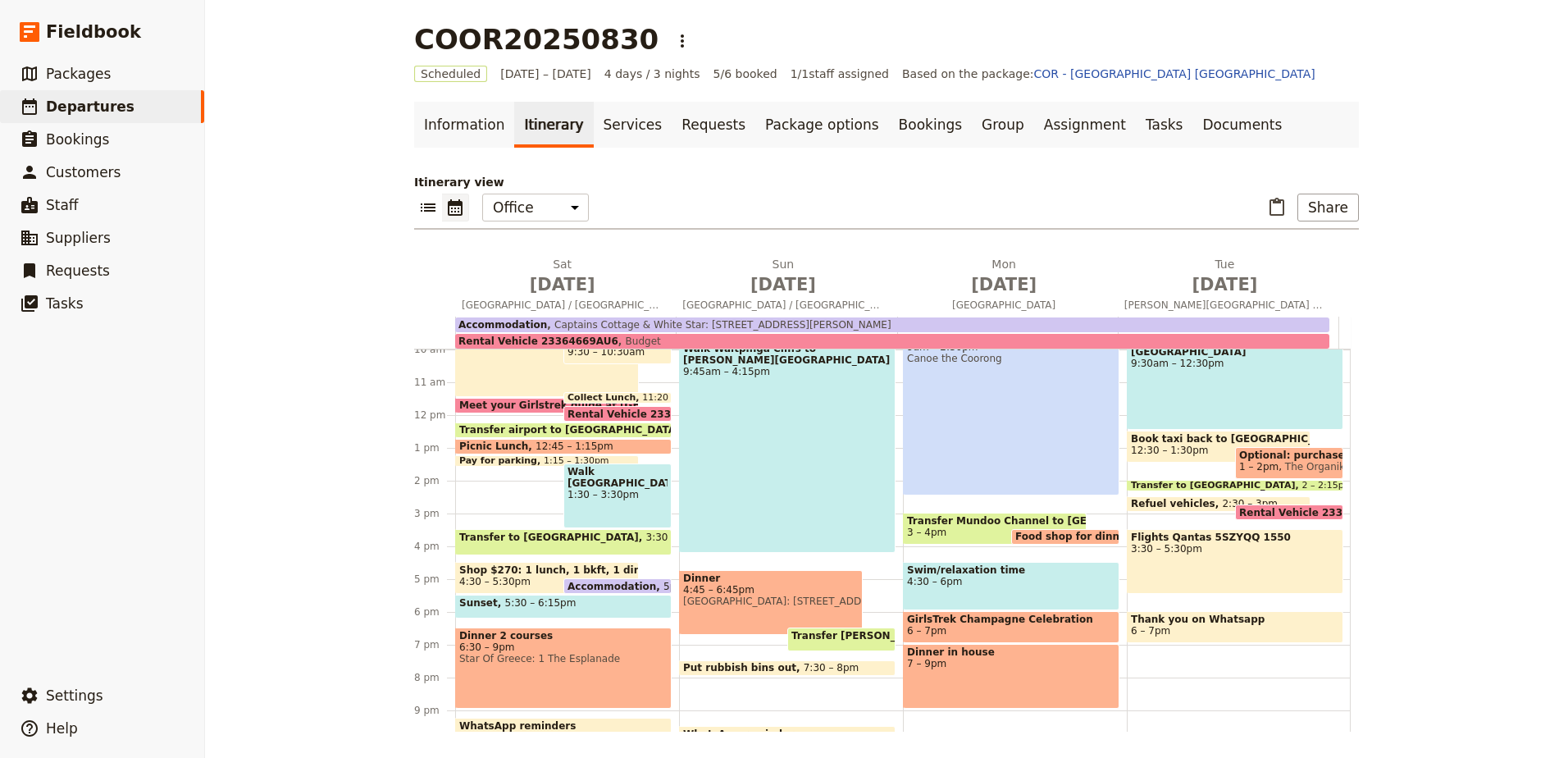
click at [734, 461] on div "Walk Waitpinga Cliffs to Victor Harbour 9:45am – 4:15pm" at bounding box center [786, 446] width 216 height 212
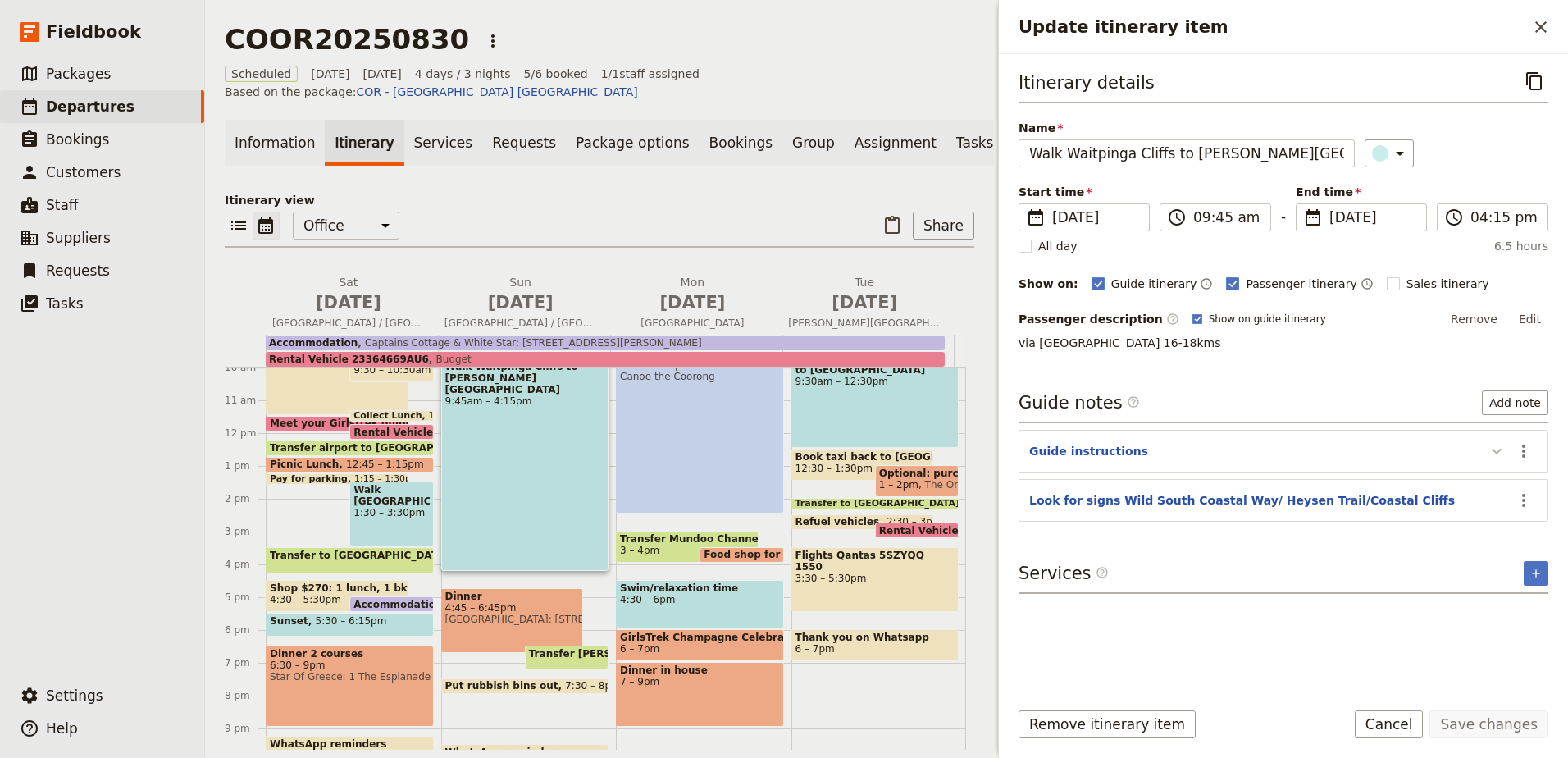
click at [1499, 456] on icon "Update itinerary item" at bounding box center [1496, 451] width 20 height 20
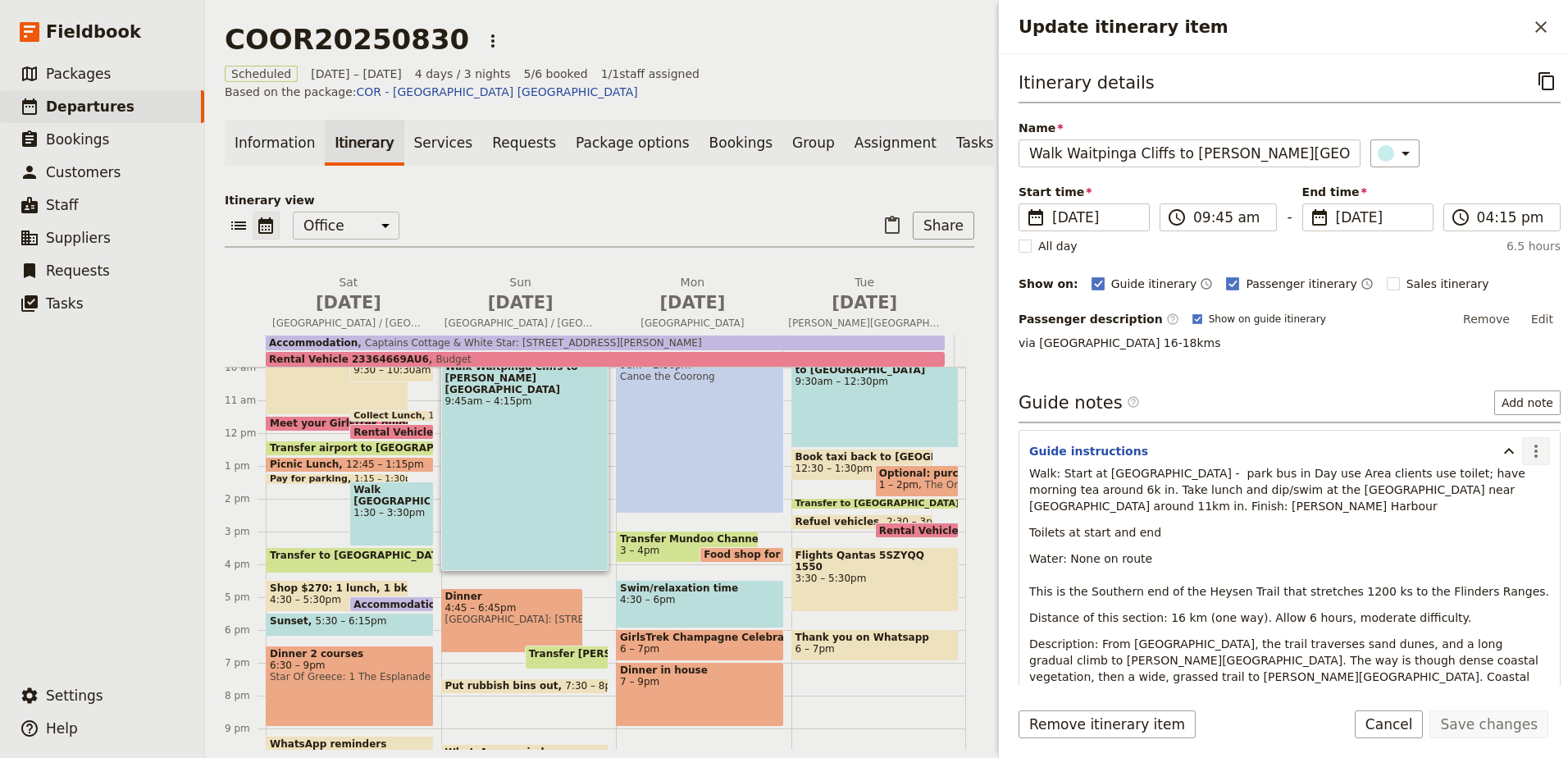
scroll to position [144, 0]
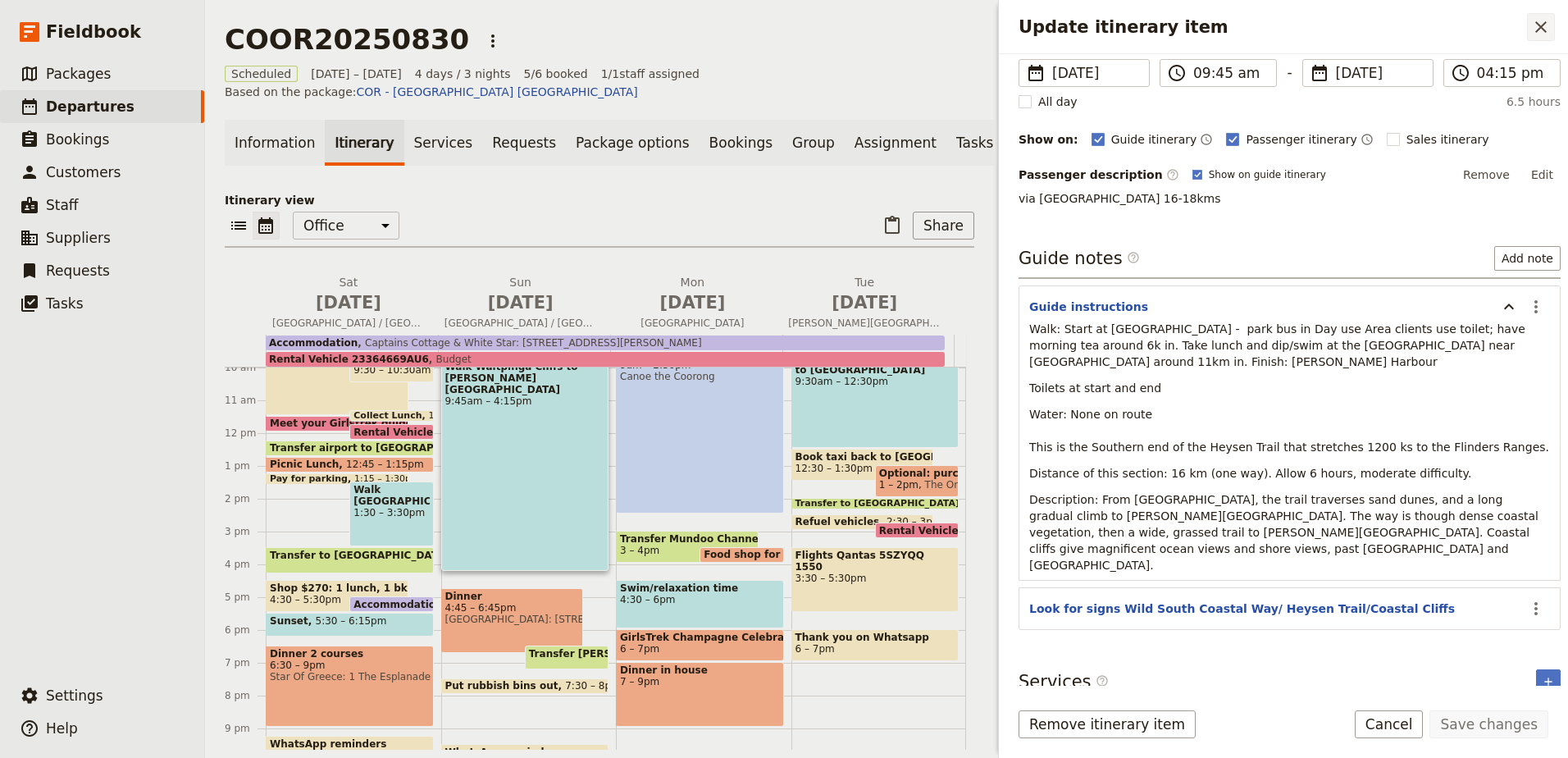
click at [1538, 17] on button "​" at bounding box center [1540, 27] width 28 height 28
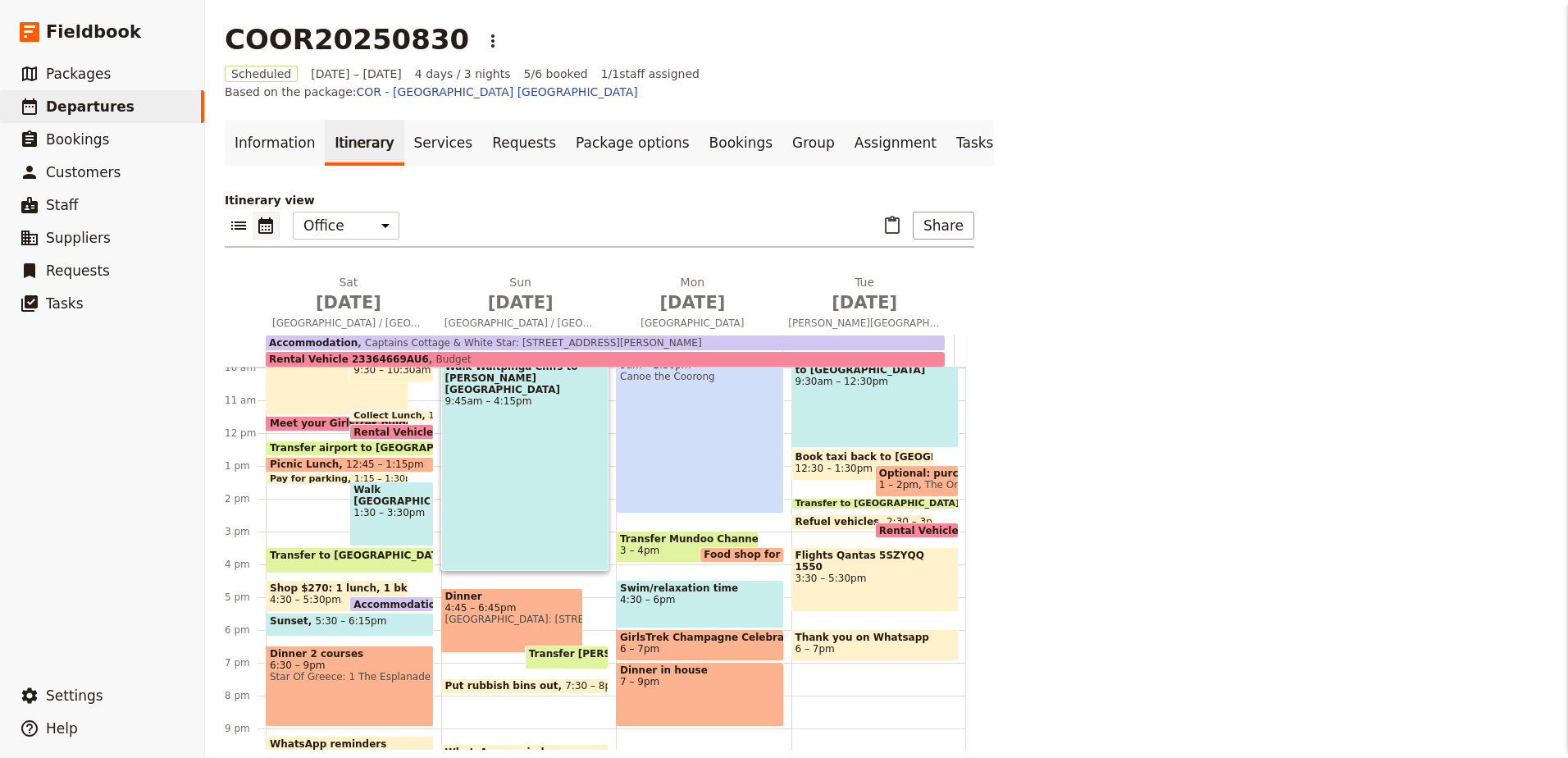
scroll to position [320, 0]
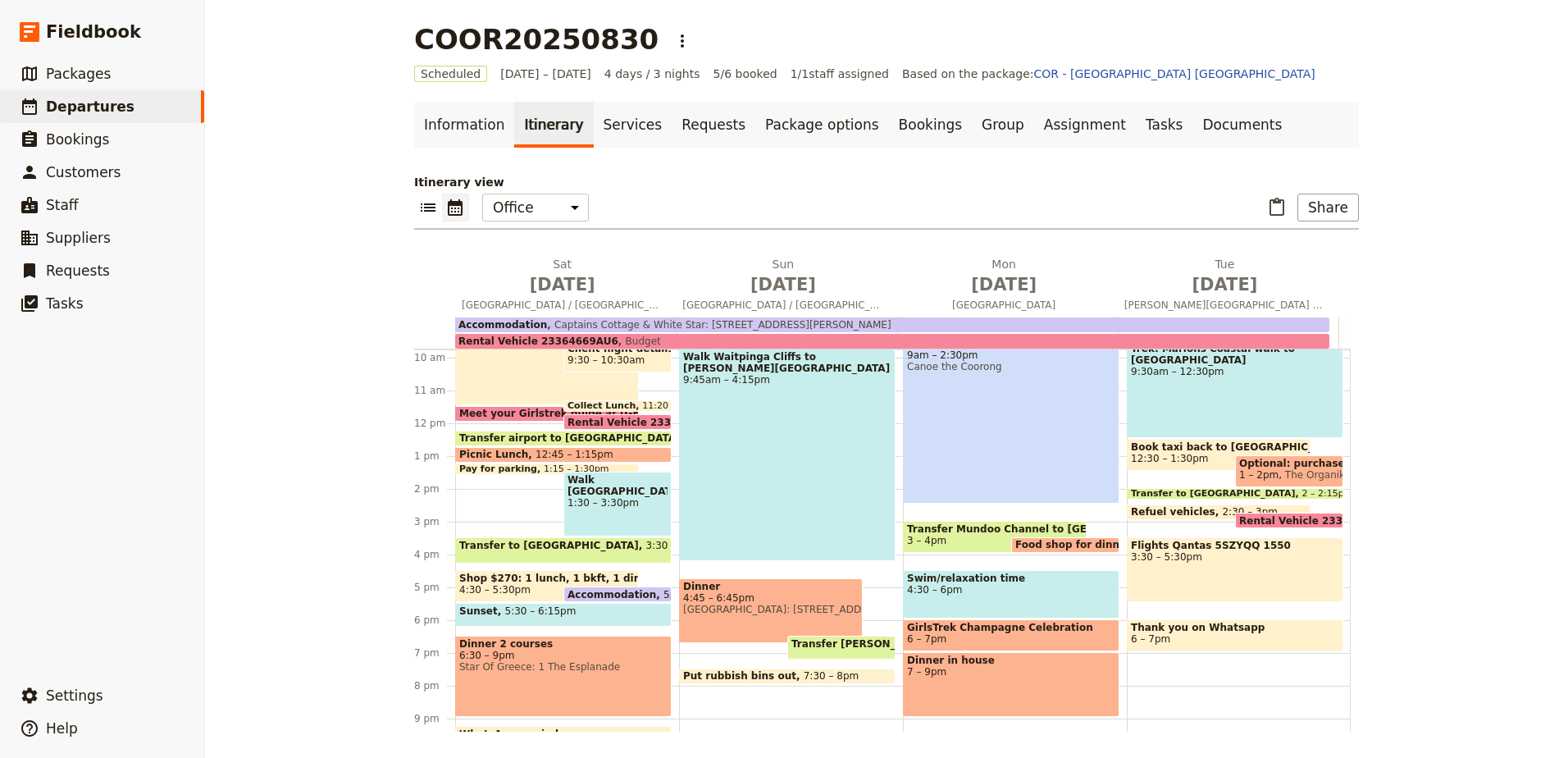
click at [759, 468] on div "Walk Waitpinga Cliffs to Victor Harbour 9:45am – 4:15pm" at bounding box center [786, 455] width 216 height 212
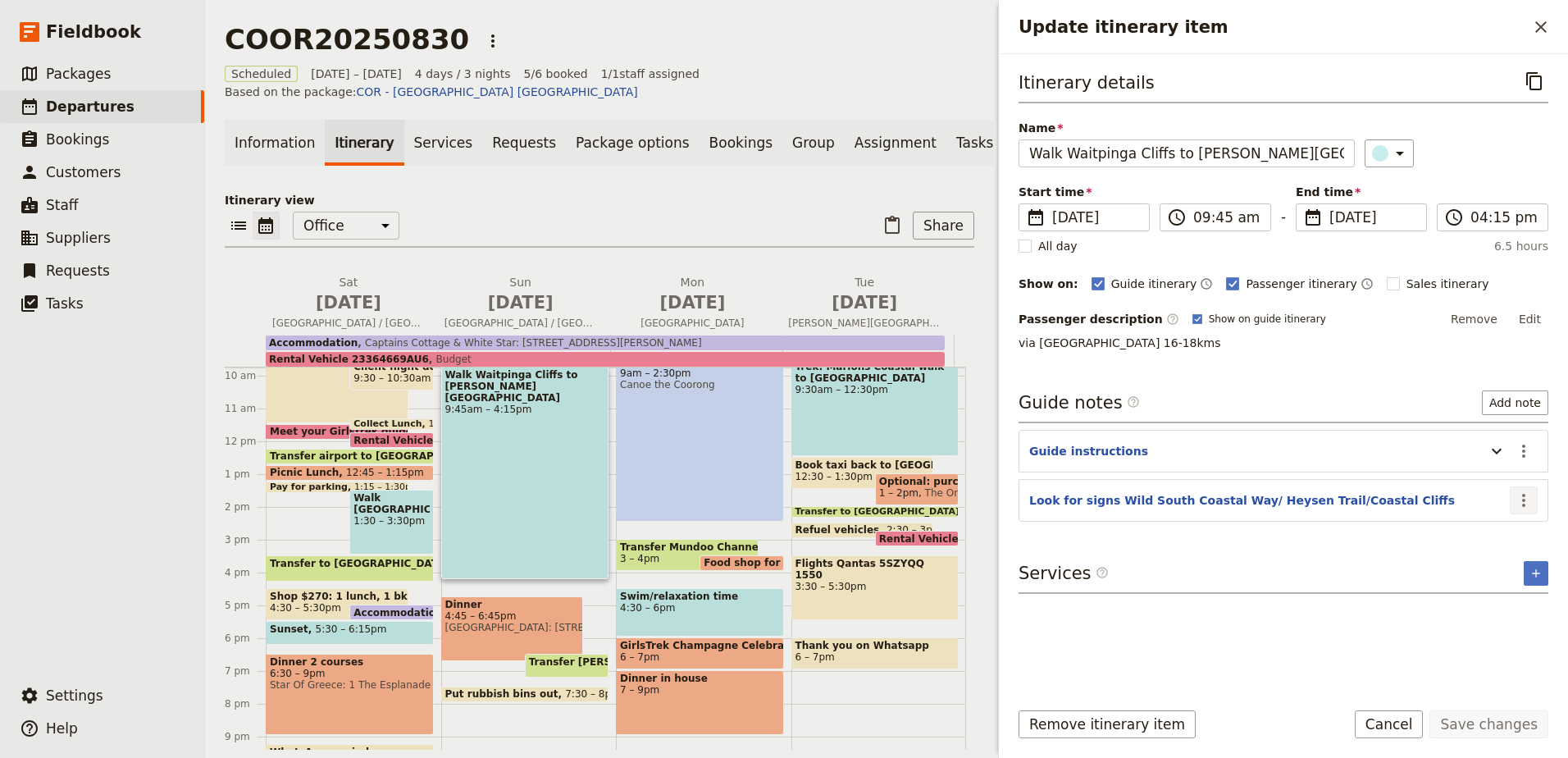
click at [1515, 502] on icon "Actions" at bounding box center [1524, 500] width 20 height 20
click at [1491, 530] on span "Edit note" at bounding box center [1476, 536] width 51 height 17
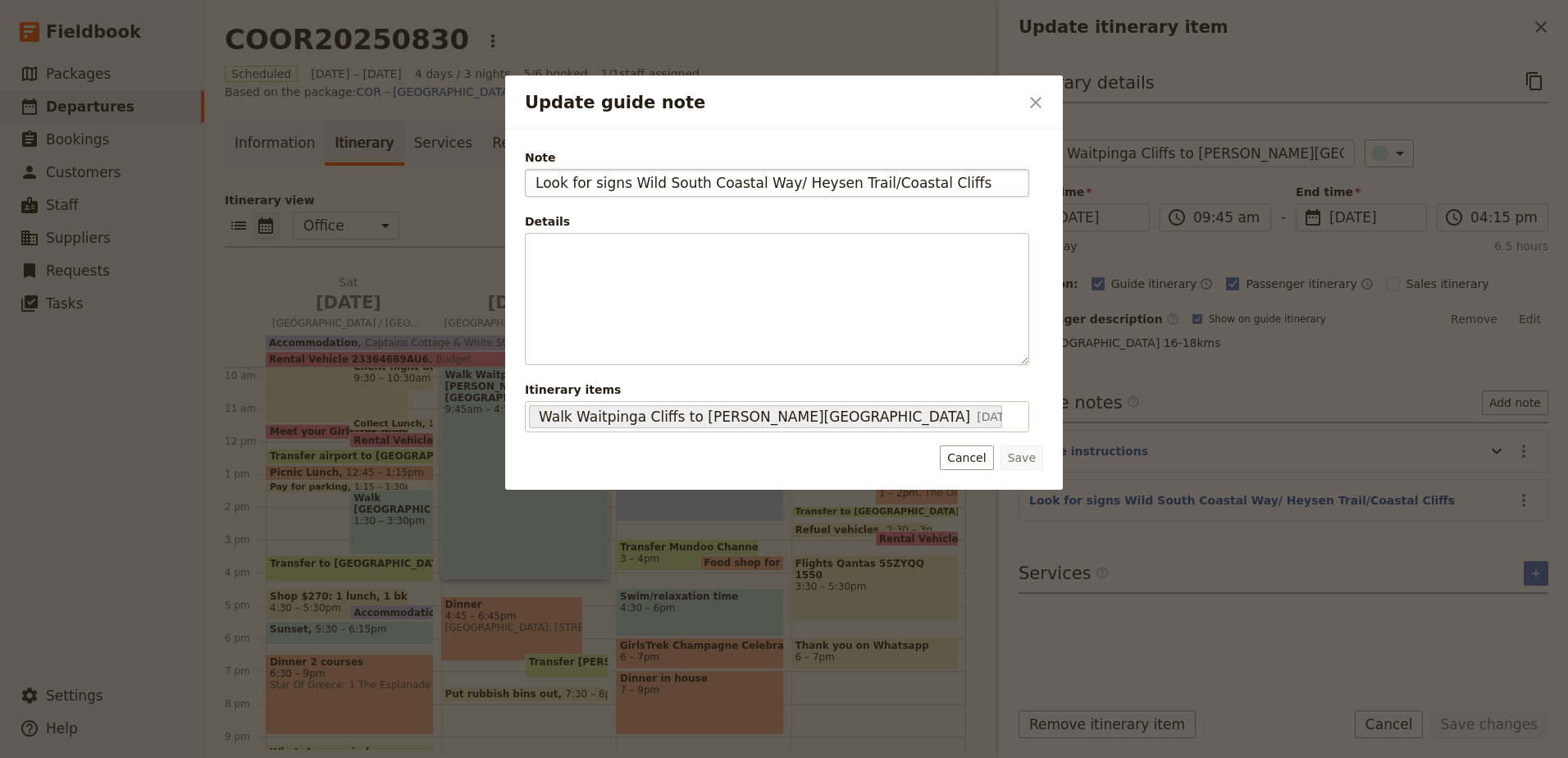
click at [628, 186] on input "Look for signs Wild South Coastal Way/ Heysen Trail/Coastal Cliffs" at bounding box center [777, 183] width 504 height 28
type input "Look for signs Ridgeway Hill /Wild South Coastal Way/ Heysen Trail/Coastal Clif…"
click at [1030, 455] on button "Save" at bounding box center [1021, 458] width 42 height 25
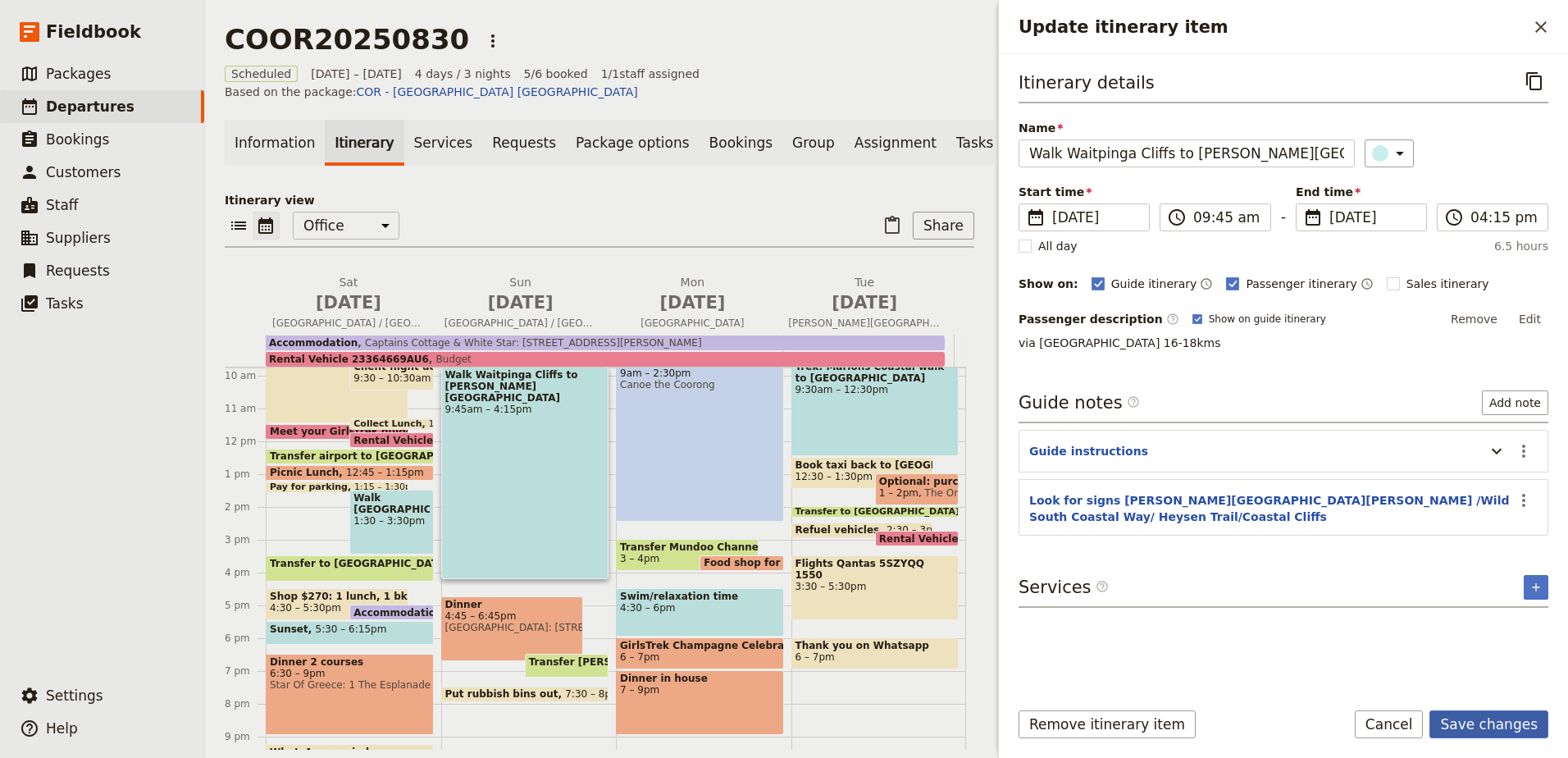
click at [1459, 719] on button "Save changes" at bounding box center [1488, 724] width 119 height 28
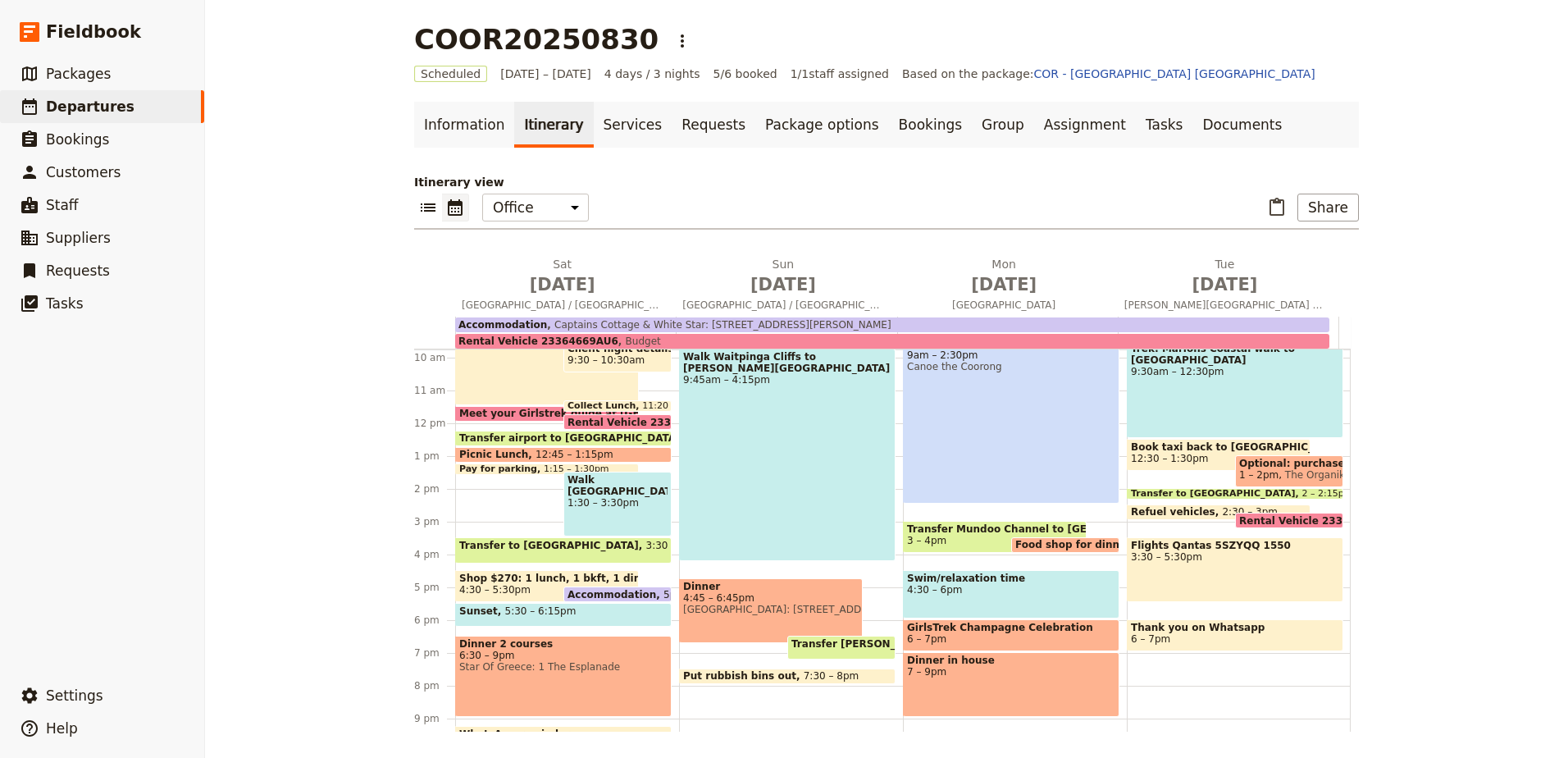
click at [498, 579] on span "Shop $270: 1 lunch, 1 bkft, 1 dinner, 1 snacks; champagne" at bounding box center [547, 578] width 176 height 12
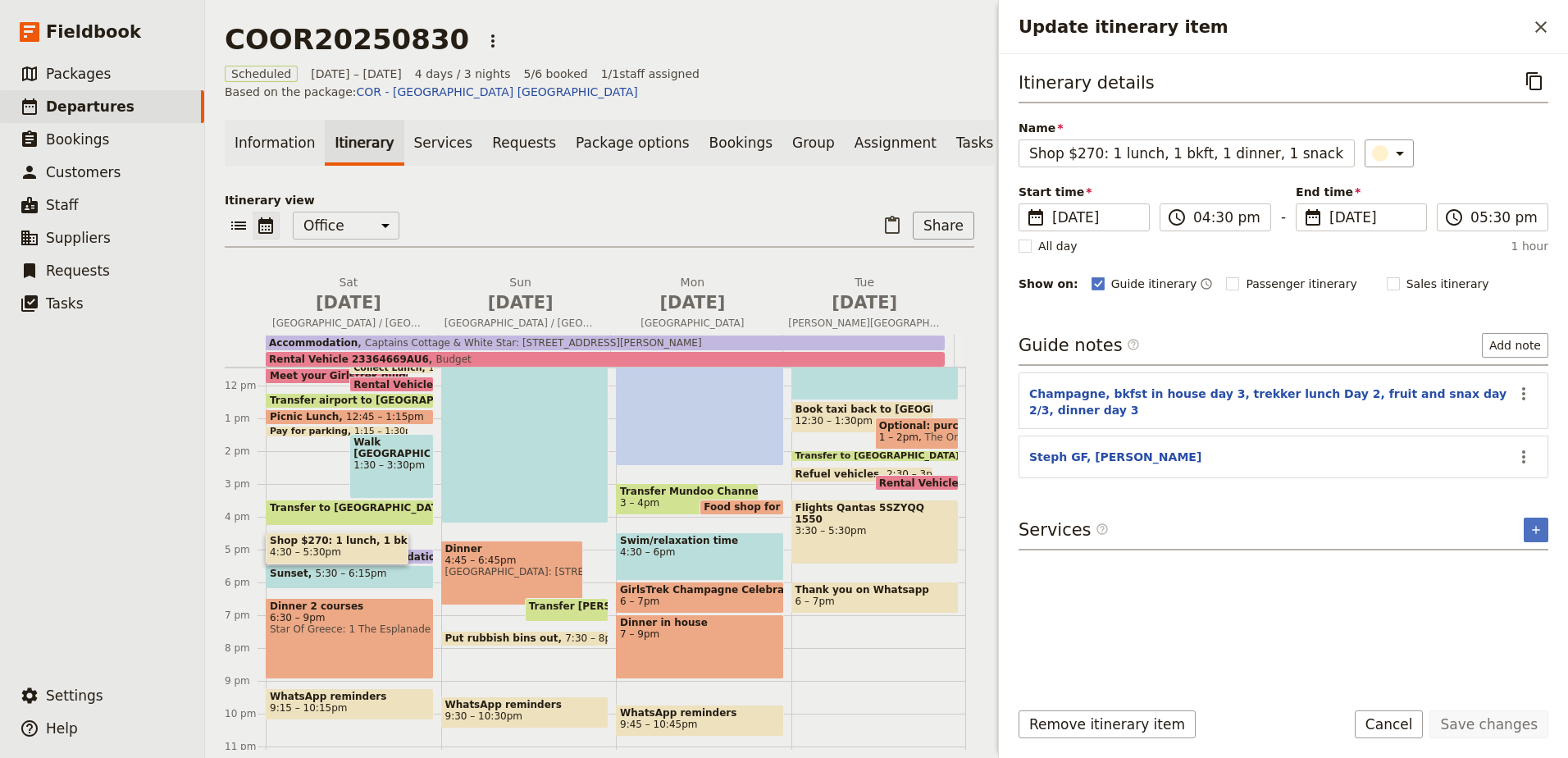
scroll to position [402, 0]
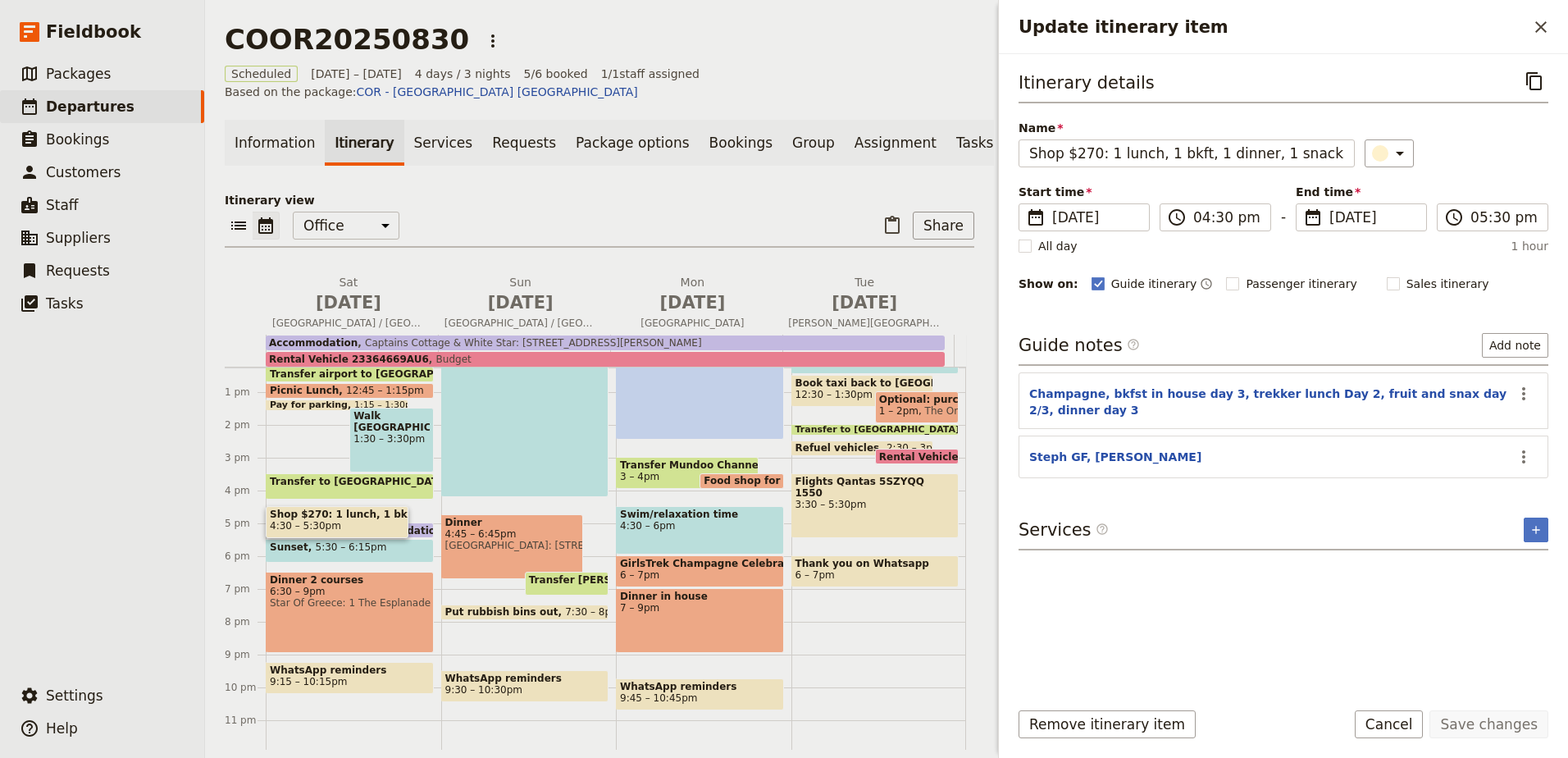
click at [737, 486] on span "Food shop for dinner Wilunga General Store: [STREET_ADDRESS]" at bounding box center [886, 480] width 367 height 12
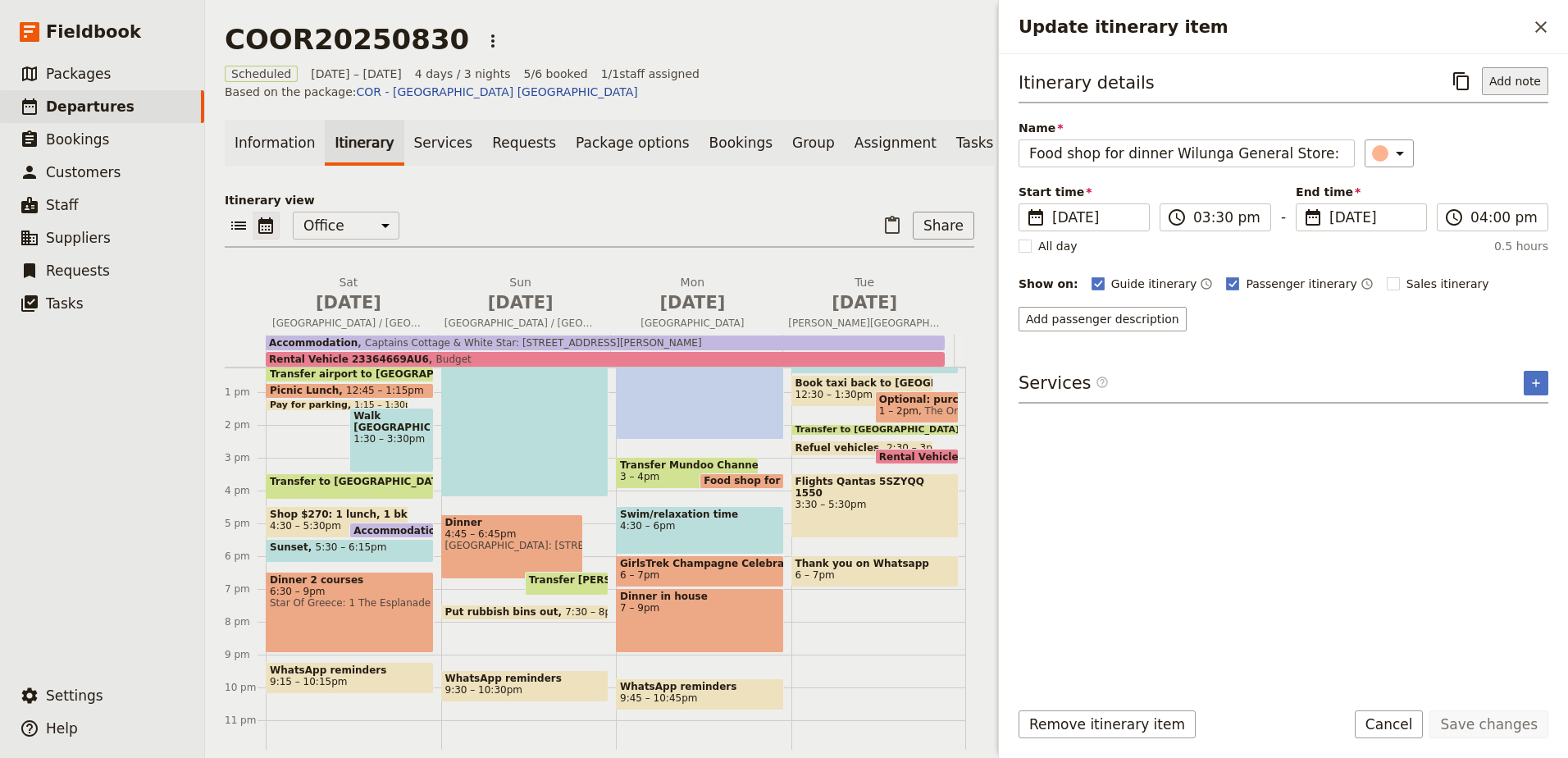
click at [1511, 82] on button "Add note" at bounding box center [1514, 81] width 66 height 28
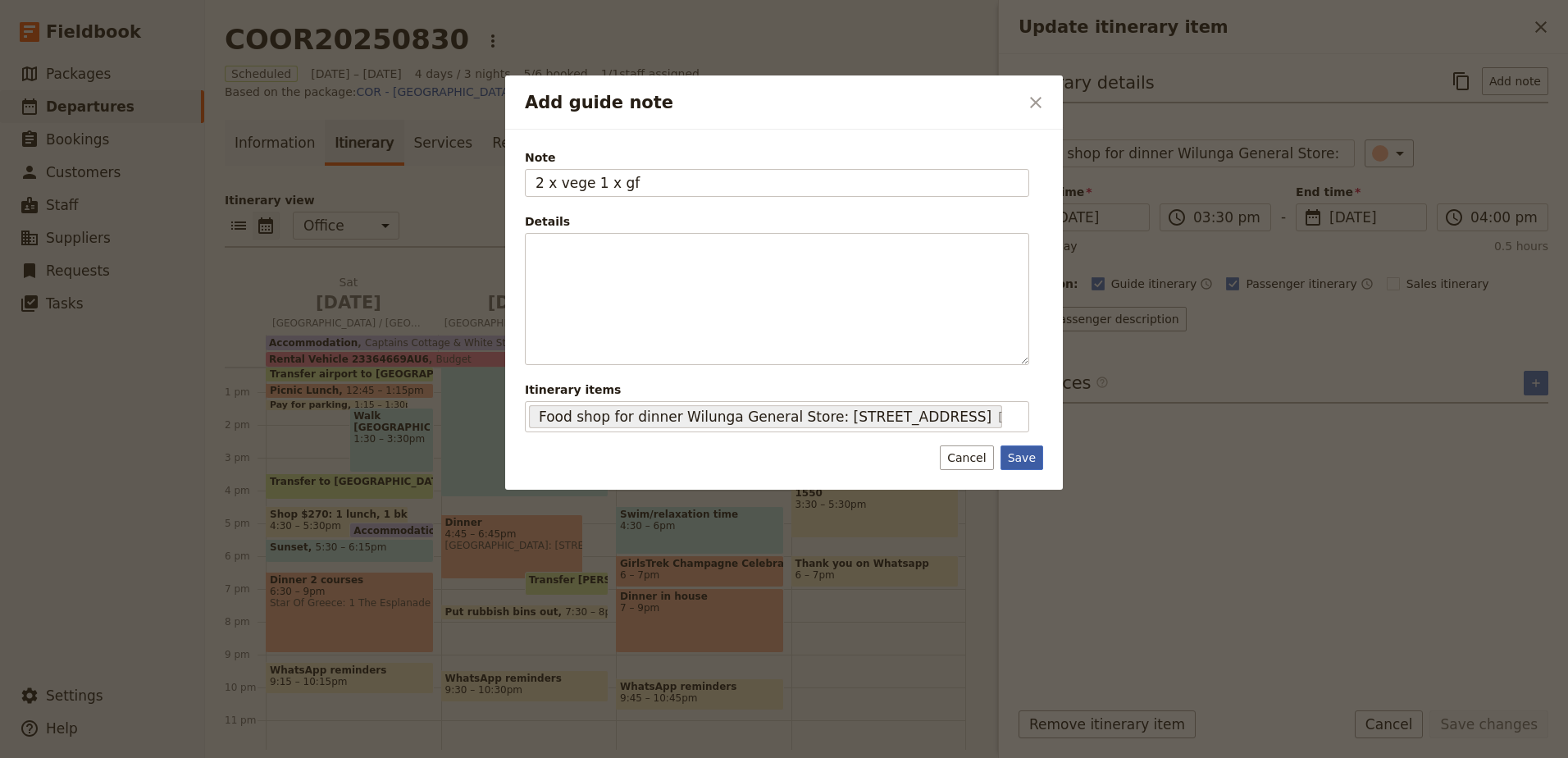
type input "2 x vege 1 x gf"
click at [1027, 446] on button "Save" at bounding box center [1021, 458] width 42 height 25
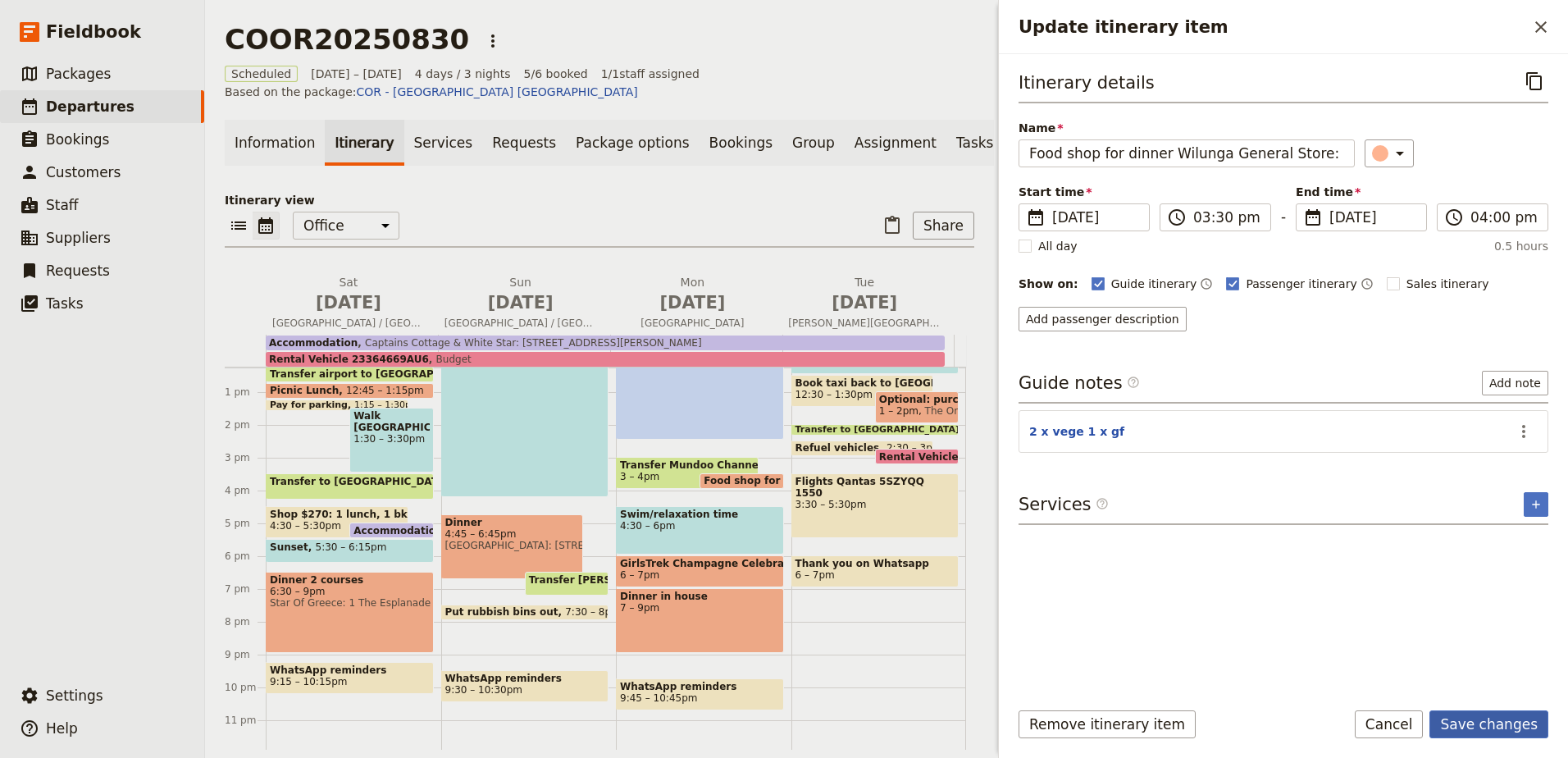
click at [1513, 736] on button "Save changes" at bounding box center [1488, 724] width 119 height 28
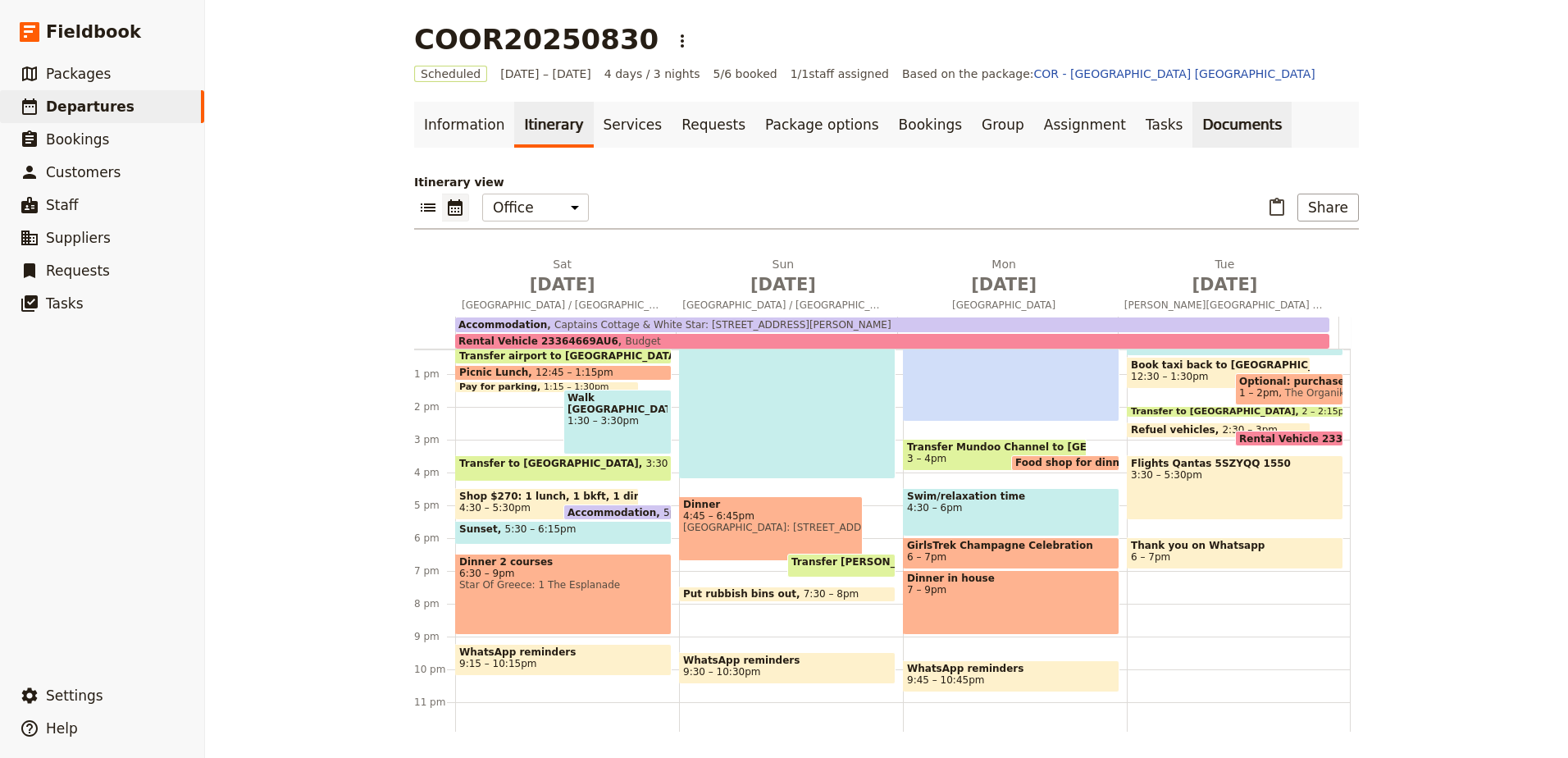
click at [1192, 114] on link "Documents" at bounding box center [1241, 125] width 99 height 45
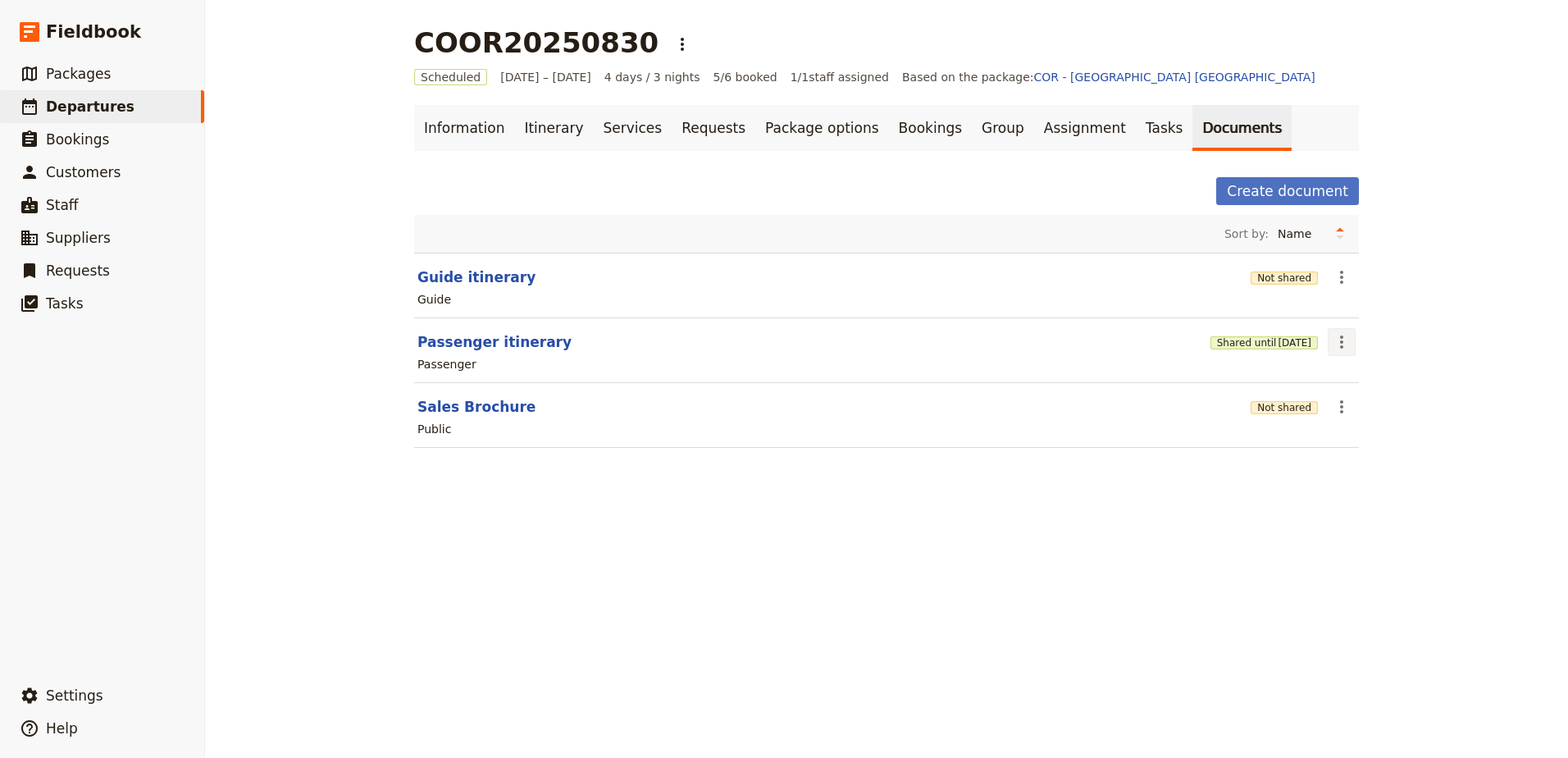
click at [1332, 345] on icon "Actions" at bounding box center [1342, 342] width 20 height 20
click at [1332, 397] on button "Edit document" at bounding box center [1381, 400] width 119 height 23
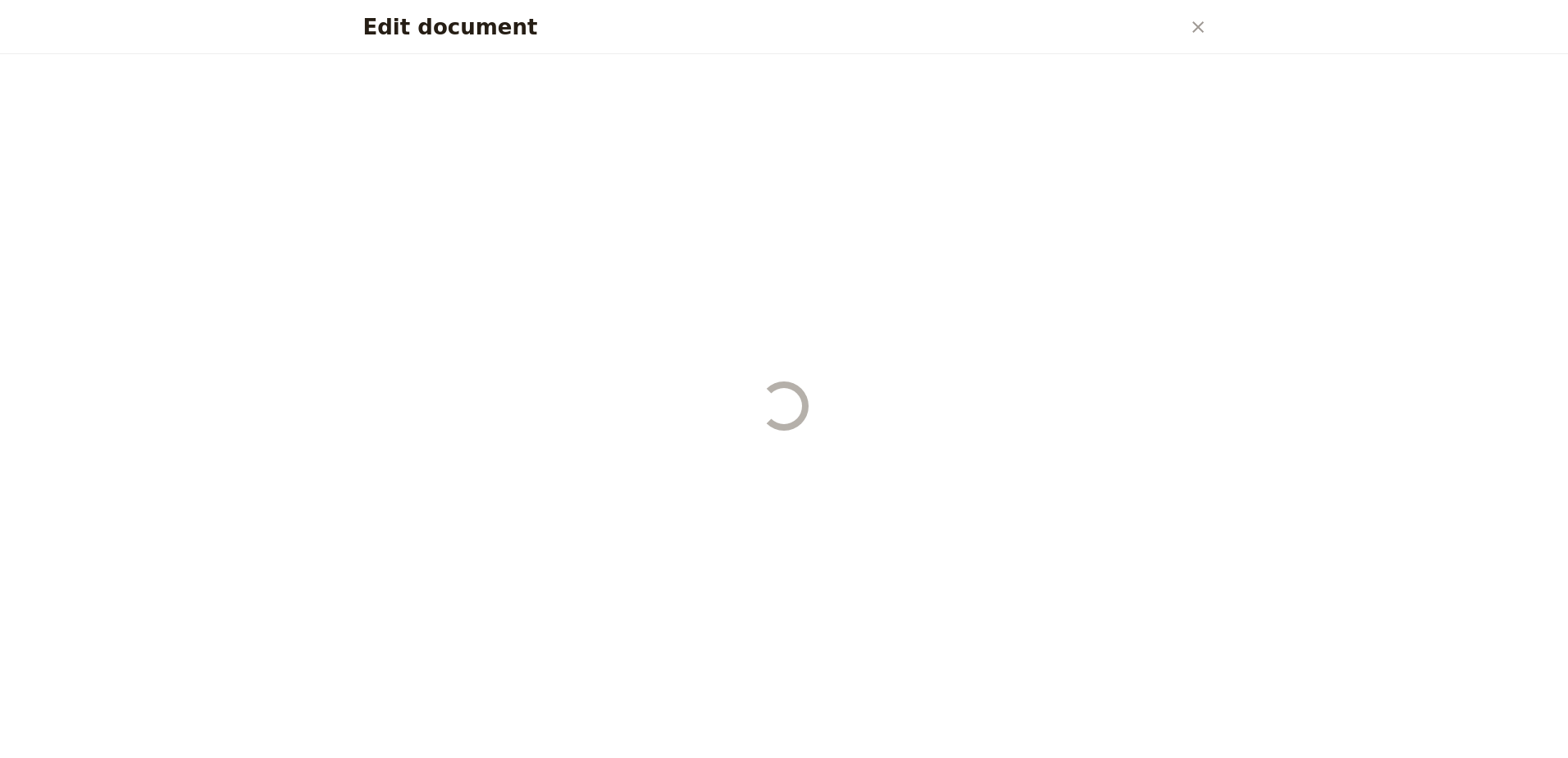
select select "PASSENGER"
select select "RUN_SHEET"
select select "DEFAULT"
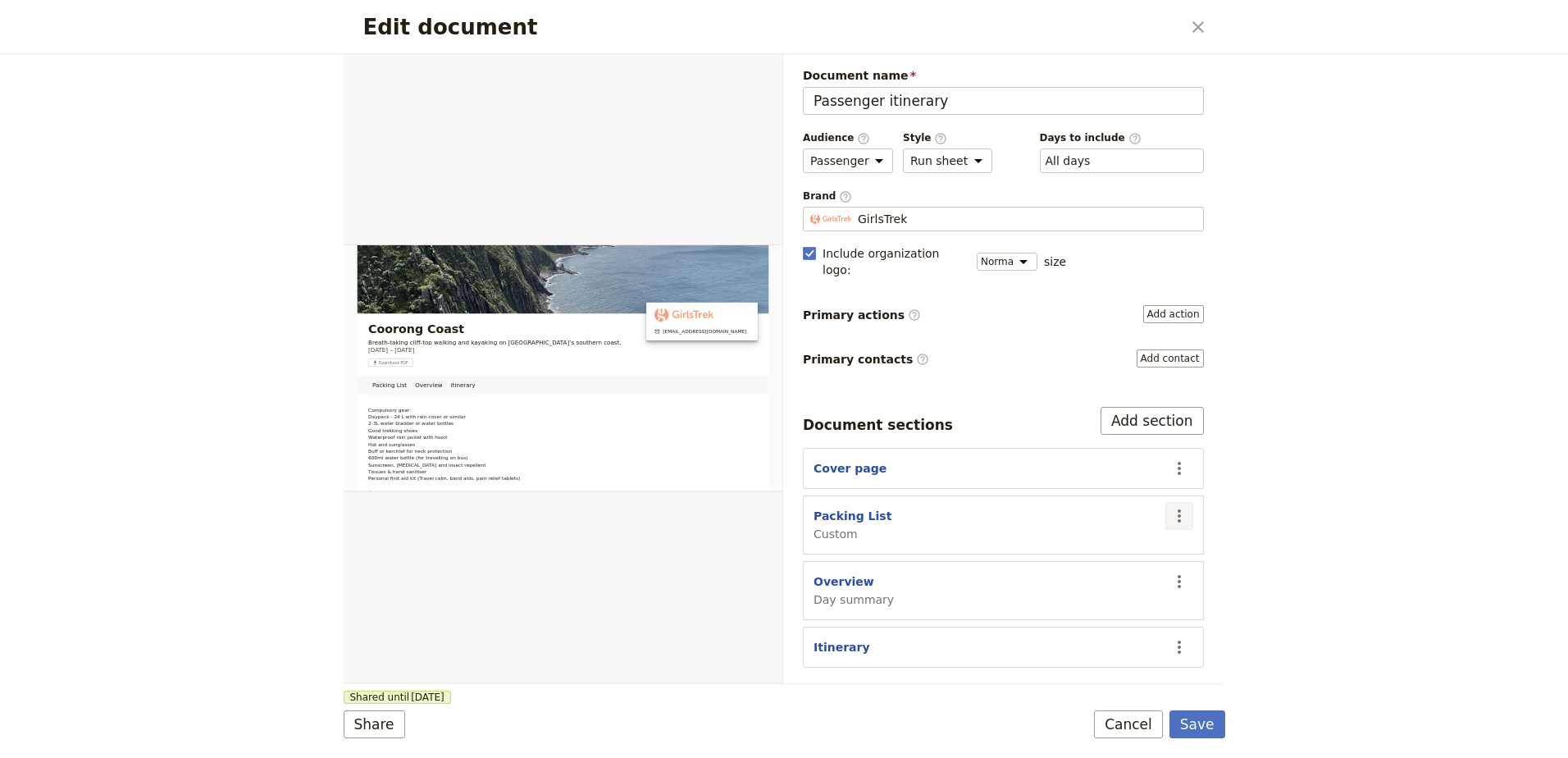
click at [1173, 506] on icon "Actions" at bounding box center [1179, 516] width 20 height 20
click at [1139, 601] on span "Move down" at bounding box center [1114, 607] width 132 height 17
select select "68453f2b7339c93683ac00f5"
click at [1185, 571] on icon "Actions" at bounding box center [1179, 581] width 20 height 20
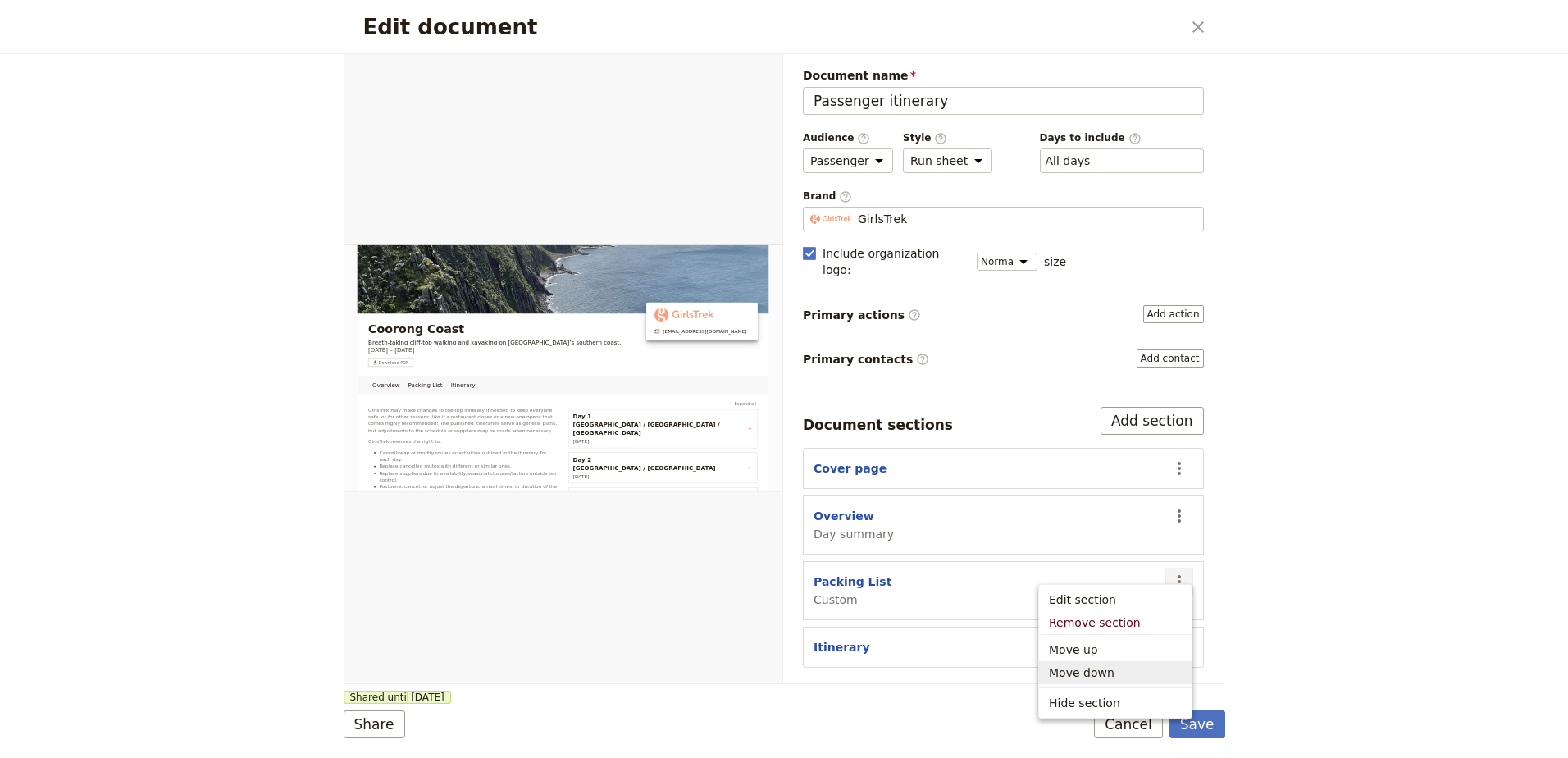
click at [1173, 664] on span "Move down" at bounding box center [1114, 672] width 132 height 17
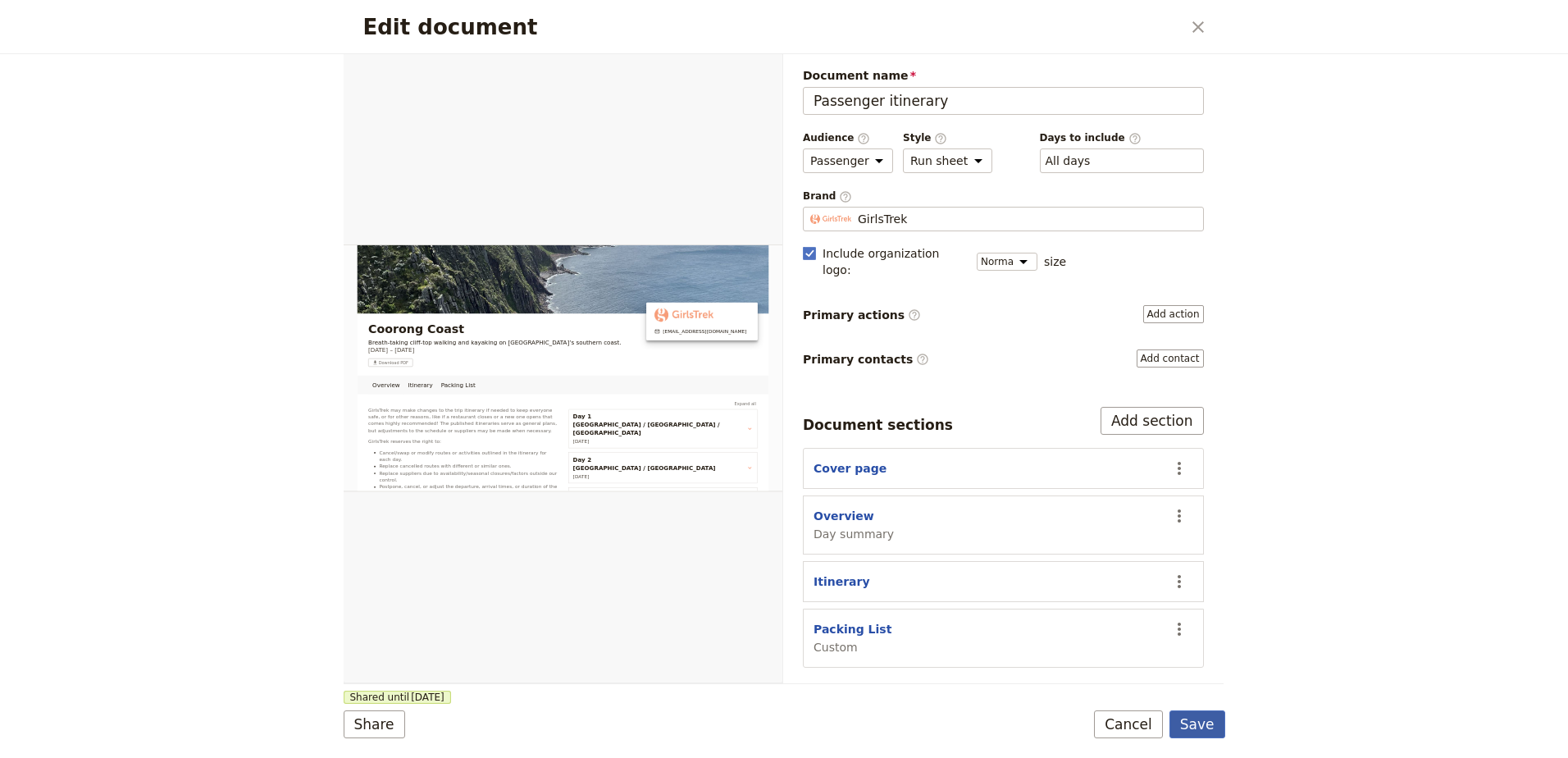
click at [1194, 722] on button "Save" at bounding box center [1197, 724] width 55 height 28
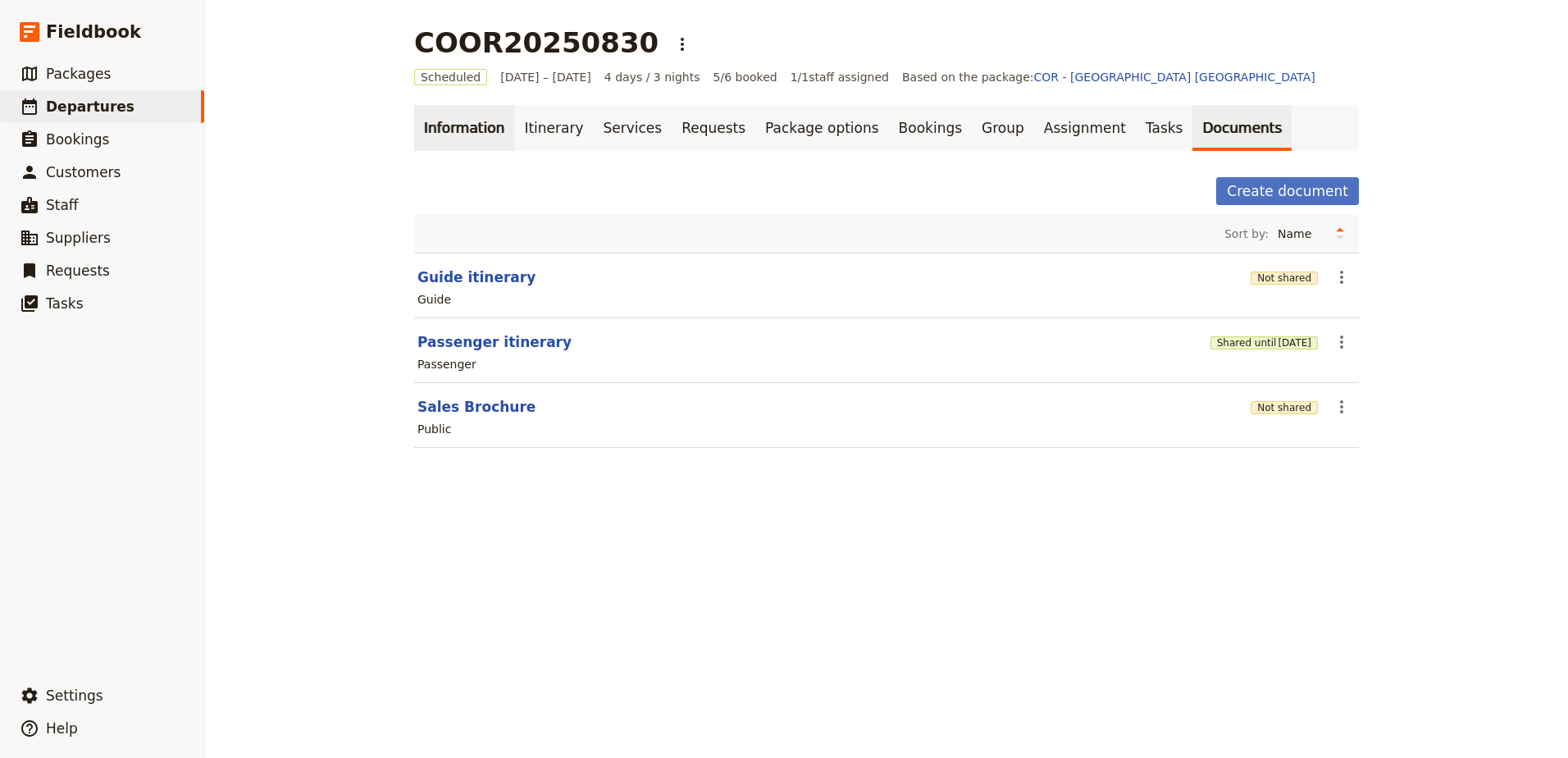
click at [432, 127] on link "Information" at bounding box center [463, 127] width 100 height 45
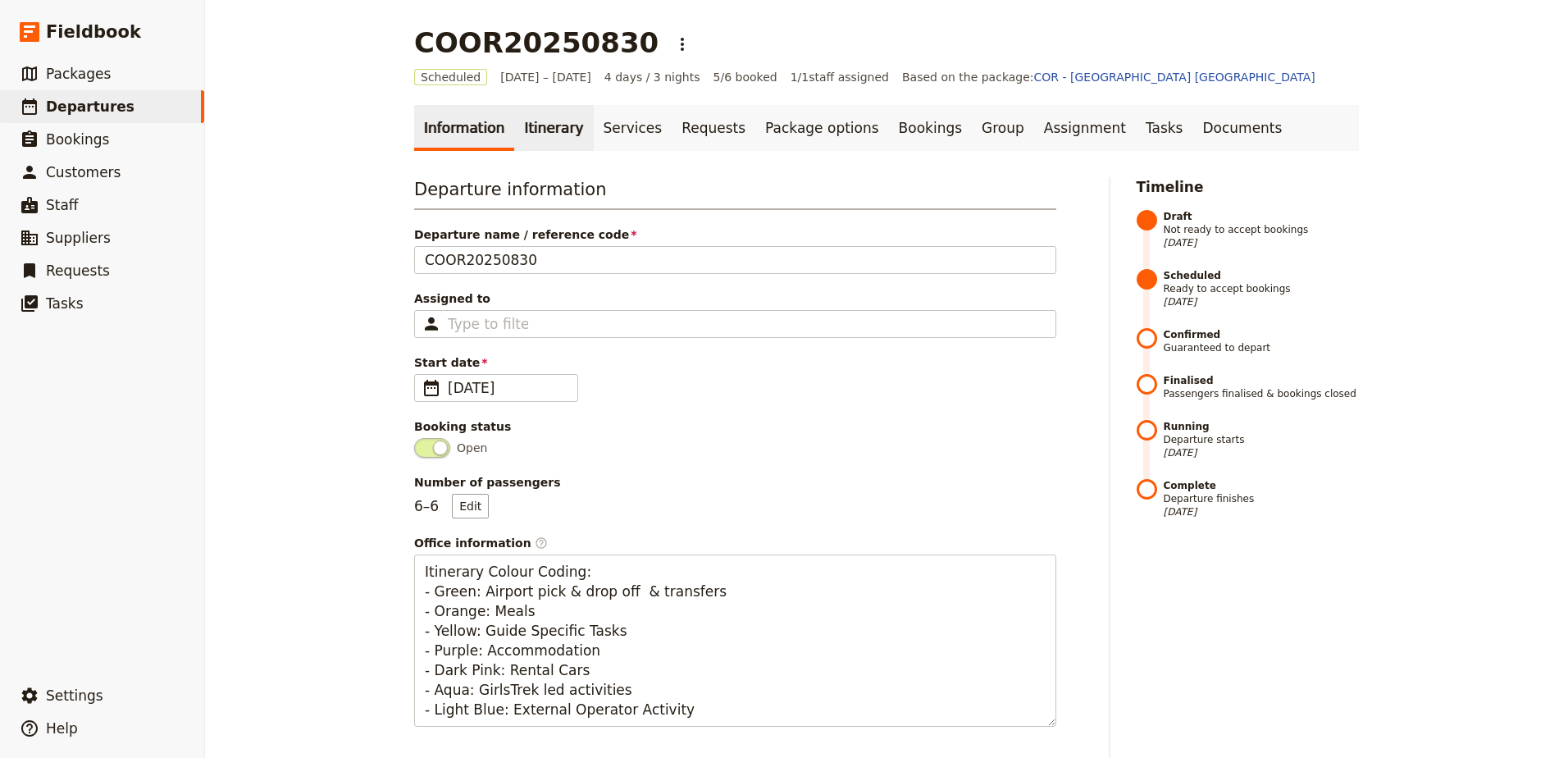
click at [536, 128] on link "Itinerary" at bounding box center [553, 127] width 79 height 45
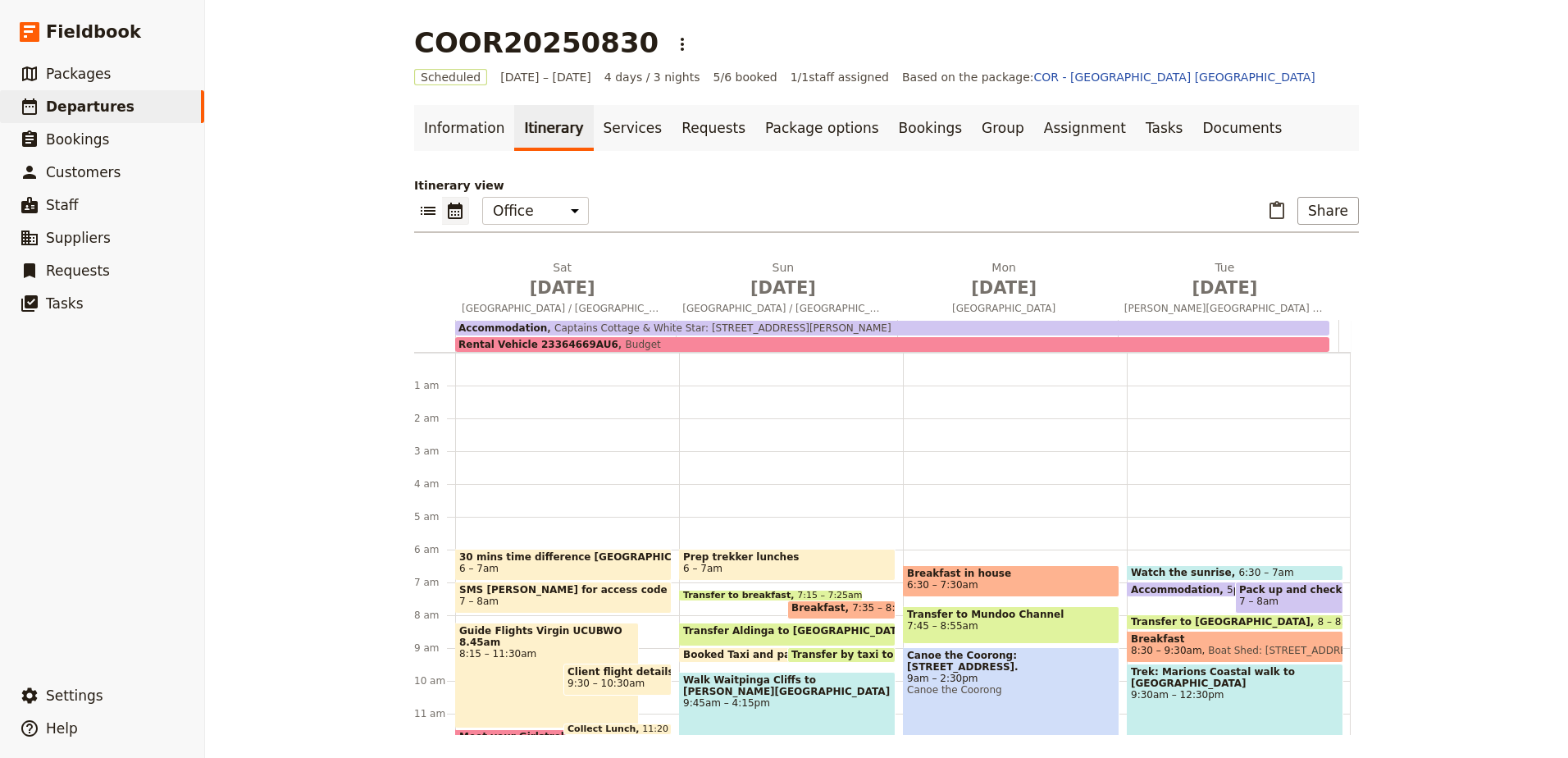
scroll to position [181, 0]
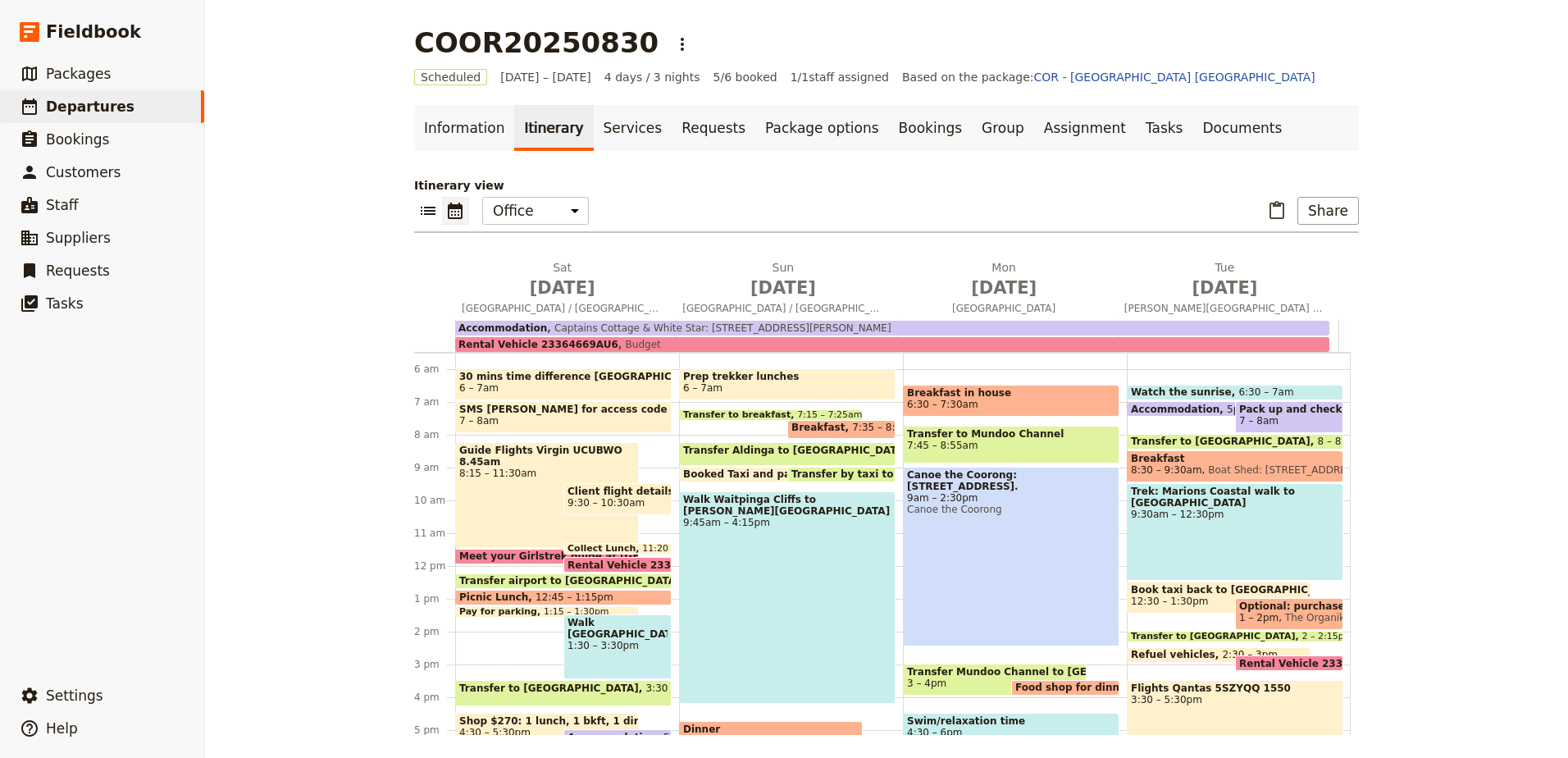
click at [741, 473] on span "Booked Taxi and paid for: 7312461 PEN" at bounding box center [795, 474] width 225 height 12
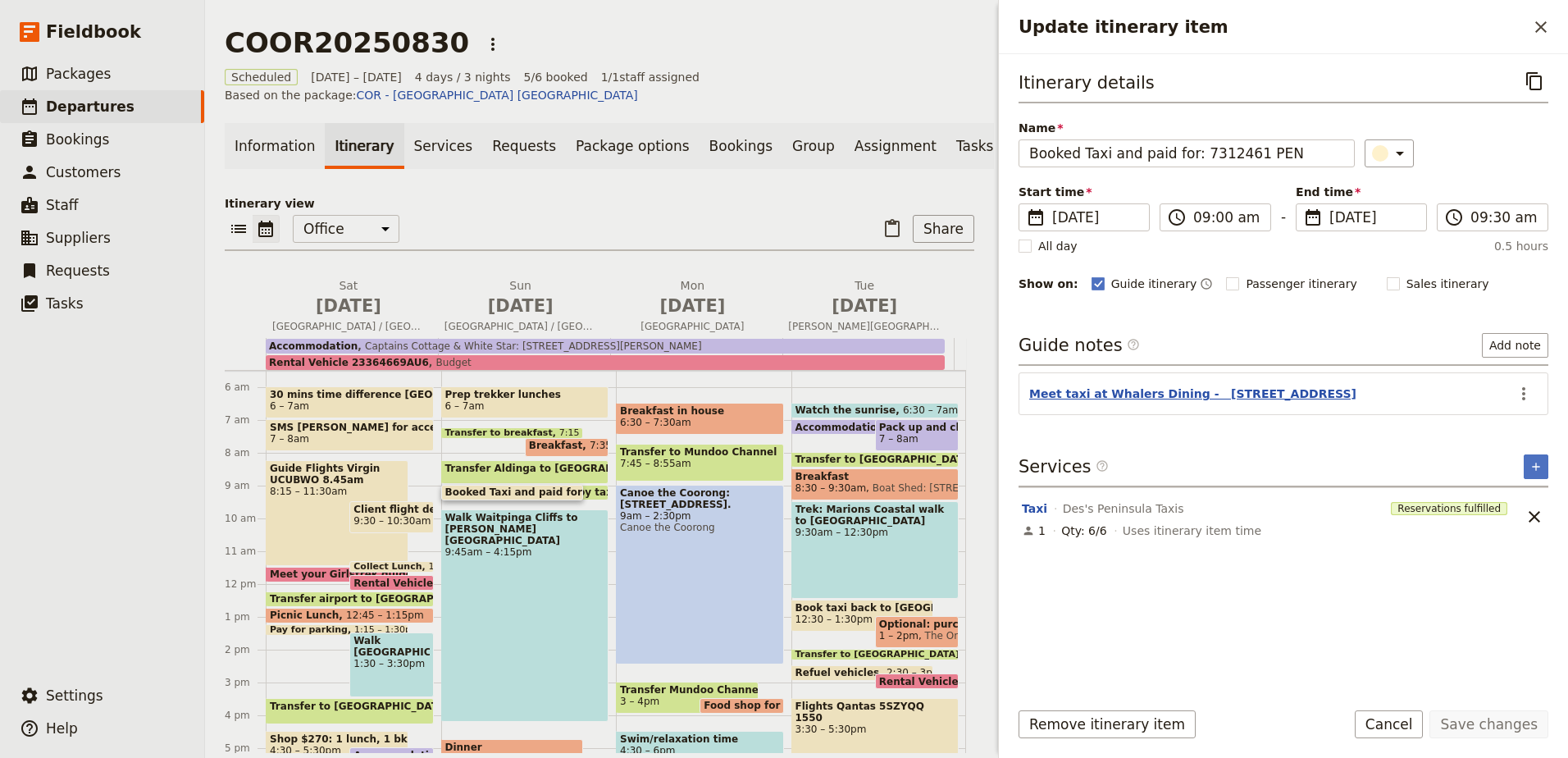
drag, startPoint x: 1397, startPoint y: 394, endPoint x: 1098, endPoint y: 391, distance: 299.0
click at [1098, 391] on header "Meet taxi at Whalers Dining - 121 Franklin Parade, Encounter Bay" at bounding box center [1269, 395] width 480 height 20
copy button "Whalers Dining - 121 Franklin Parade, Encounter Bay"
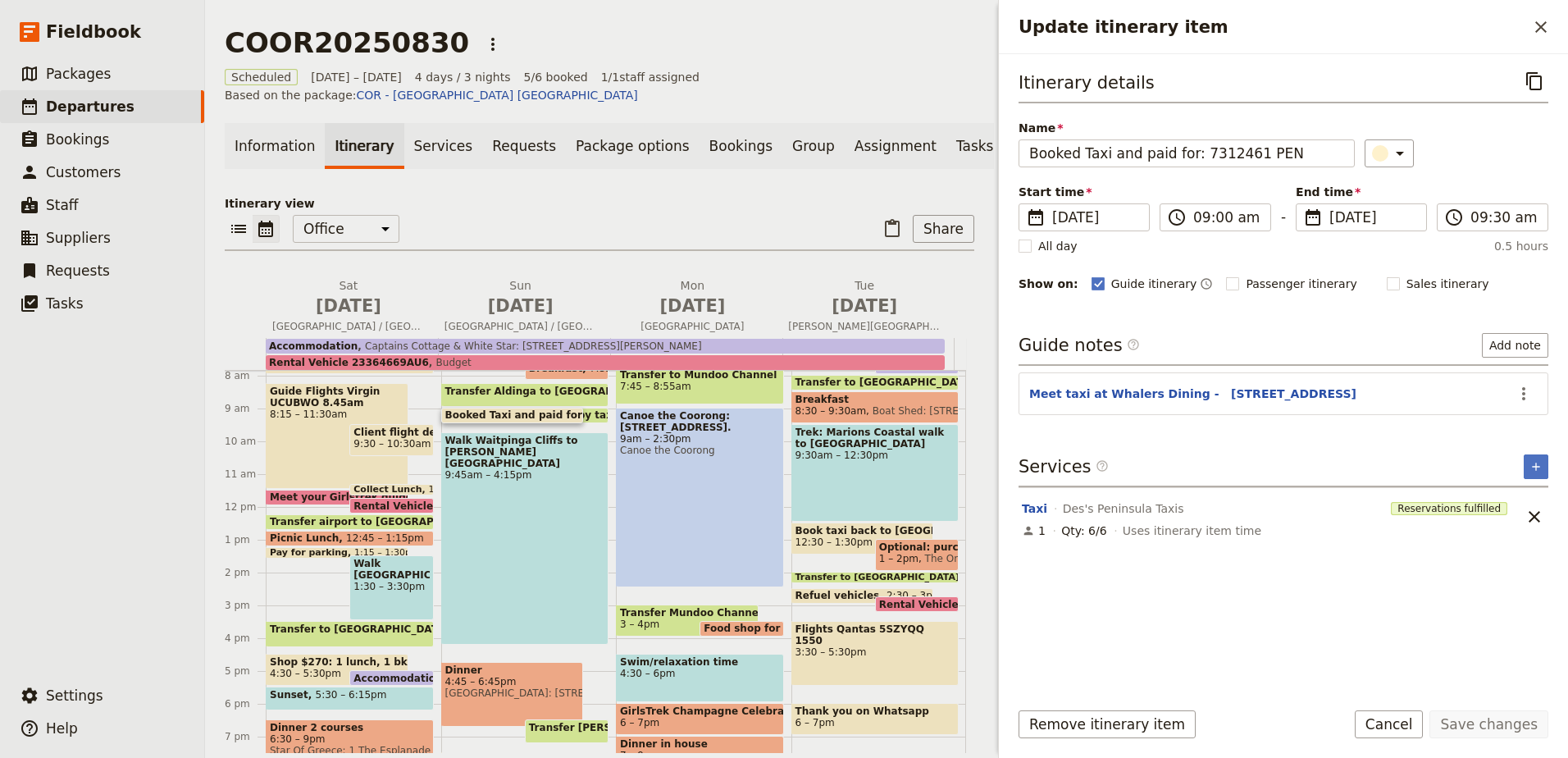
scroll to position [345, 0]
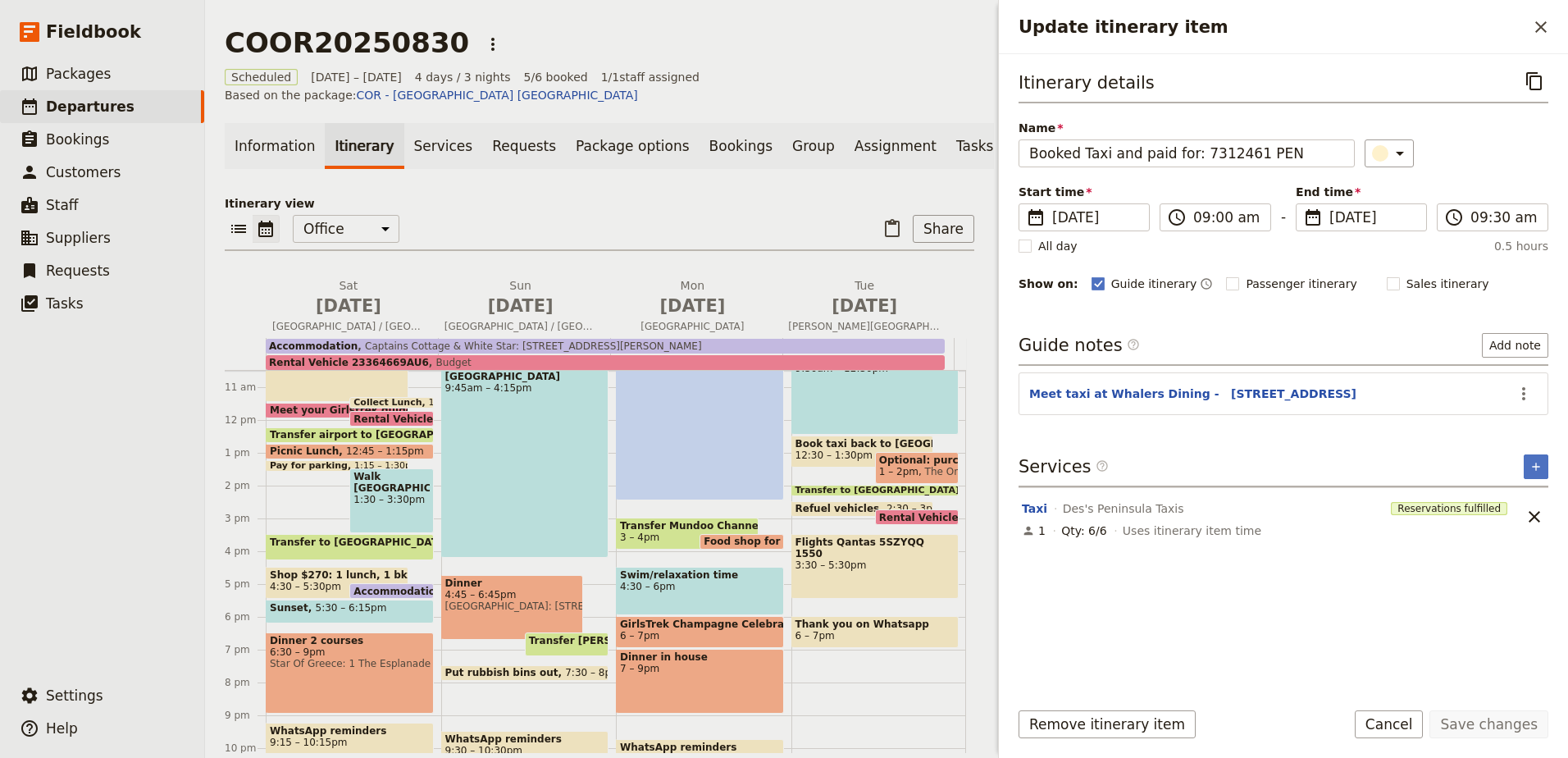
click at [398, 594] on span "Accommodation" at bounding box center [401, 590] width 96 height 11
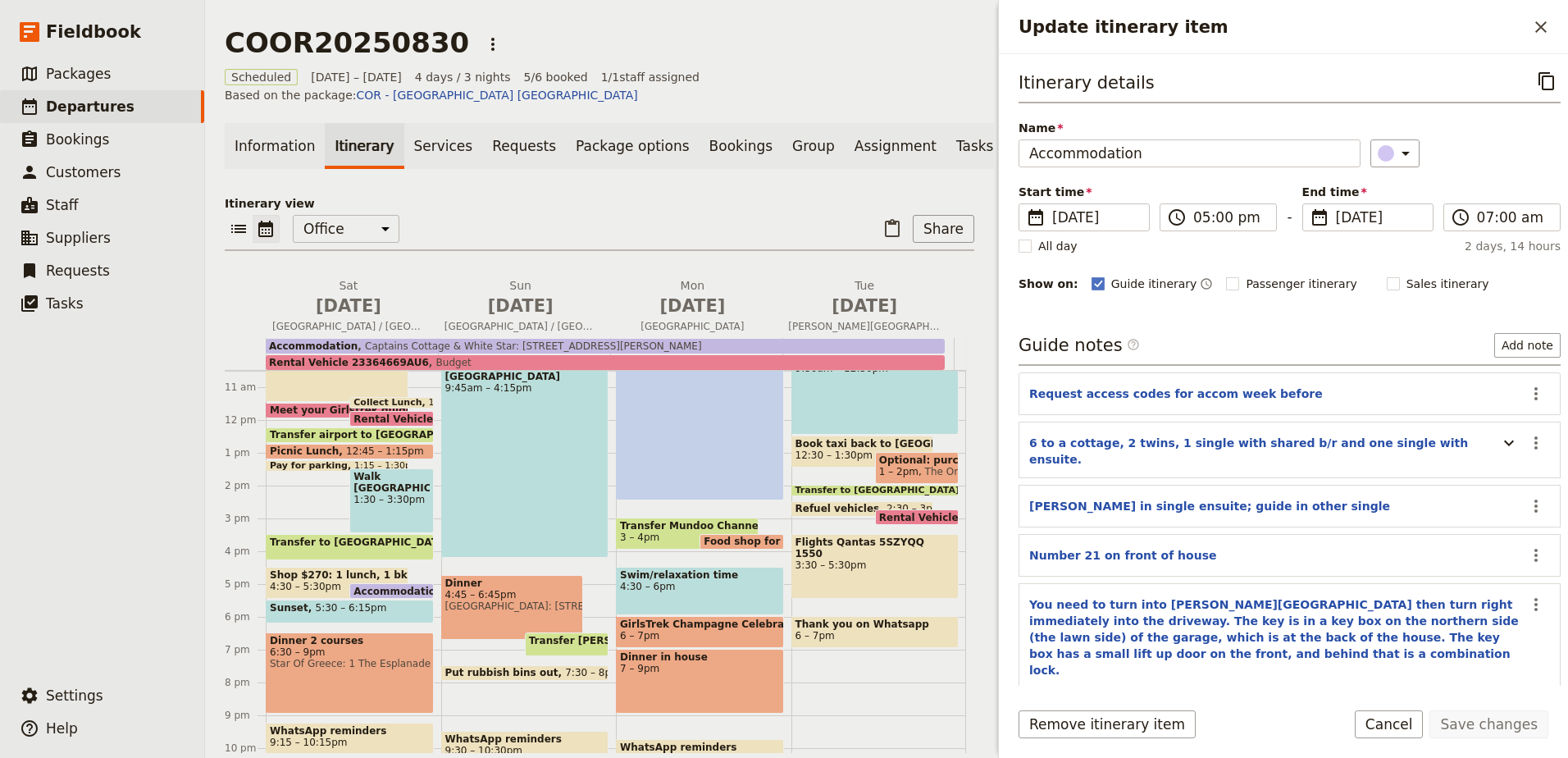
scroll to position [30, 0]
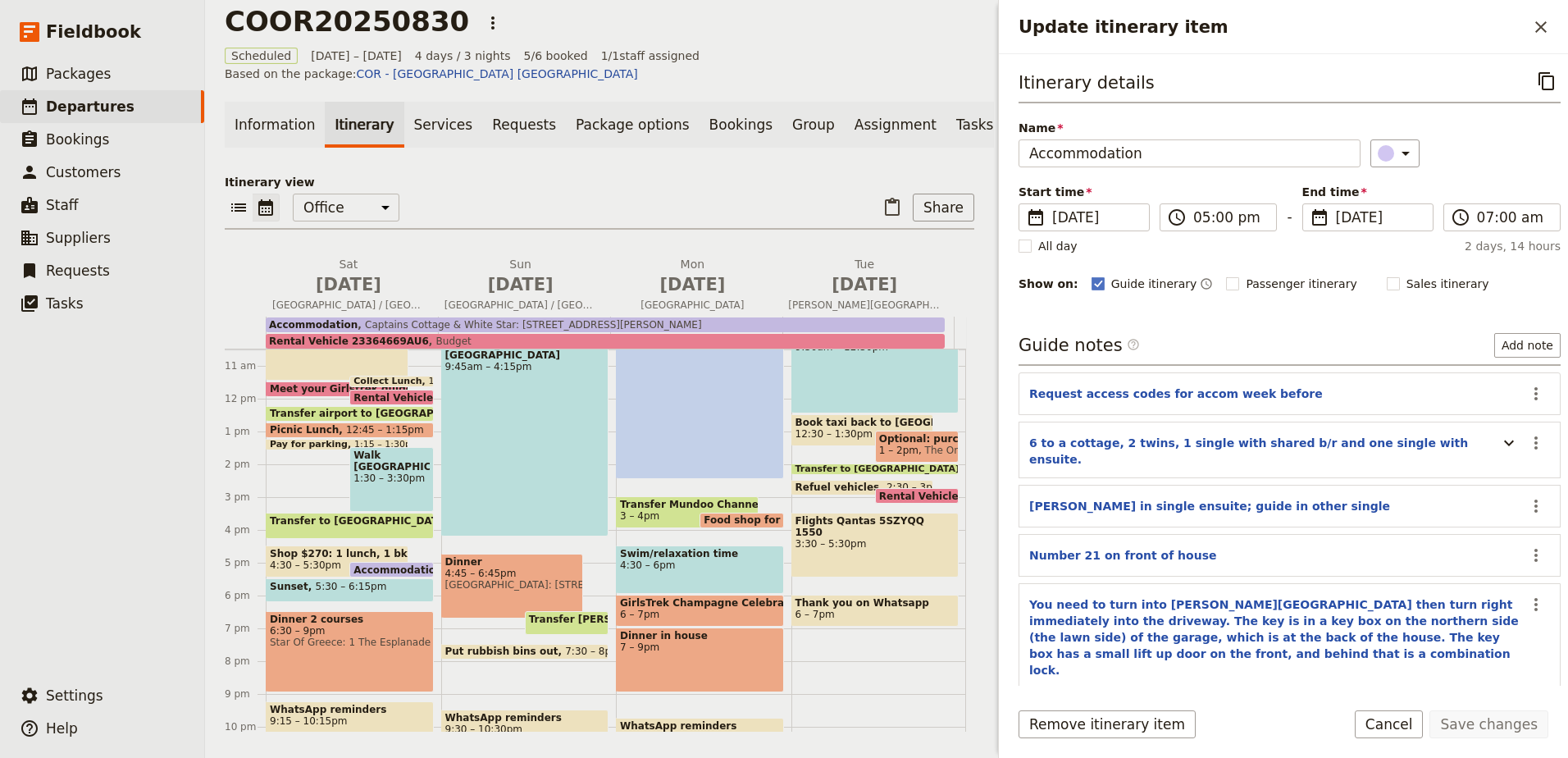
click at [460, 580] on span "[GEOGRAPHIC_DATA]: [STREET_ADDRESS][PERSON_NAME]" at bounding box center [513, 585] width 134 height 12
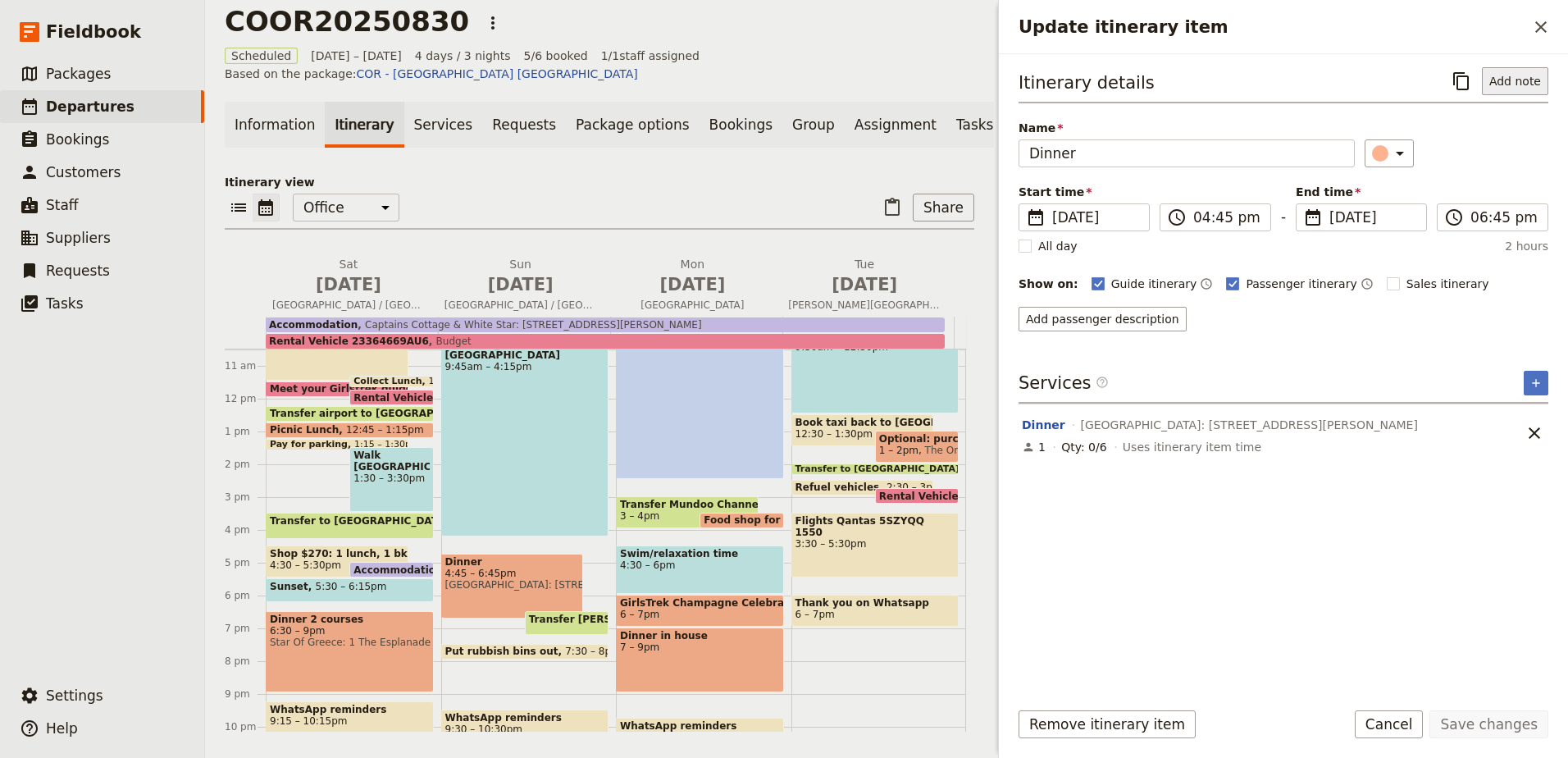
click at [1510, 84] on button "Add note" at bounding box center [1514, 81] width 66 height 28
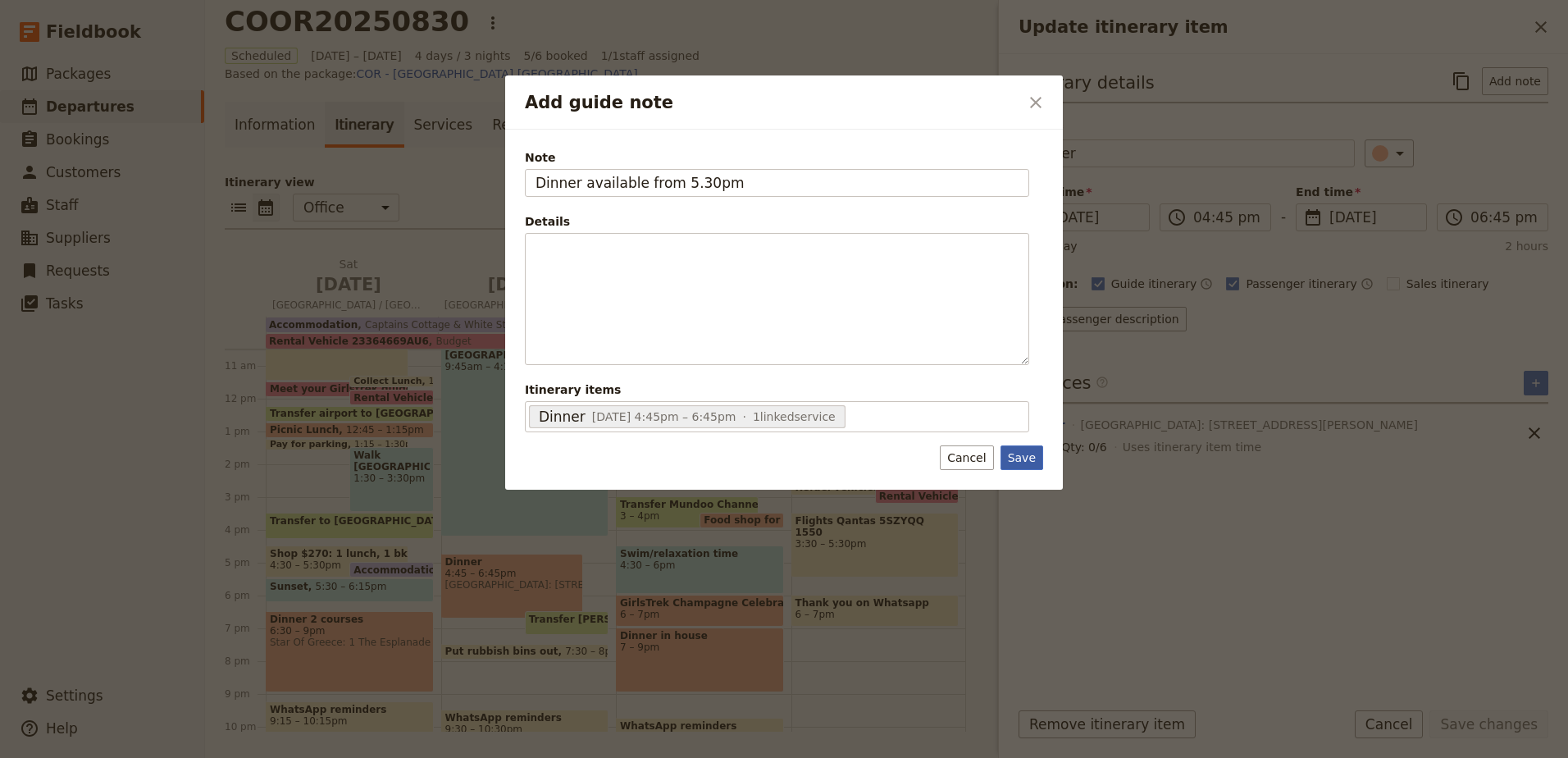
type input "Dinner available from 5.30pm"
click at [1019, 461] on button "Save" at bounding box center [1021, 458] width 42 height 25
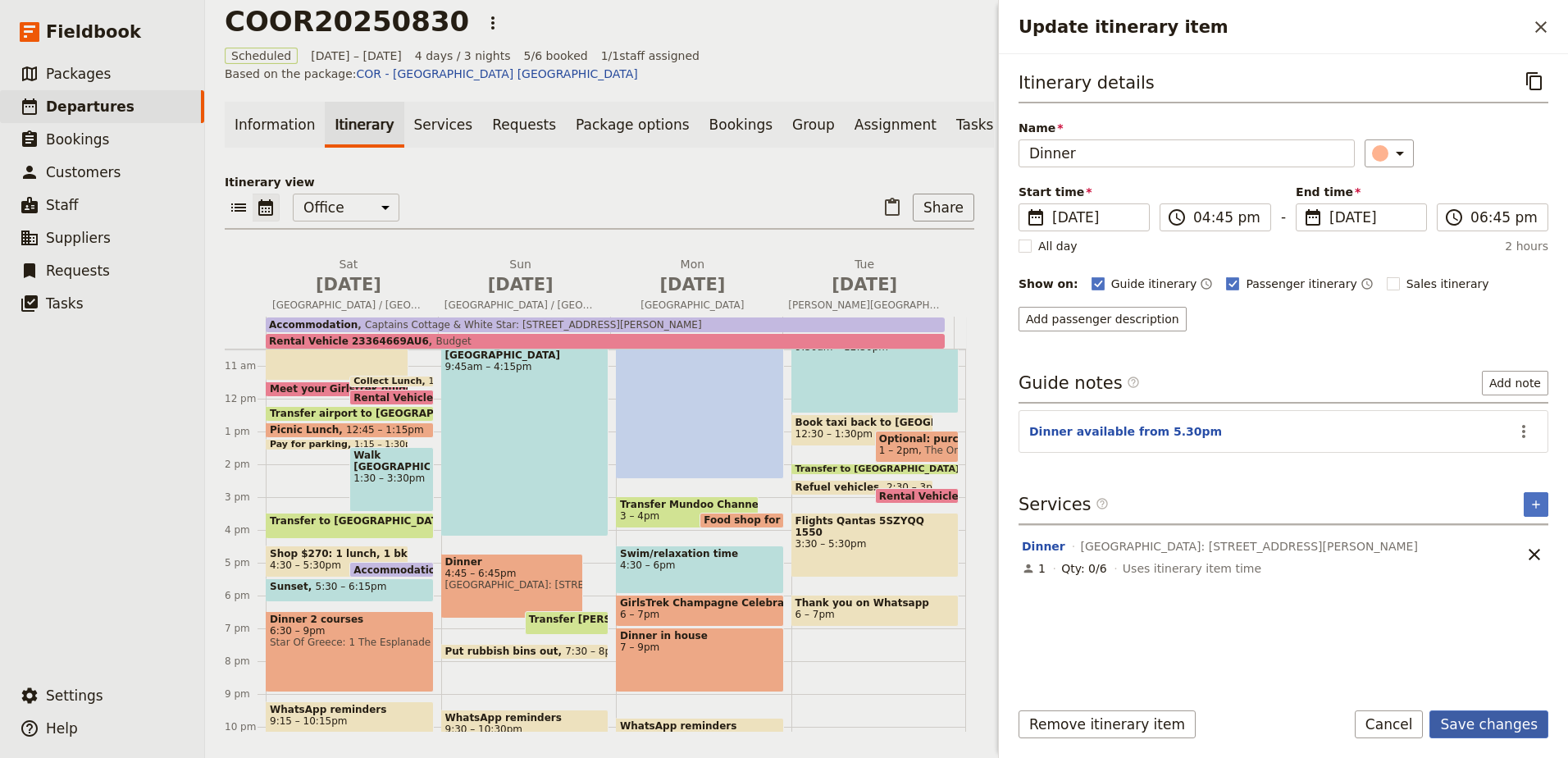
click at [1512, 731] on button "Save changes" at bounding box center [1488, 724] width 119 height 28
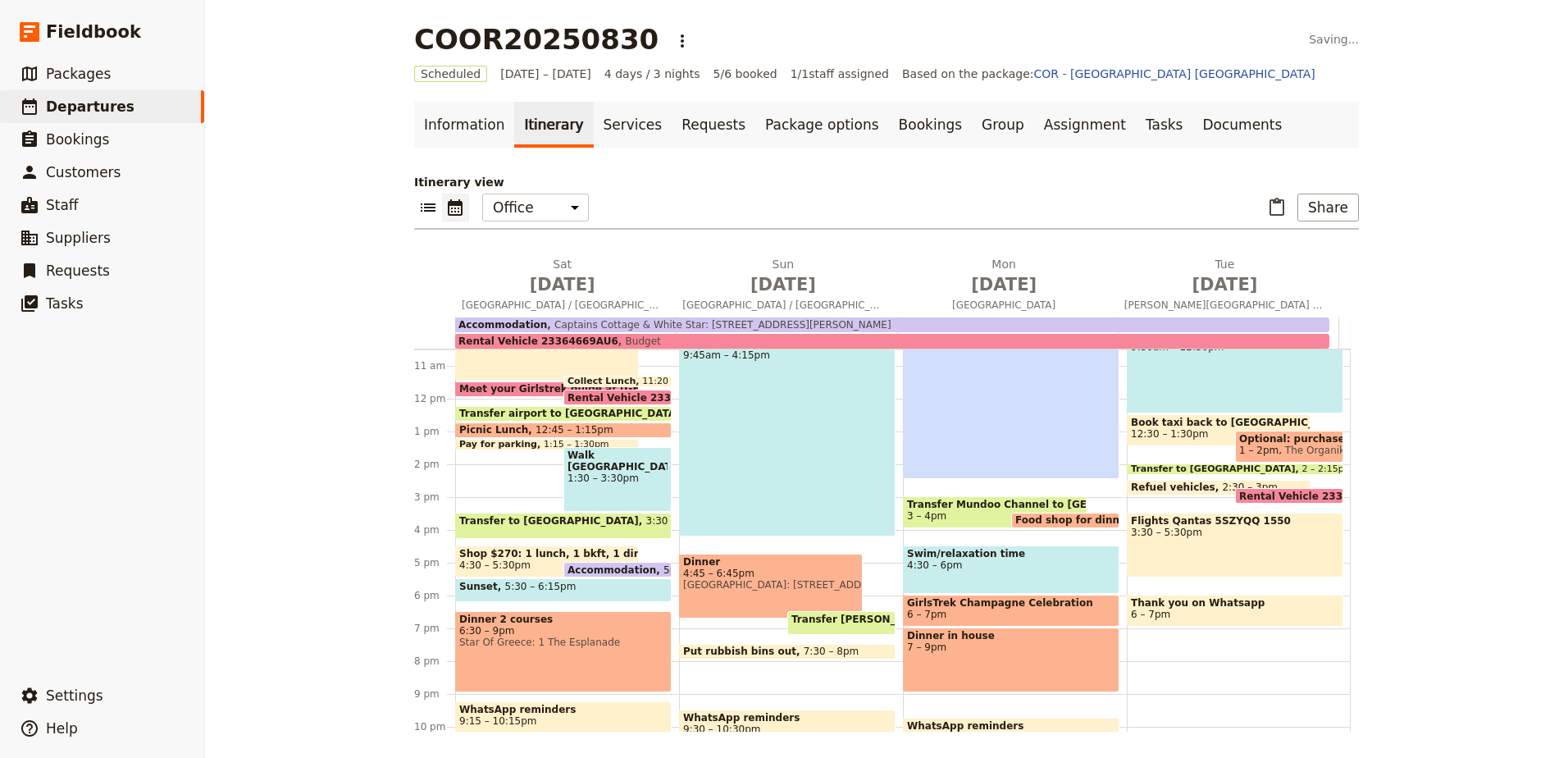
scroll to position [3, 0]
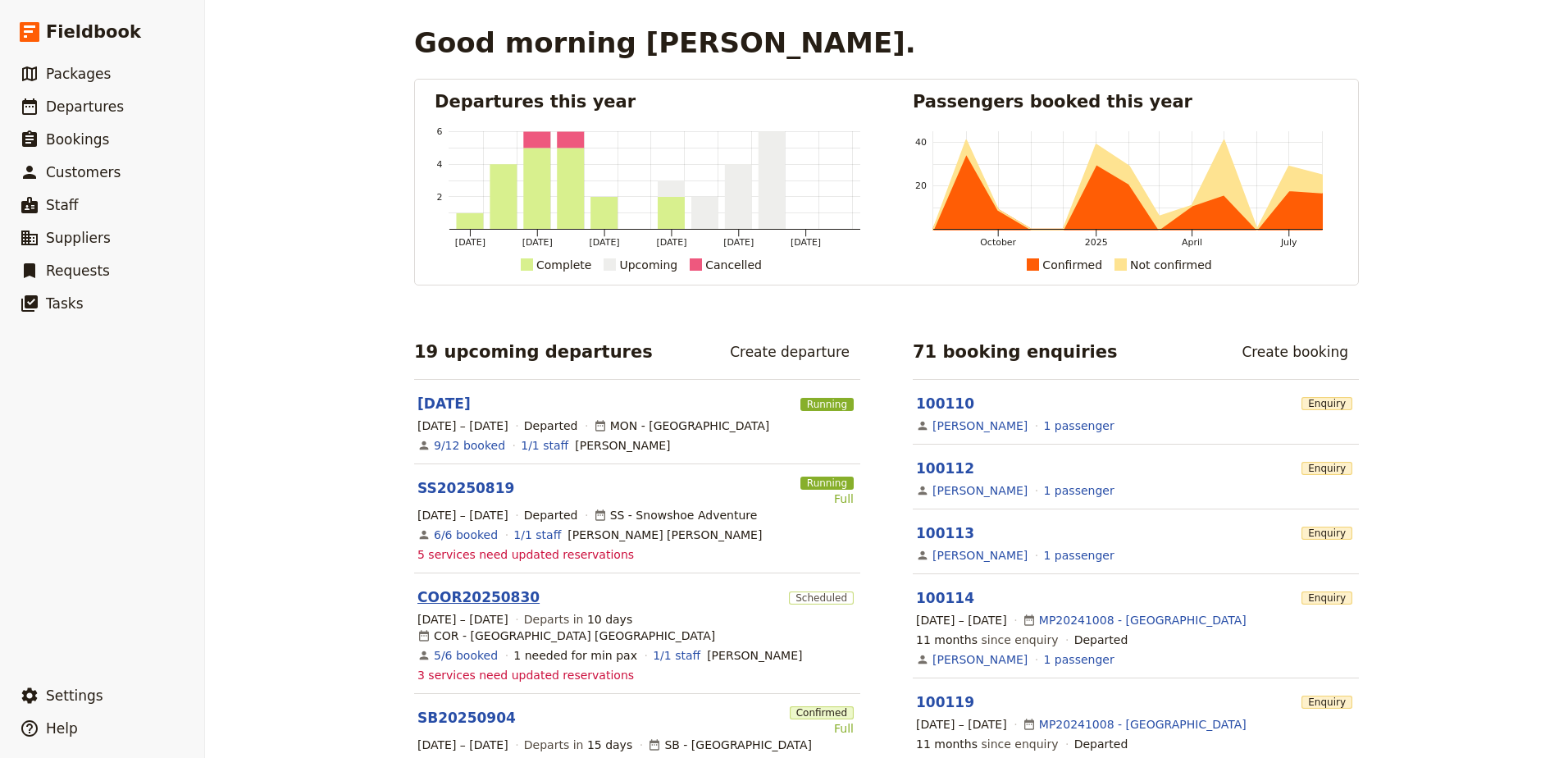
click at [464, 601] on link "COOR20250830" at bounding box center [478, 597] width 123 height 20
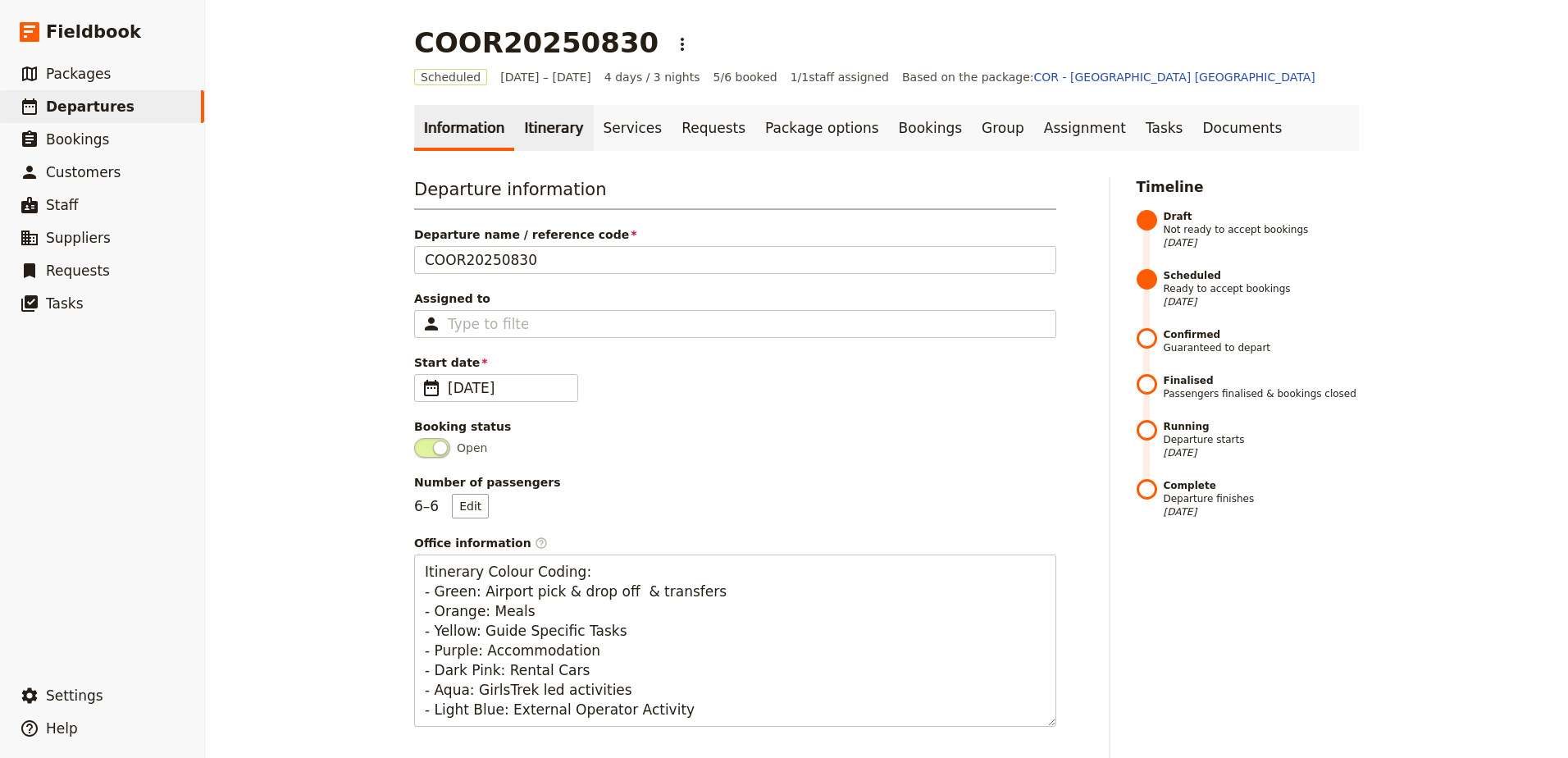
click at [554, 123] on link "Itinerary" at bounding box center [553, 127] width 79 height 45
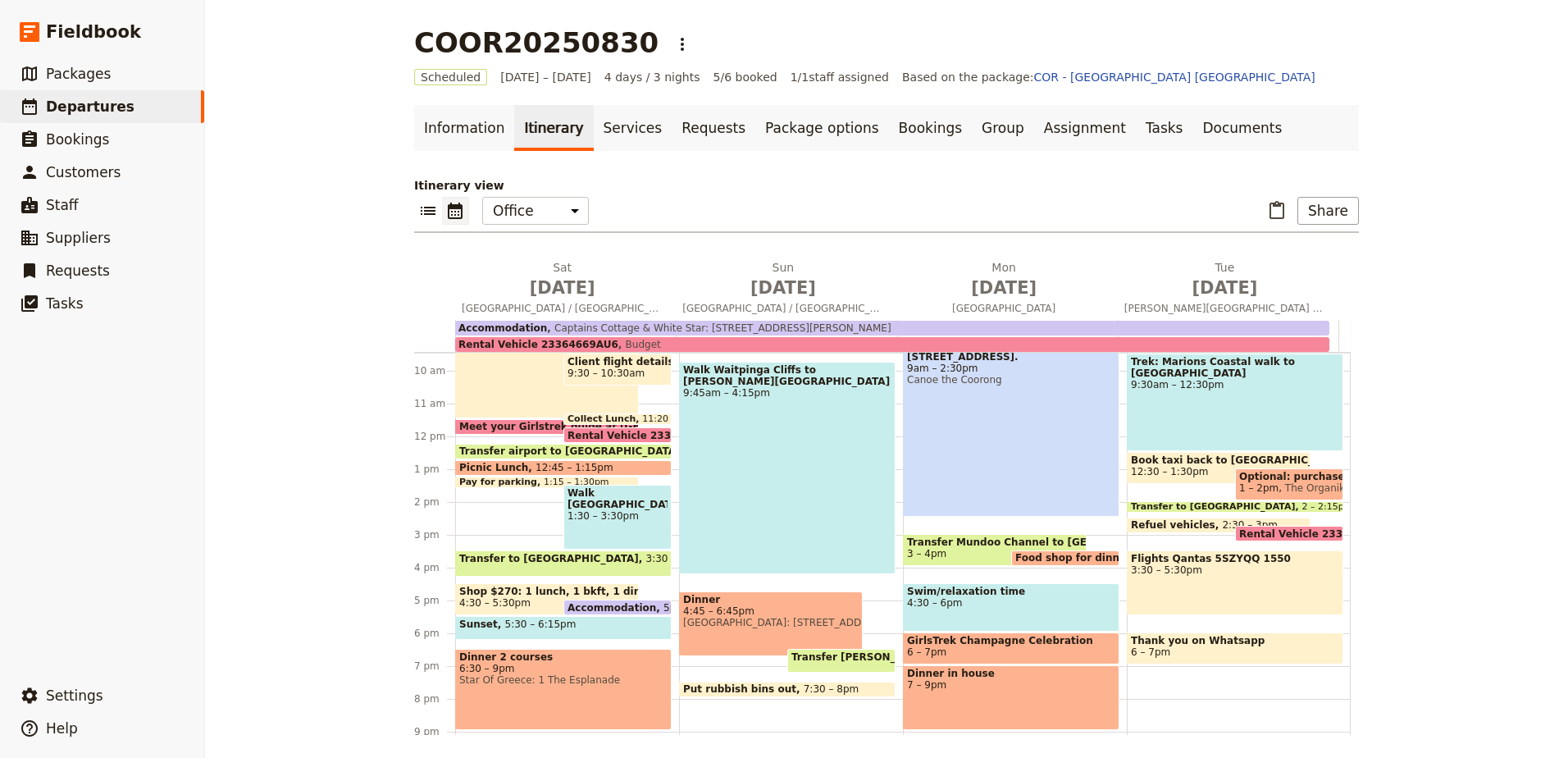
scroll to position [345, 0]
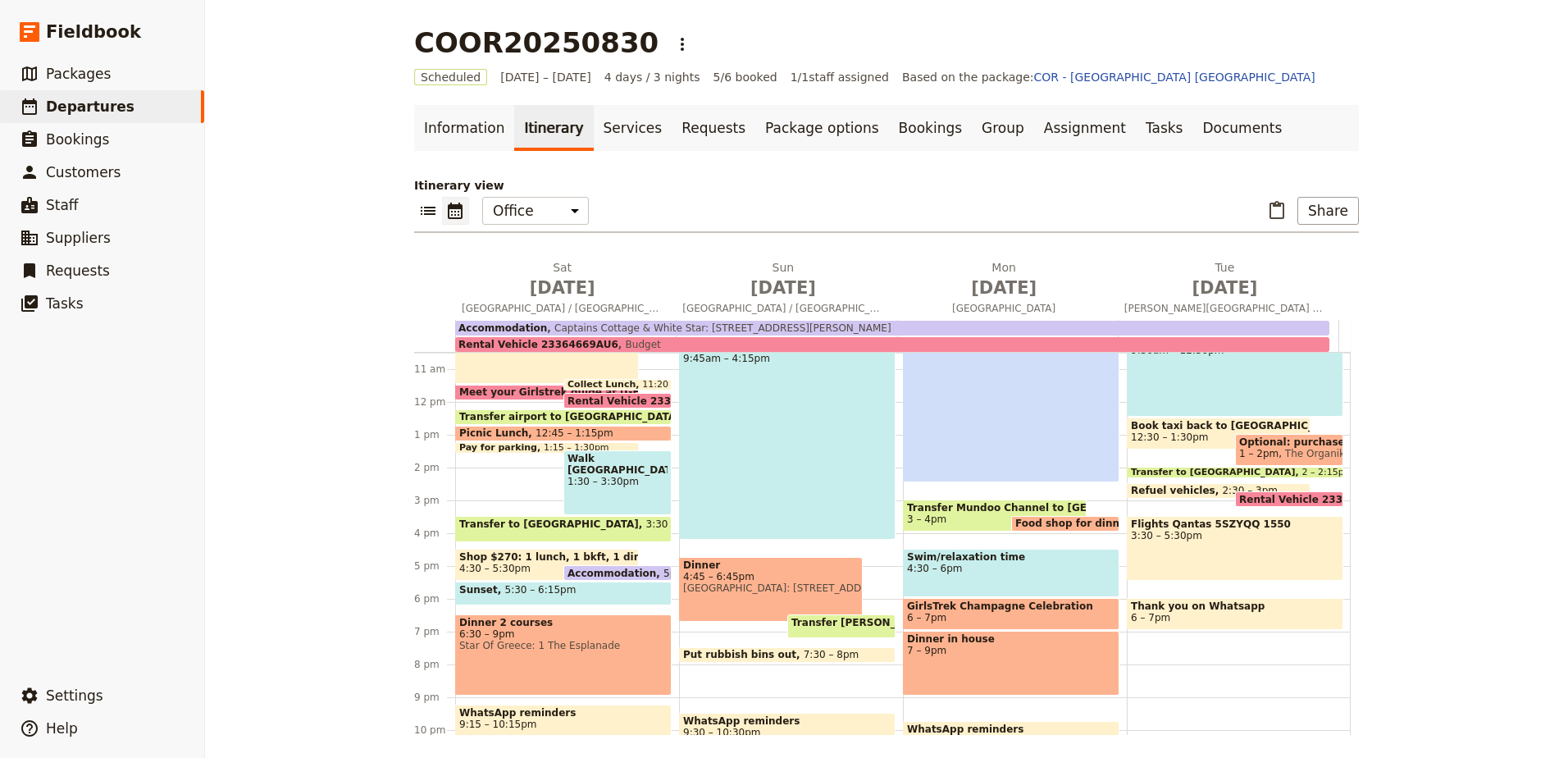
click at [776, 571] on span "4:45 – 6:45pm" at bounding box center [771, 577] width 176 height 12
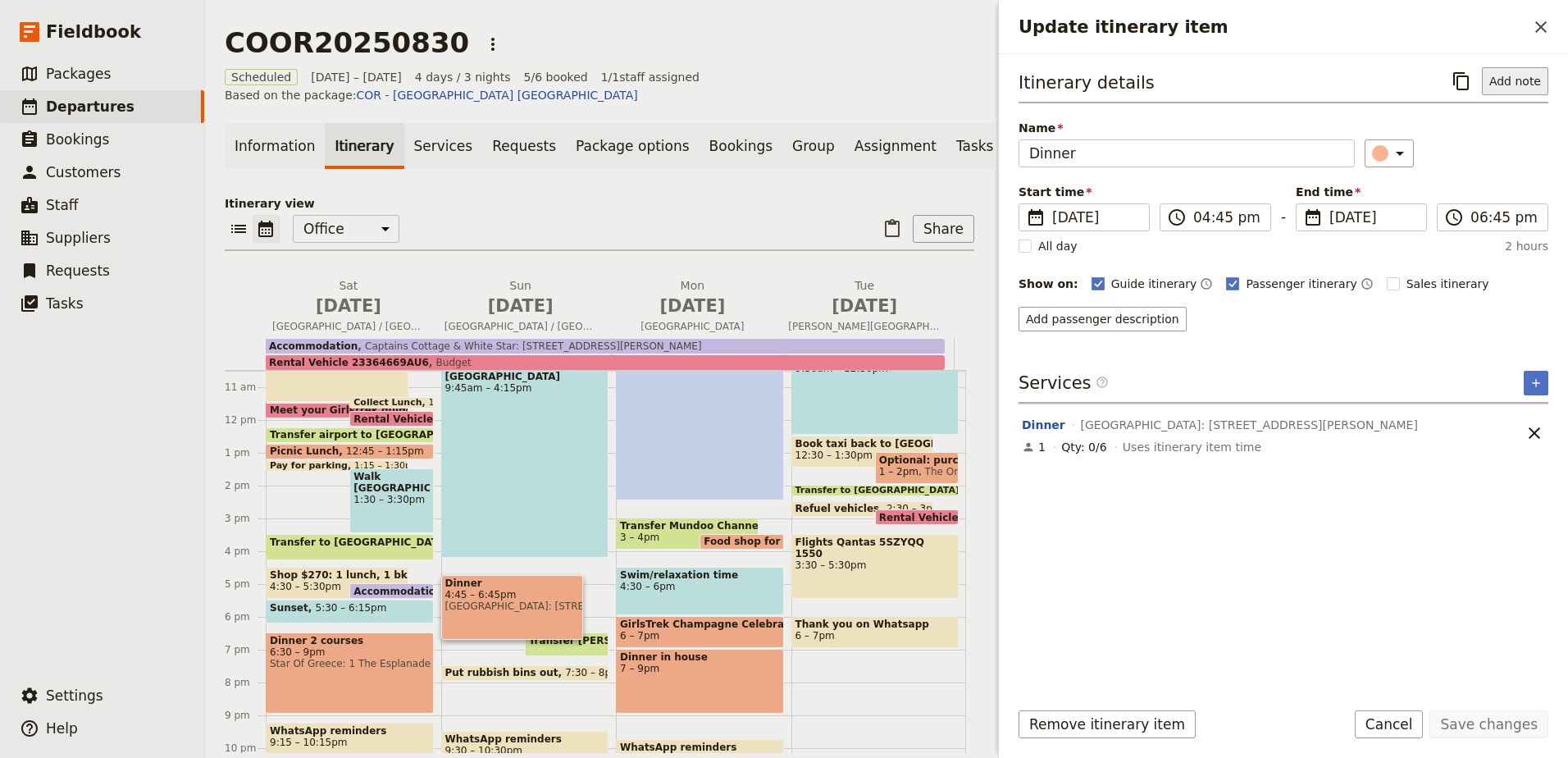
click at [1525, 74] on button "Add note" at bounding box center [1514, 81] width 66 height 28
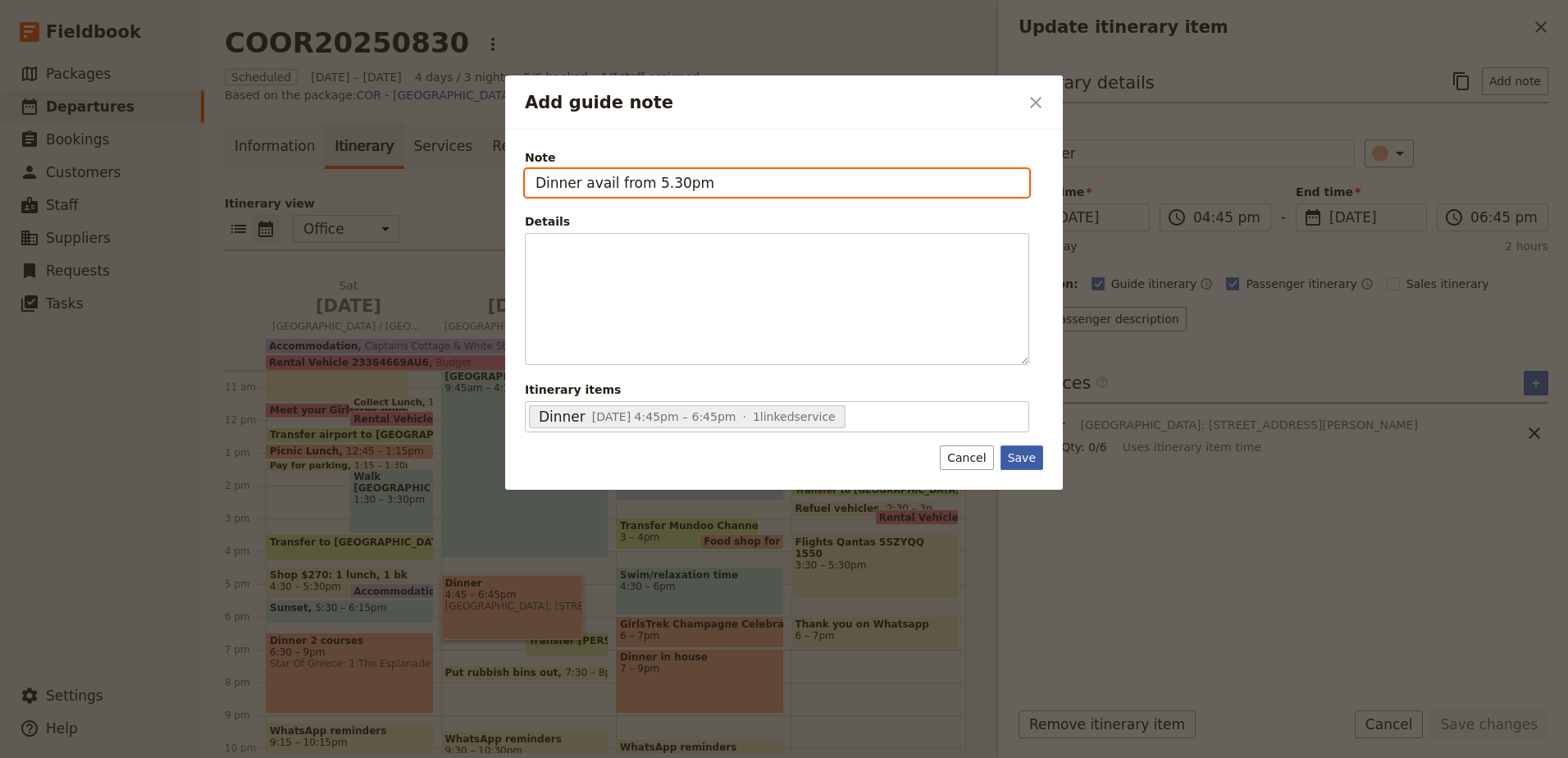
type input "Dinner avail from 5.30pm"
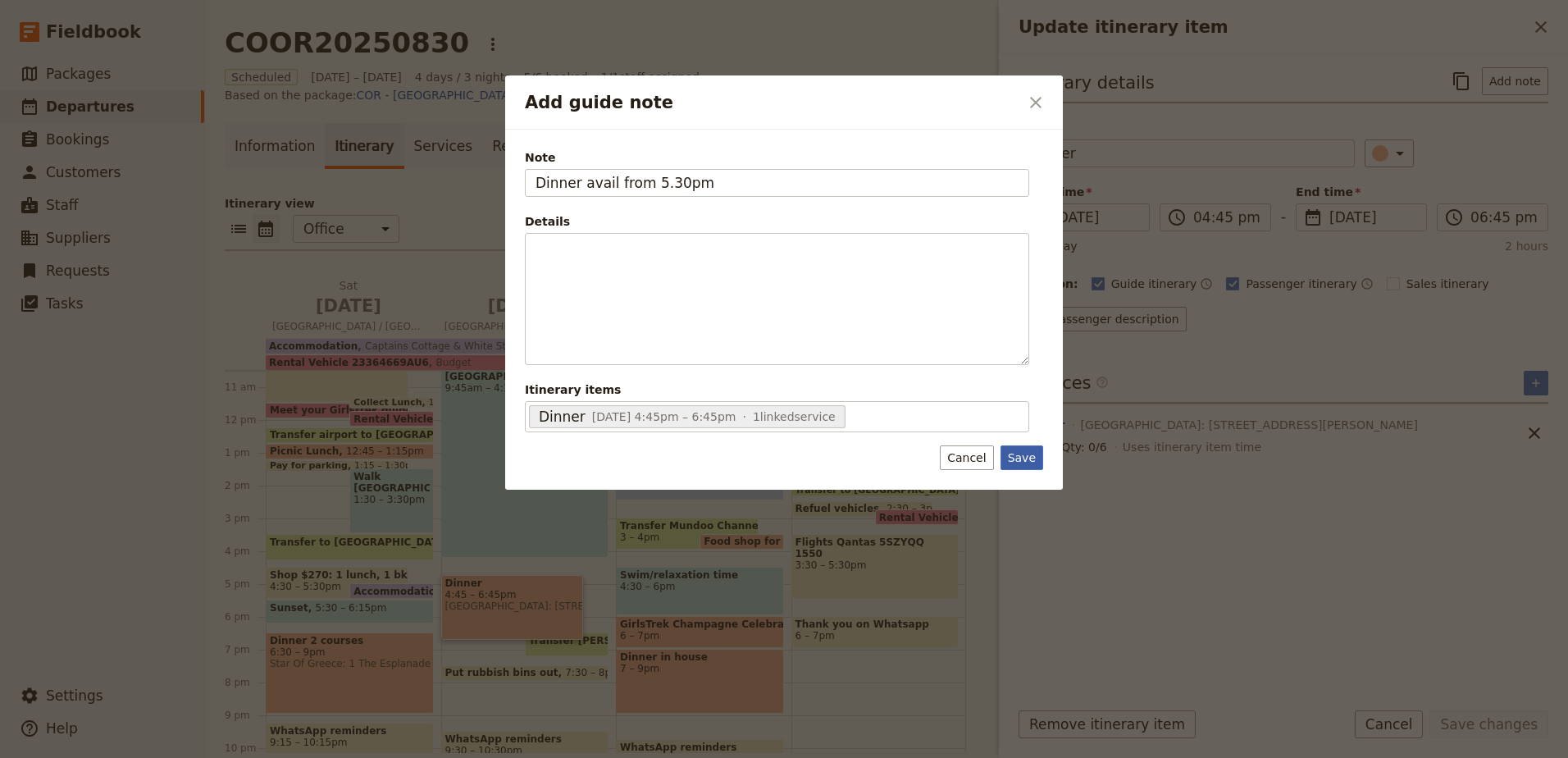
click at [1038, 459] on button "Save" at bounding box center [1021, 458] width 42 height 25
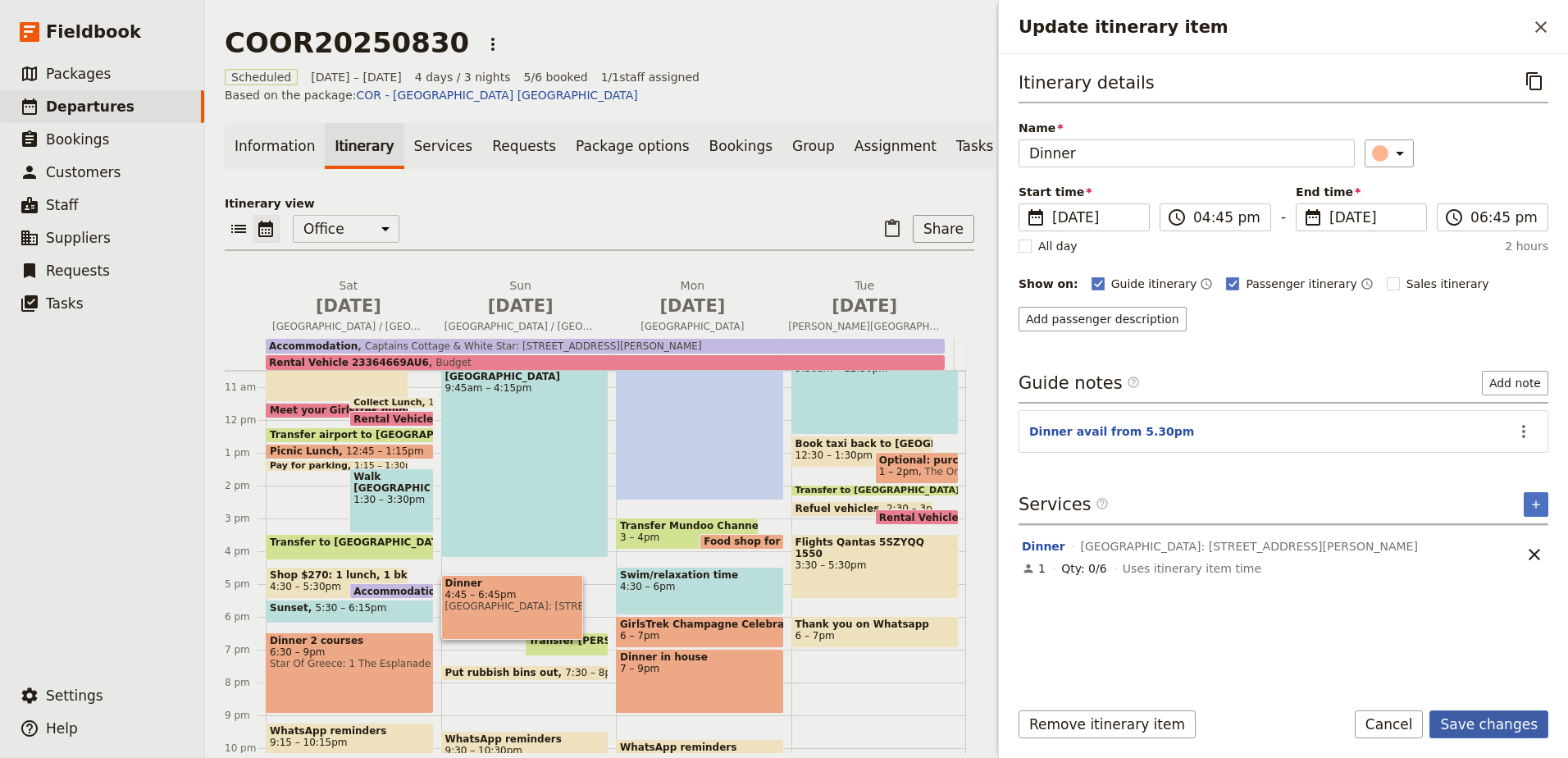
click at [1498, 716] on button "Save changes" at bounding box center [1488, 724] width 119 height 28
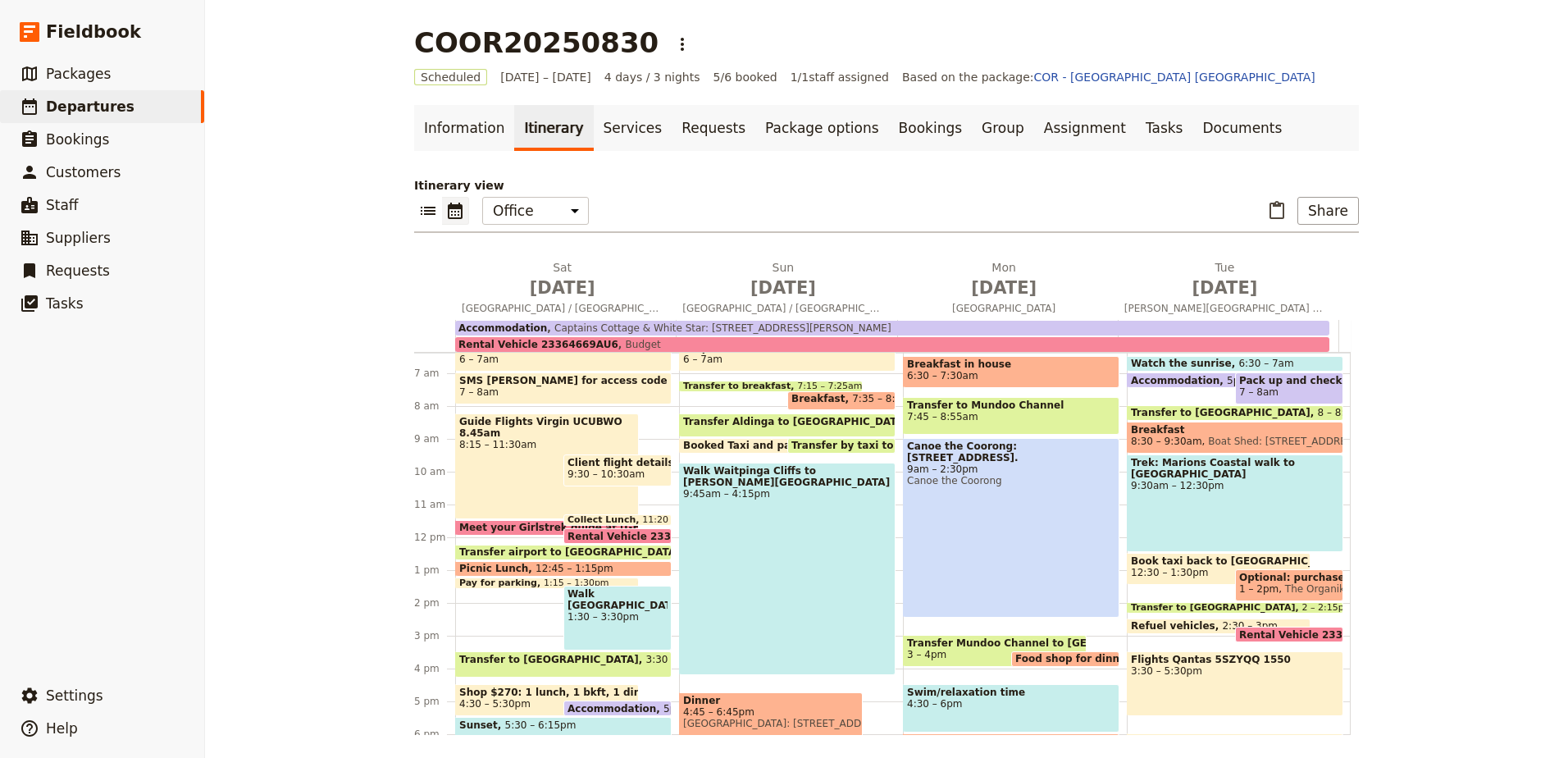
scroll to position [77, 0]
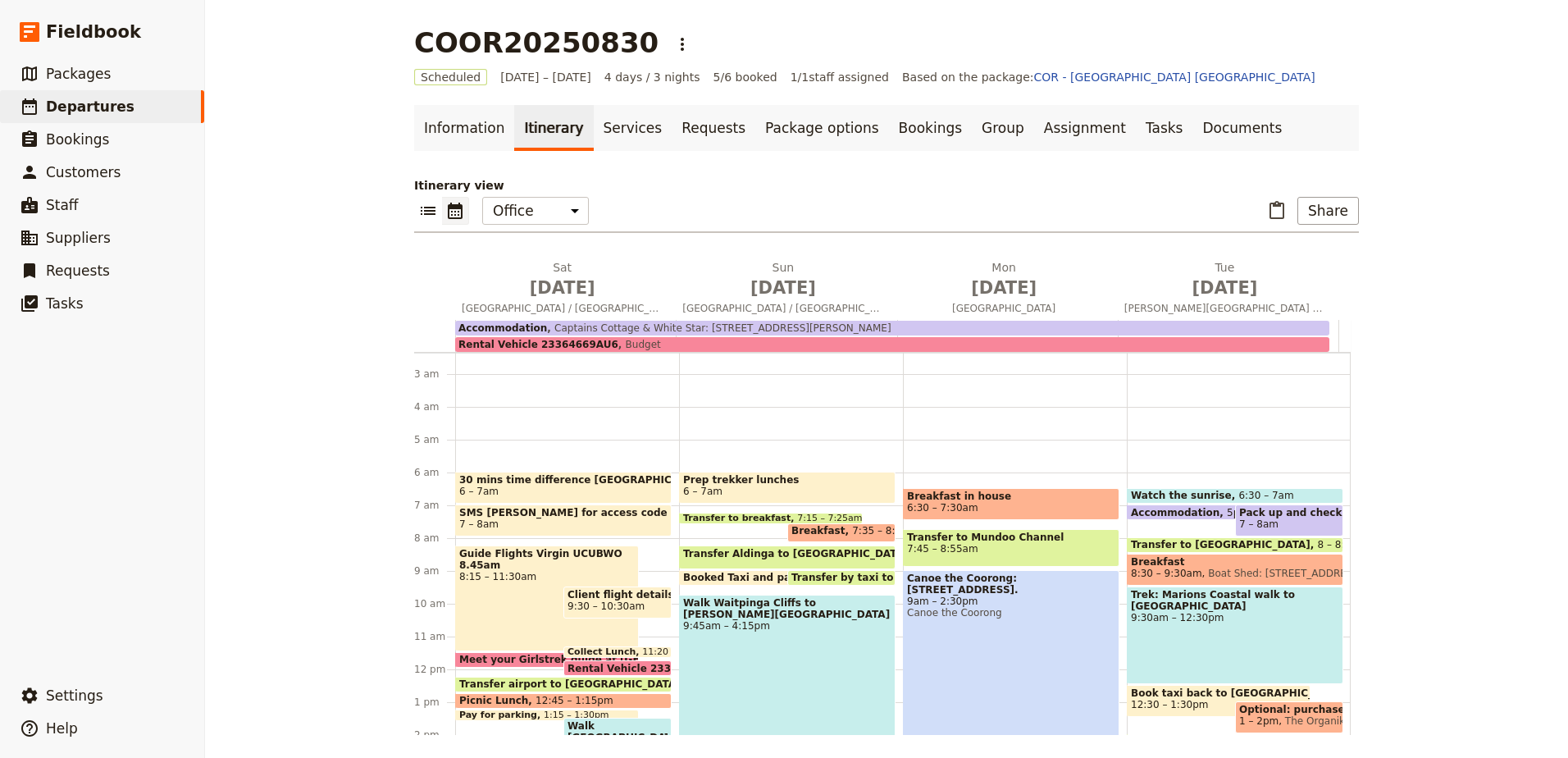
click at [850, 535] on span at bounding box center [841, 538] width 107 height 7
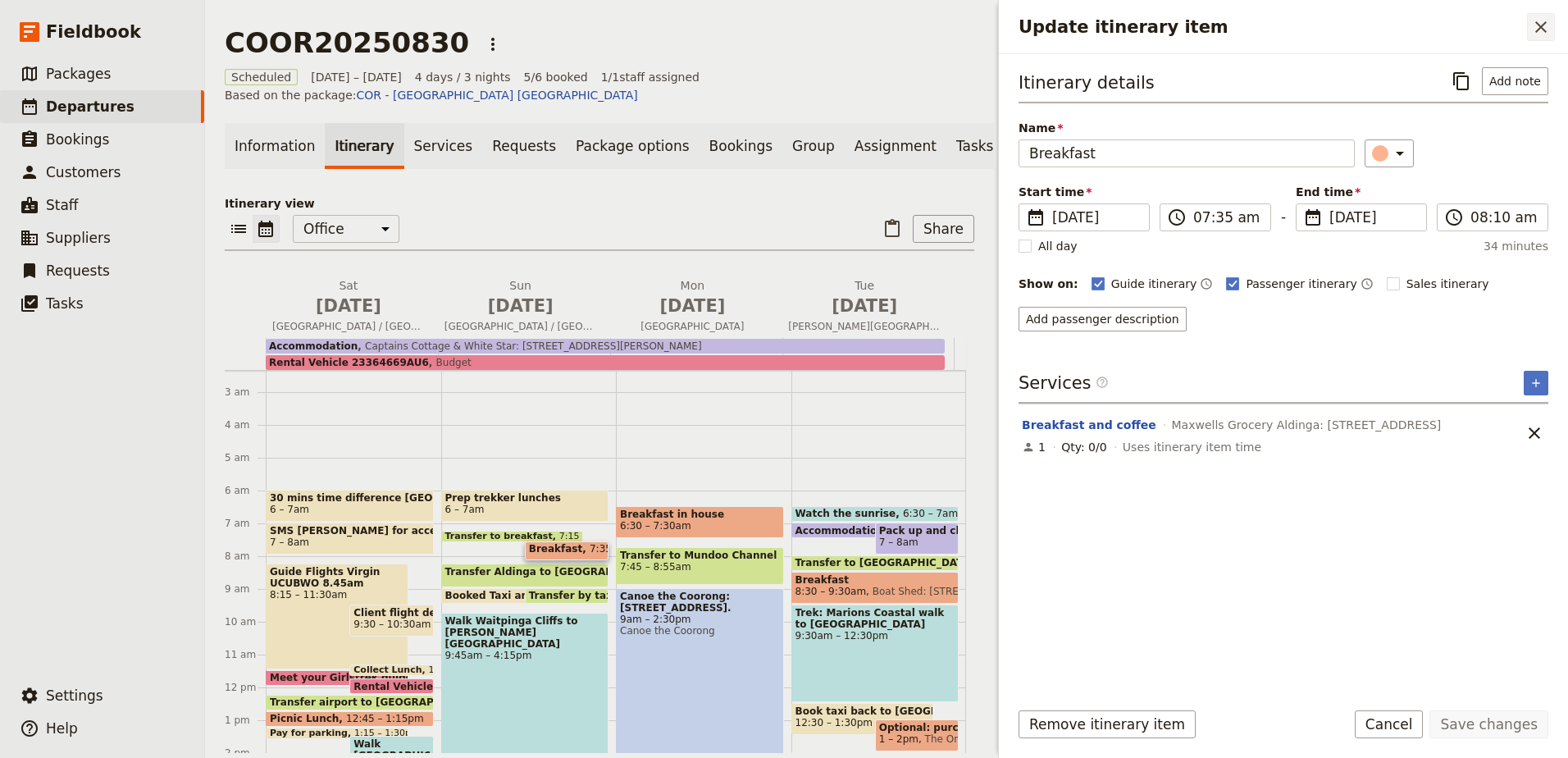
click at [1543, 30] on icon "Close drawer" at bounding box center [1540, 28] width 12 height 12
